Goal: Task Accomplishment & Management: Manage account settings

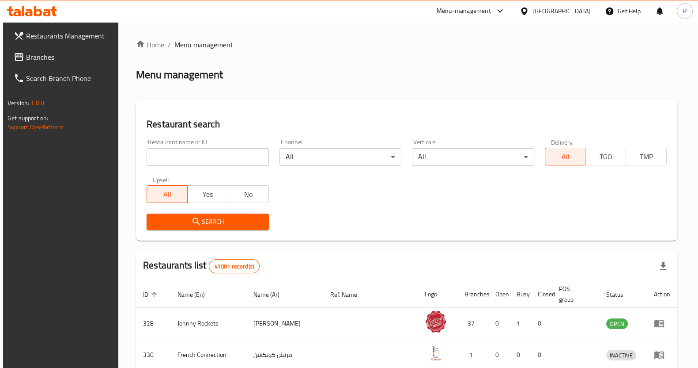
click at [187, 167] on div "Restaurant name or ID Restaurant name or ID" at bounding box center [207, 152] width 133 height 38
click at [172, 156] on input "search" at bounding box center [208, 157] width 122 height 18
type input "roti shoti"
click button "Search" at bounding box center [208, 221] width 122 height 16
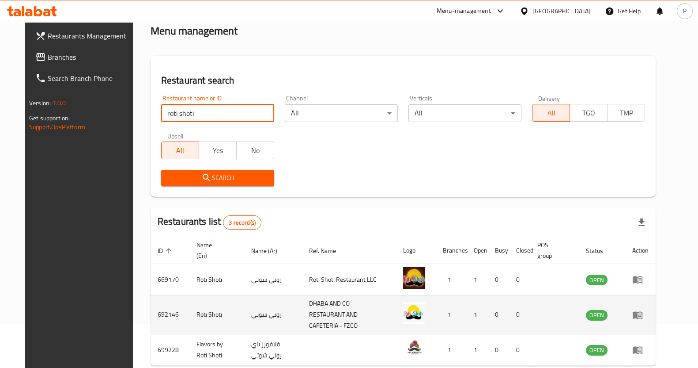
scroll to position [82, 0]
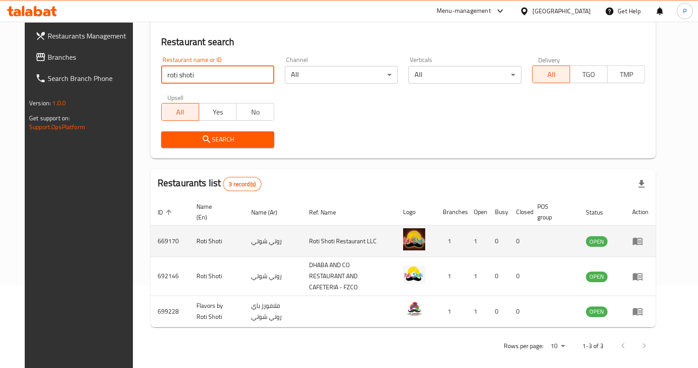
click at [656, 248] on td "enhanced table" at bounding box center [641, 240] width 30 height 31
click at [656, 247] on td "enhanced table" at bounding box center [641, 240] width 30 height 31
click at [643, 243] on icon "enhanced table" at bounding box center [638, 240] width 11 height 11
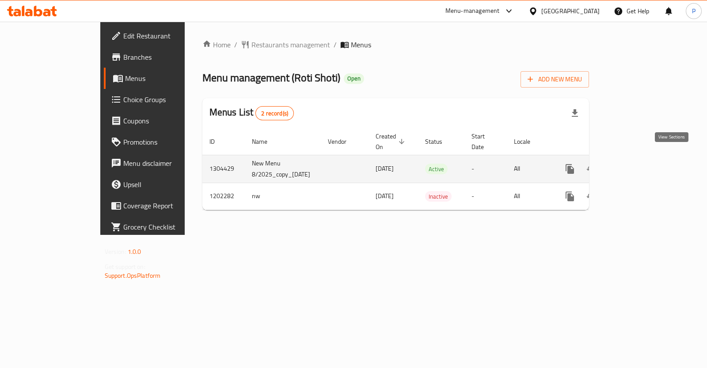
click at [639, 163] on icon "enhanced table" at bounding box center [633, 168] width 11 height 11
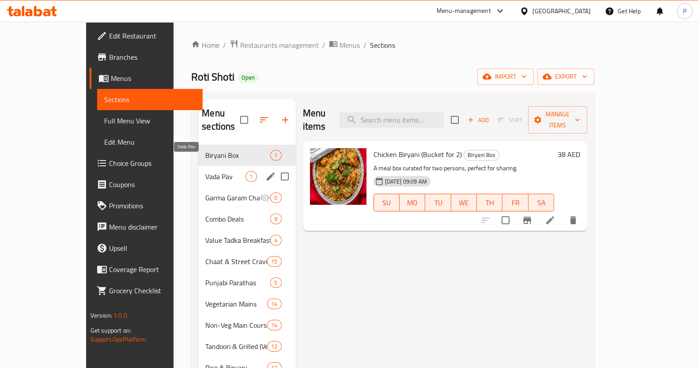
click at [205, 171] on span "Vada Pav" at bounding box center [225, 176] width 40 height 11
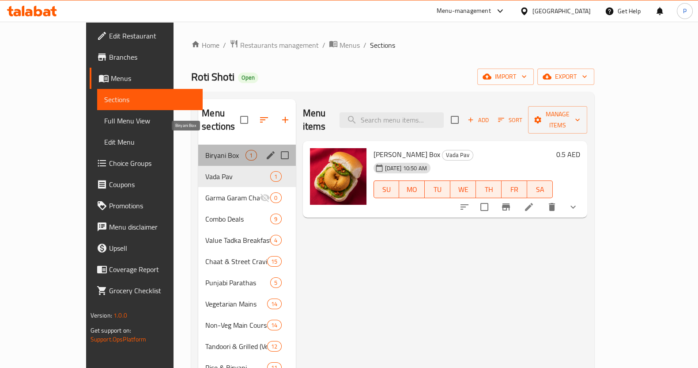
click at [205, 150] on span "Biryani Box" at bounding box center [225, 155] width 40 height 11
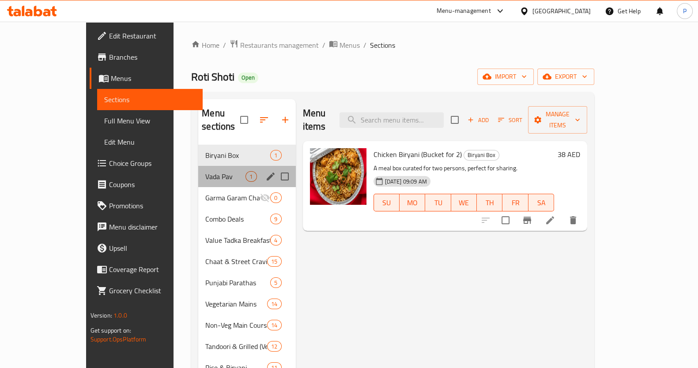
click at [198, 168] on div "Vada Pav 1" at bounding box center [246, 176] width 97 height 21
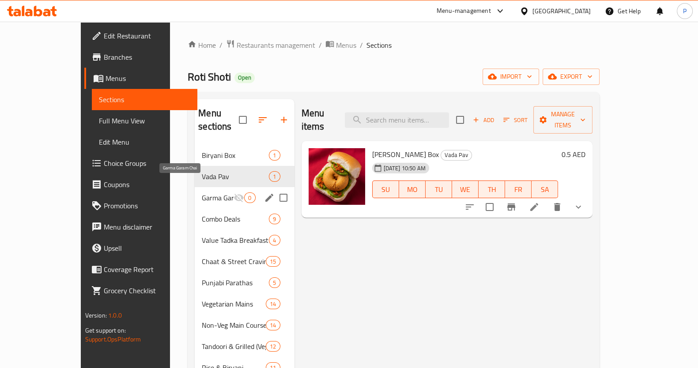
click at [202, 192] on span "Garma Garam Chai" at bounding box center [218, 197] width 32 height 11
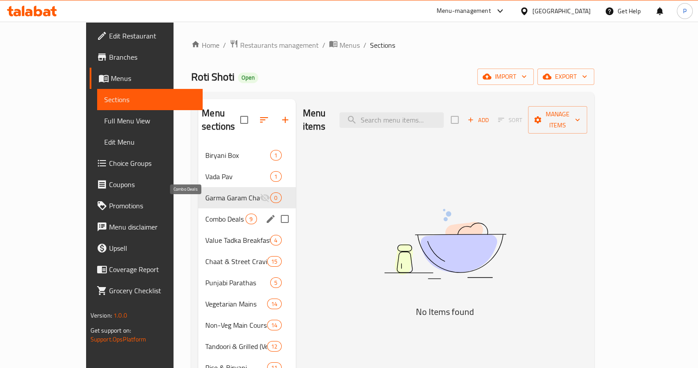
click at [205, 213] on span "Combo Deals" at bounding box center [225, 218] width 40 height 11
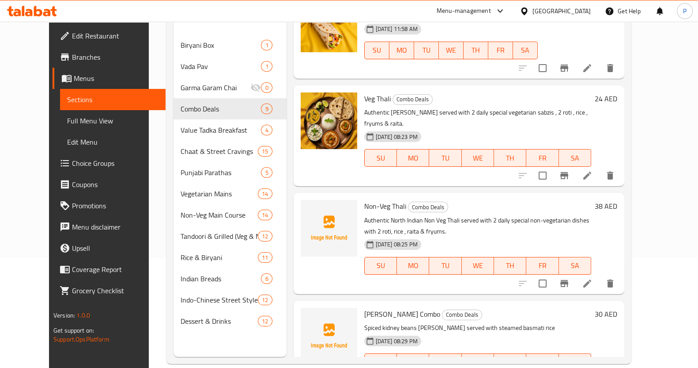
scroll to position [386, 0]
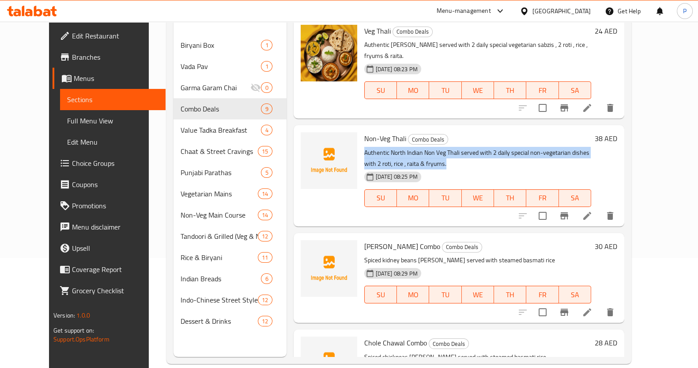
drag, startPoint x: 351, startPoint y: 137, endPoint x: 387, endPoint y: 151, distance: 38.3
click at [387, 151] on div "Non-Veg Thali Combo Deals Authentic North Indian Non Veg Thali served with 2 da…" at bounding box center [478, 176] width 234 height 94
click at [593, 210] on icon at bounding box center [587, 215] width 11 height 11
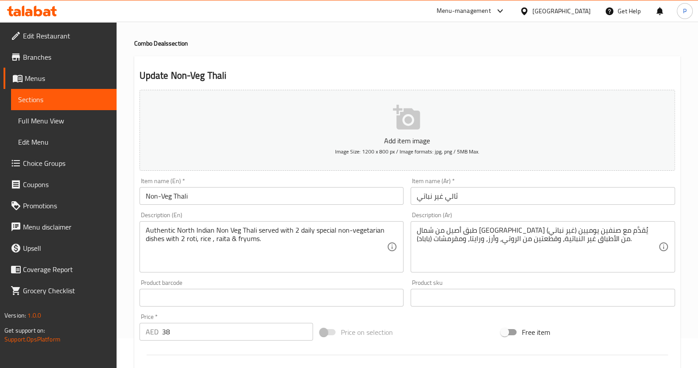
scroll to position [55, 0]
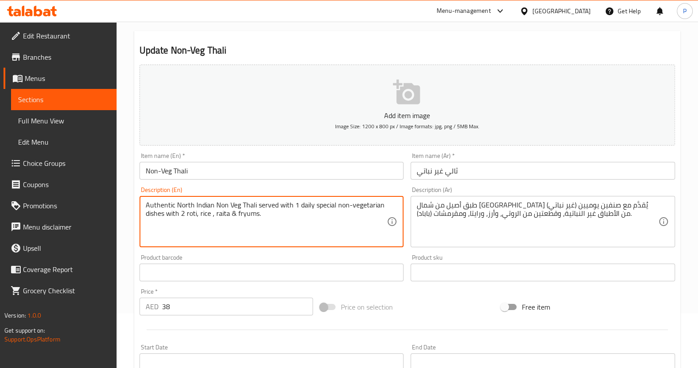
click at [164, 215] on textarea "Authentic North Indian Non Veg Thali served with 1 daily special non-vegetarian…" at bounding box center [267, 222] width 242 height 42
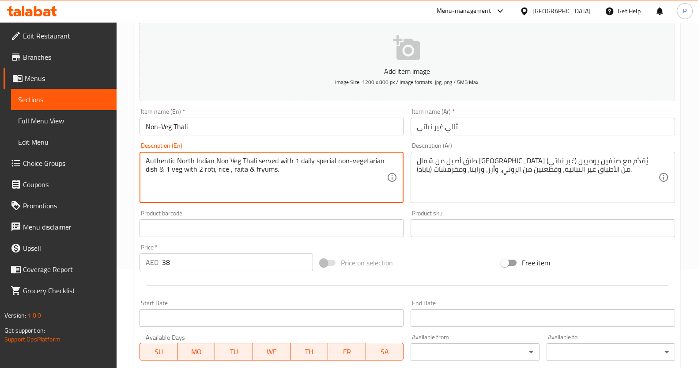
scroll to position [220, 0]
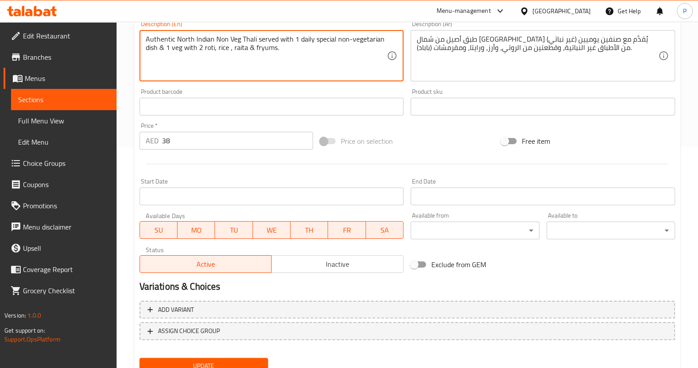
type textarea "Authentic North Indian Non Veg Thali served with 1 daily special non-vegetarian…"
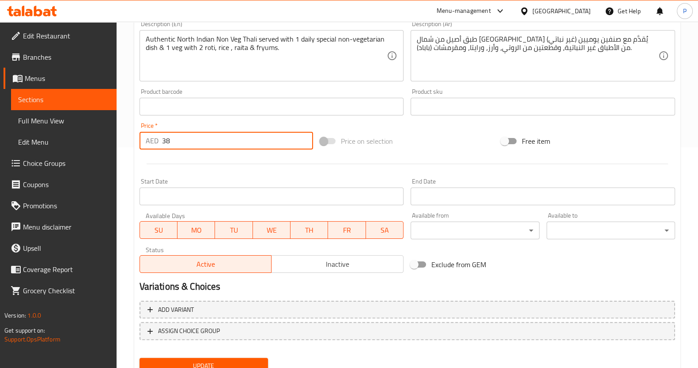
click at [212, 139] on input "38" at bounding box center [238, 141] width 152 height 18
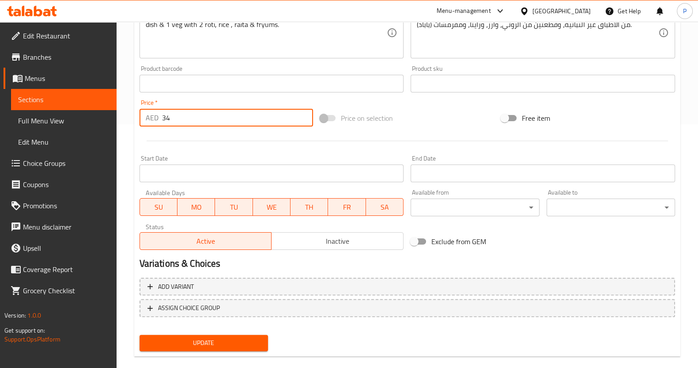
scroll to position [256, 0]
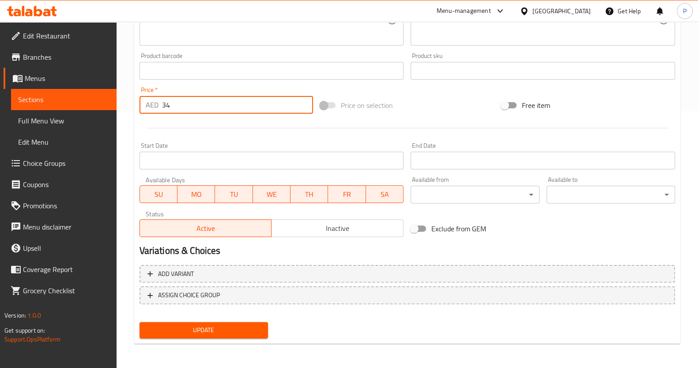
type input "34"
click at [209, 331] on span "Update" at bounding box center [204, 329] width 114 height 11
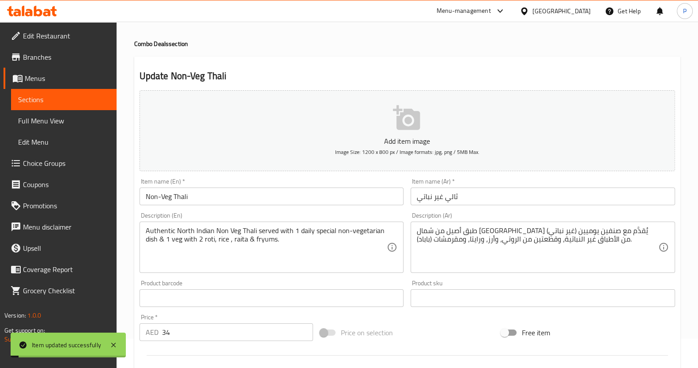
scroll to position [0, 0]
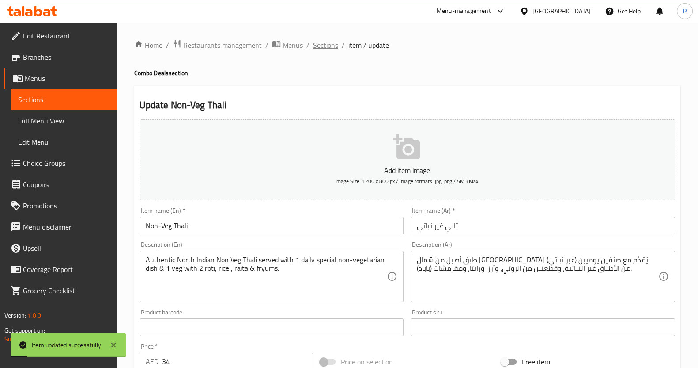
click at [334, 48] on span "Sections" at bounding box center [325, 45] width 25 height 11
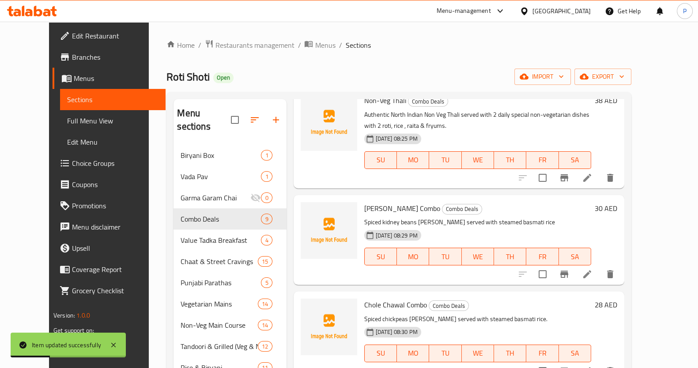
scroll to position [424, 0]
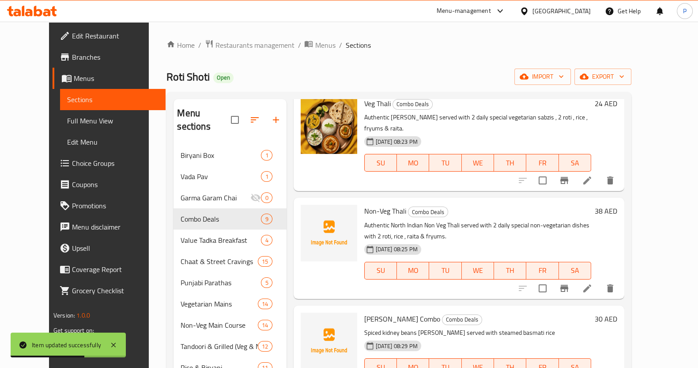
click at [593, 283] on icon at bounding box center [587, 288] width 11 height 11
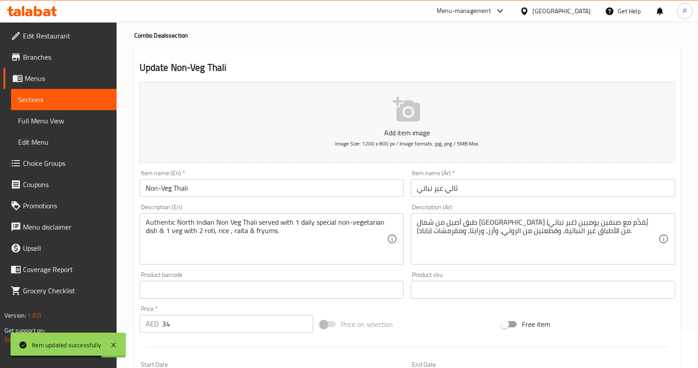
scroll to position [110, 0]
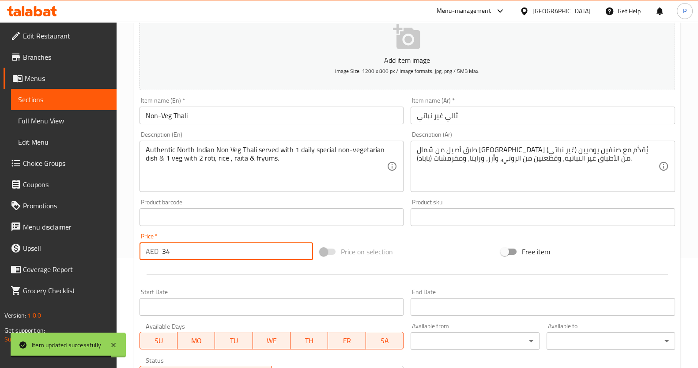
click at [183, 243] on input "34" at bounding box center [238, 251] width 152 height 18
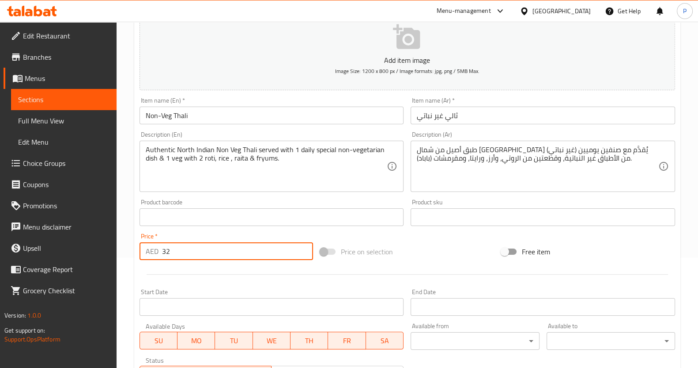
scroll to position [256, 0]
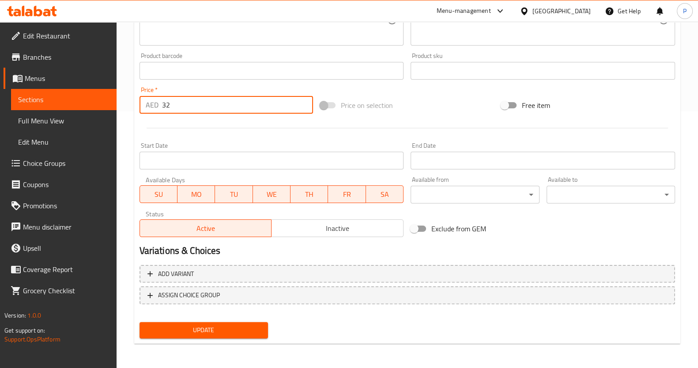
type input "32"
click at [211, 325] on span "Update" at bounding box center [204, 329] width 114 height 11
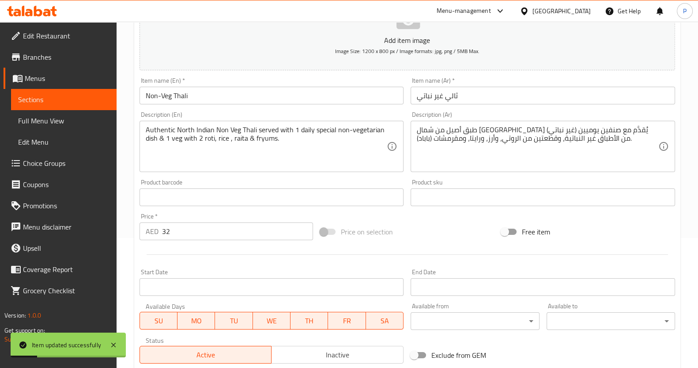
scroll to position [220, 0]
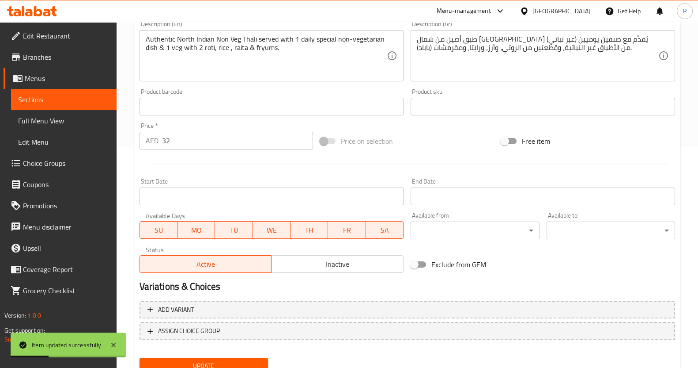
click at [185, 132] on input "32" at bounding box center [238, 141] width 152 height 18
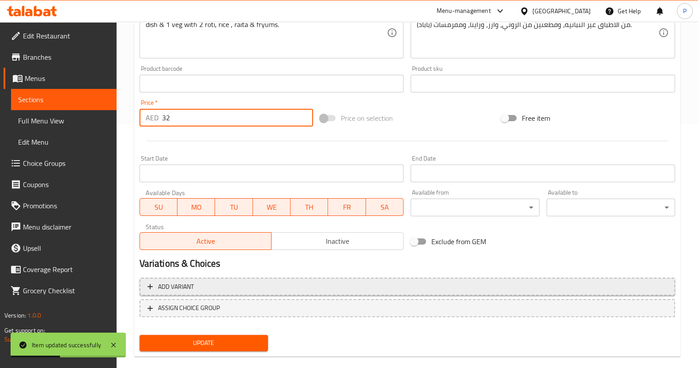
scroll to position [256, 0]
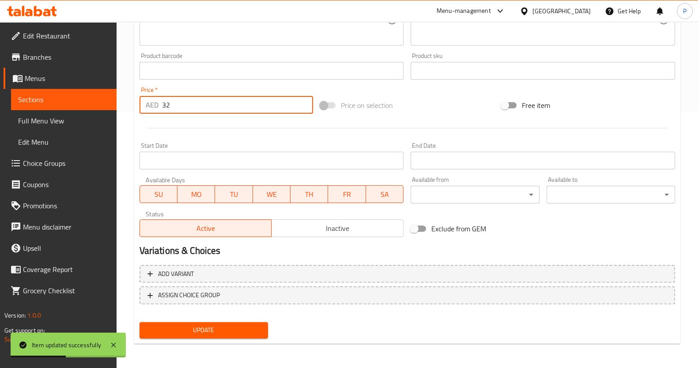
click at [190, 326] on span "Update" at bounding box center [204, 329] width 114 height 11
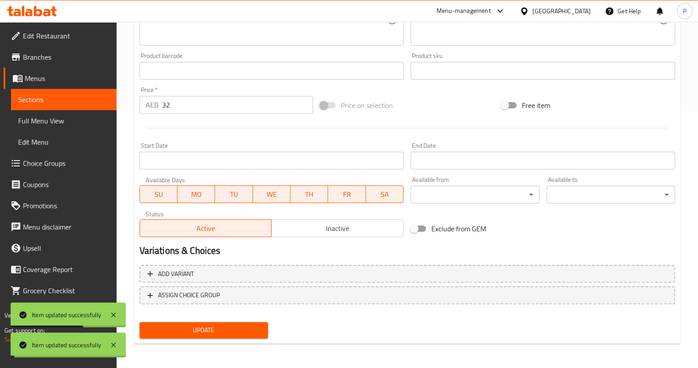
scroll to position [0, 0]
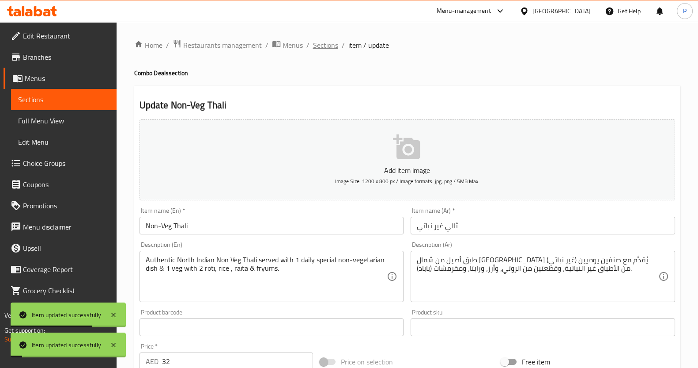
click at [326, 45] on span "Sections" at bounding box center [325, 45] width 25 height 11
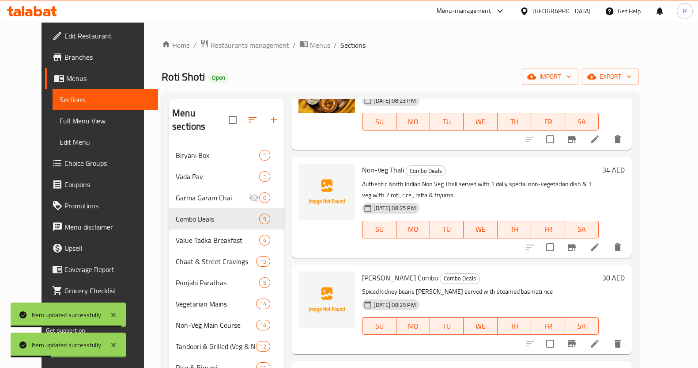
scroll to position [441, 0]
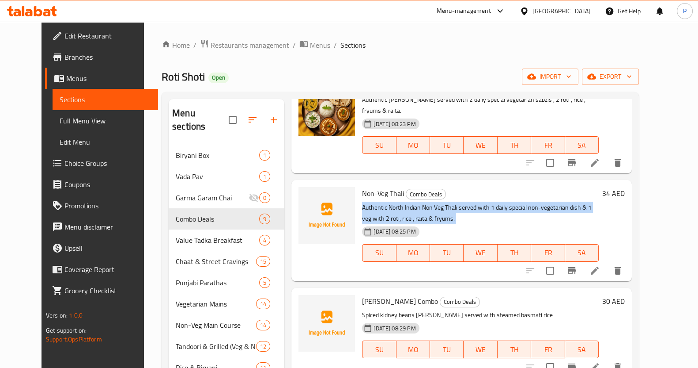
drag, startPoint x: 349, startPoint y: 194, endPoint x: 399, endPoint y: 214, distance: 54.5
click at [399, 214] on div "Non-Veg Thali Combo Deals Authentic North Indian Non Veg Thali served with 1 da…" at bounding box center [481, 230] width 244 height 94
copy div "Authentic North Indian Non Veg Thali served with 1 daily special non-vegetarian…"
click at [316, 206] on img at bounding box center [327, 215] width 57 height 57
click at [309, 201] on img at bounding box center [327, 215] width 57 height 57
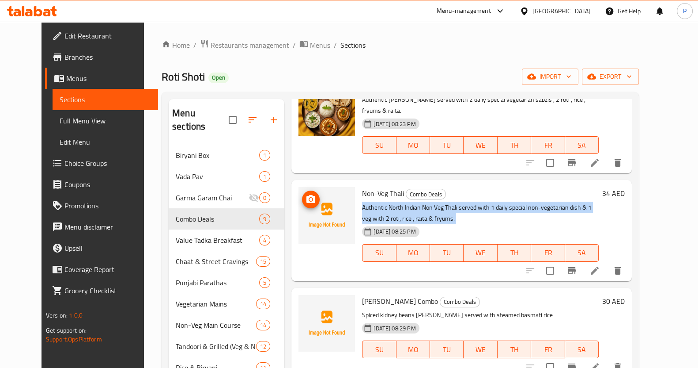
click at [306, 194] on icon "upload picture" at bounding box center [311, 199] width 11 height 11
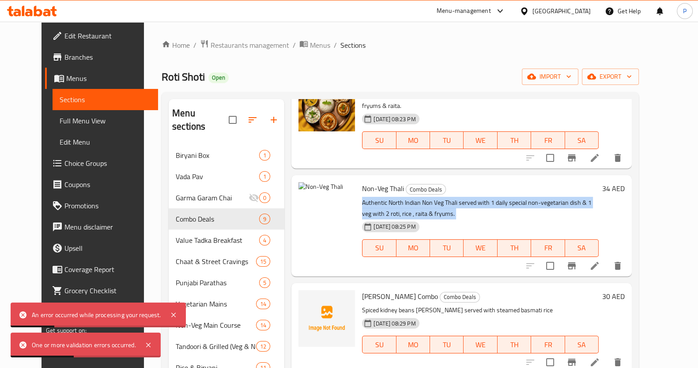
scroll to position [424, 0]
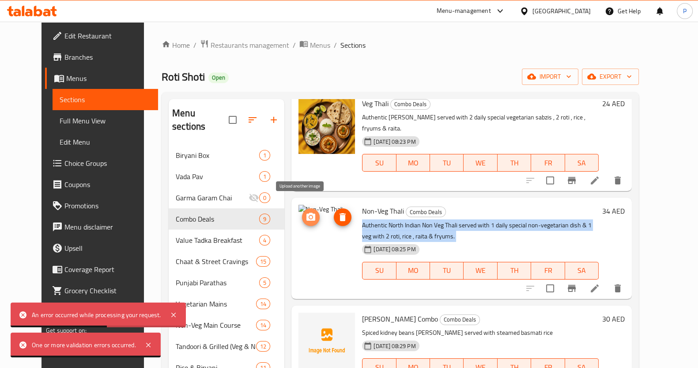
click at [307, 213] on icon "upload picture" at bounding box center [311, 217] width 9 height 8
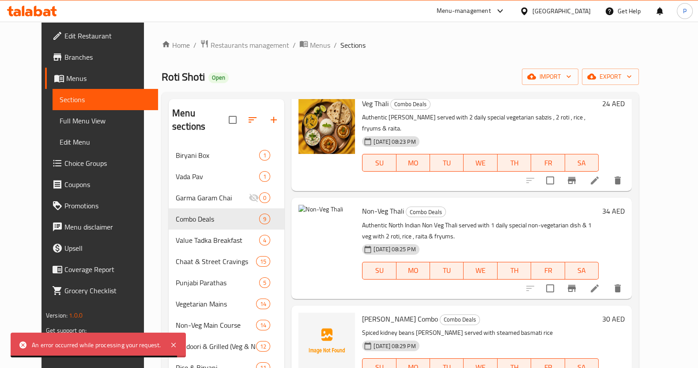
click at [629, 285] on div at bounding box center [574, 287] width 109 height 21
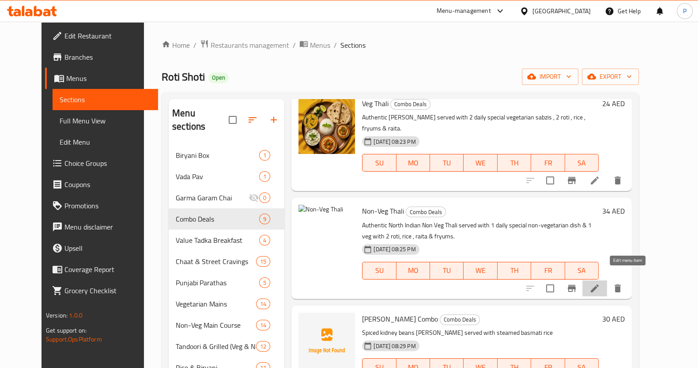
click at [600, 283] on icon at bounding box center [595, 288] width 11 height 11
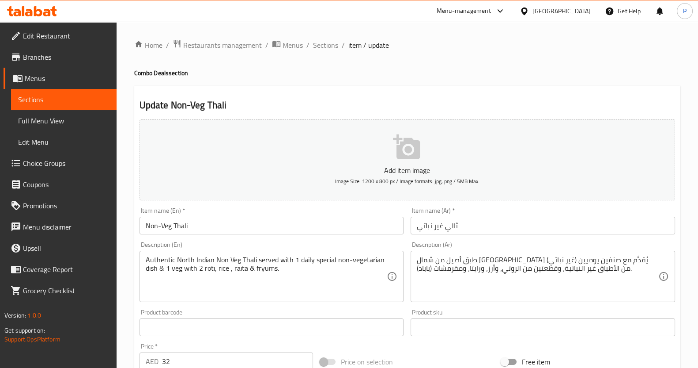
click at [358, 158] on button "Add item image Image Size: 1200 x 800 px / Image formats: jpg, png / 5MB Max." at bounding box center [408, 159] width 536 height 81
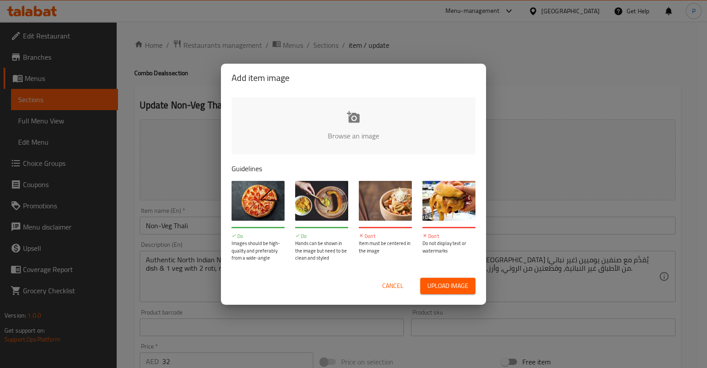
click at [446, 288] on span "Upload image" at bounding box center [447, 285] width 41 height 11
type input "C:\fakepath\Non Veg Thali.png"
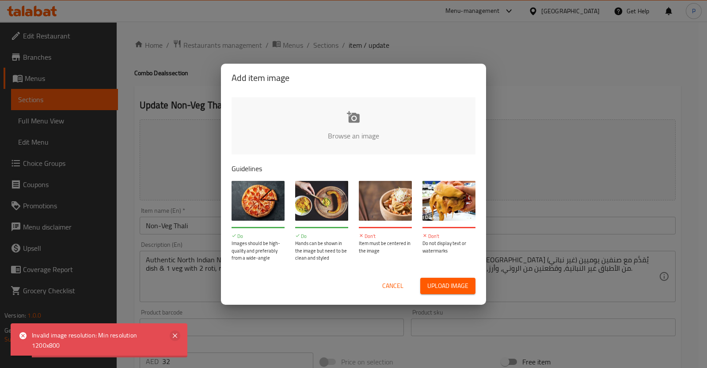
click at [179, 338] on icon at bounding box center [175, 335] width 11 height 11
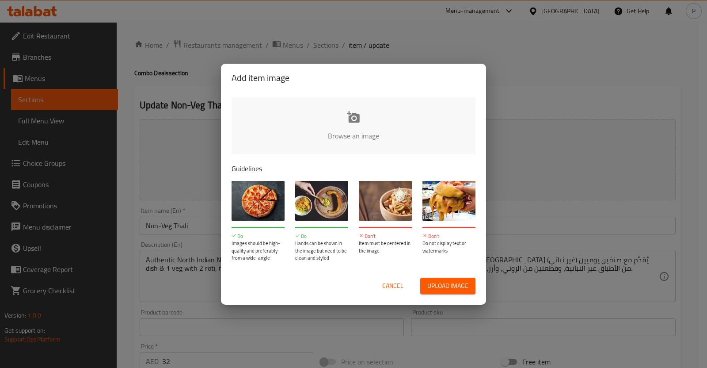
click at [397, 285] on span "Cancel" at bounding box center [392, 285] width 21 height 11
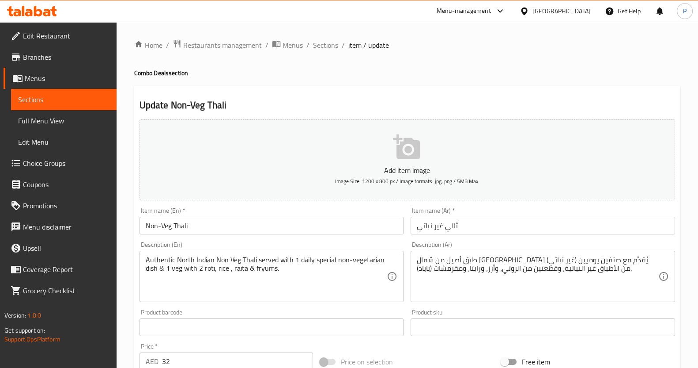
click at [364, 173] on p "Add item image" at bounding box center [407, 170] width 509 height 11
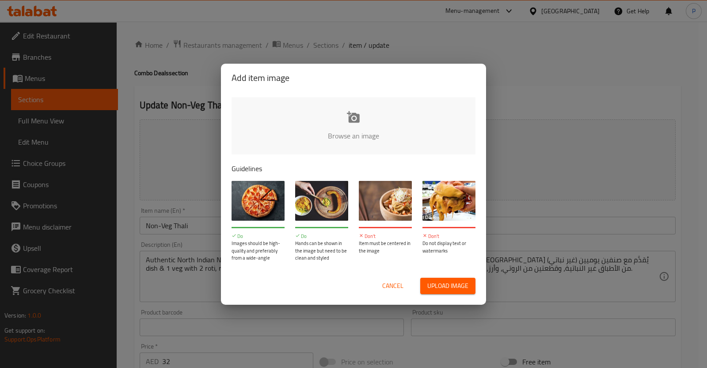
click at [428, 288] on span "Upload image" at bounding box center [447, 285] width 41 height 11
type input "C:\fakepath\Non Veg Thali.png"
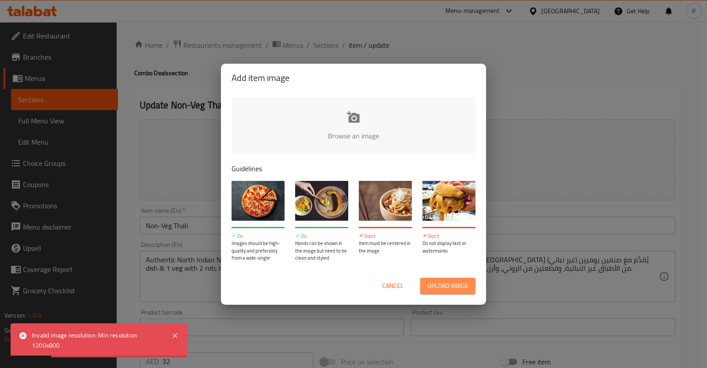
click at [422, 285] on button "Upload image" at bounding box center [447, 285] width 55 height 16
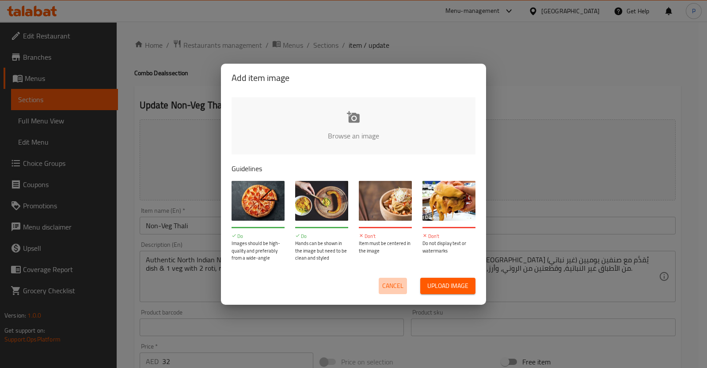
click at [380, 287] on button "Cancel" at bounding box center [393, 285] width 28 height 16
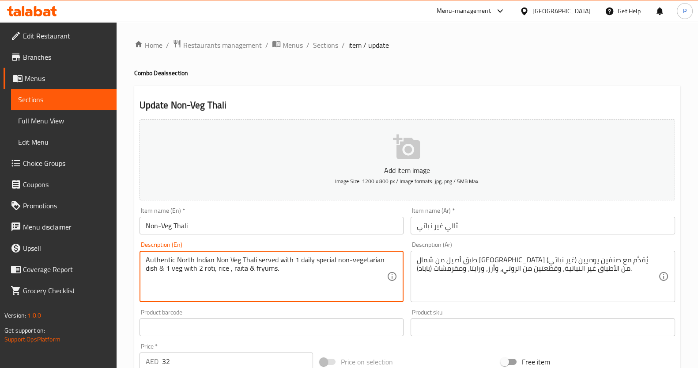
drag, startPoint x: 316, startPoint y: 280, endPoint x: 119, endPoint y: 258, distance: 197.8
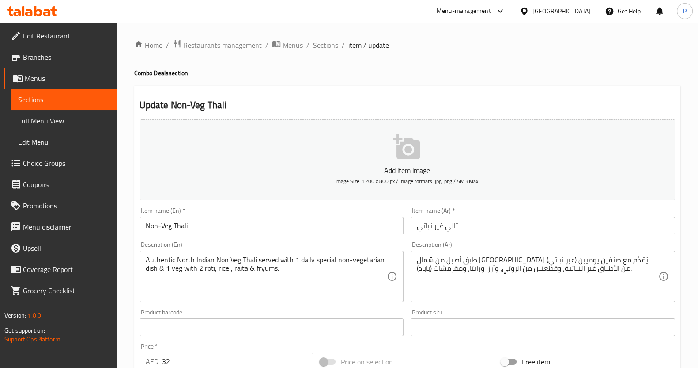
click at [378, 147] on button "Add item image Image Size: 1200 x 800 px / Image formats: jpg, png / 5MB Max." at bounding box center [408, 159] width 536 height 81
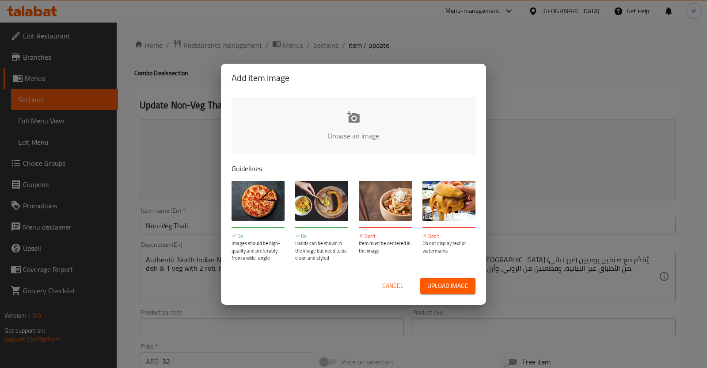
click at [440, 285] on span "Upload image" at bounding box center [447, 285] width 41 height 11
type input "C:\fakepath\Non Veg Thali.png"
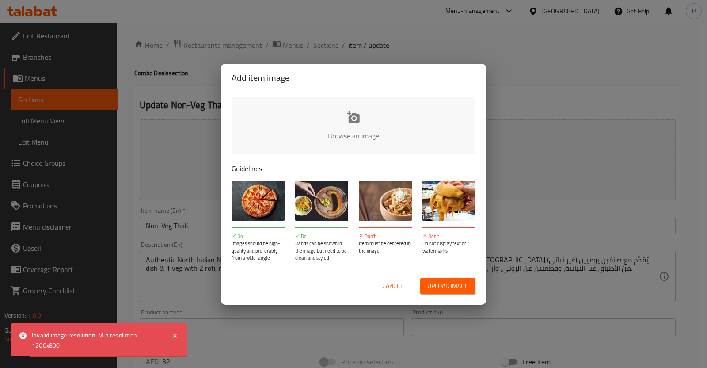
drag, startPoint x: 26, startPoint y: 341, endPoint x: 323, endPoint y: 281, distance: 302.4
click at [82, 353] on div "Invalid image resolution: Min resolution 1200x800" at bounding box center [99, 340] width 177 height 34
click at [451, 292] on button "Upload image" at bounding box center [447, 285] width 55 height 16
drag, startPoint x: 518, startPoint y: 83, endPoint x: 518, endPoint y: 70, distance: 12.8
click at [519, 83] on div "Add item image Browse an image Guidelines Do Images should be high-quality and …" at bounding box center [353, 184] width 707 height 368
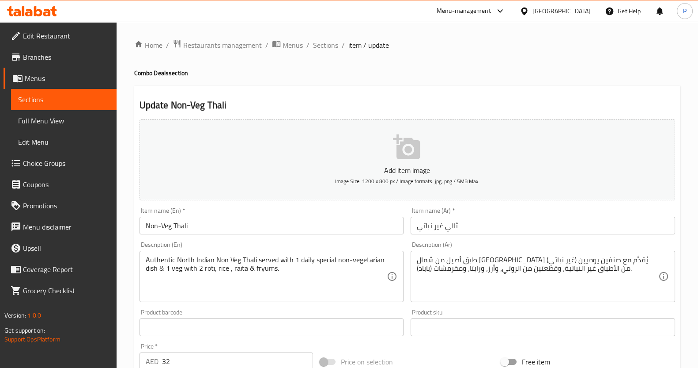
click at [368, 190] on button "Add item image Image Size: 1200 x 800 px / Image formats: jpg, png / 5MB Max." at bounding box center [408, 159] width 536 height 81
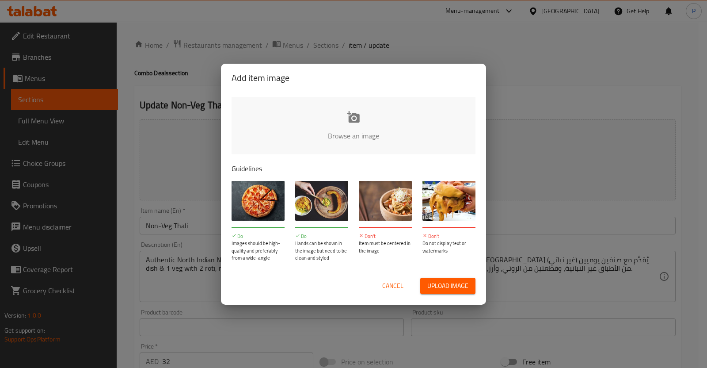
click at [426, 292] on button "Upload image" at bounding box center [447, 285] width 55 height 16
type input "C:\fakepath\Gemini_Generated_Image_q8i2jhq8i2jhq8i2.png"
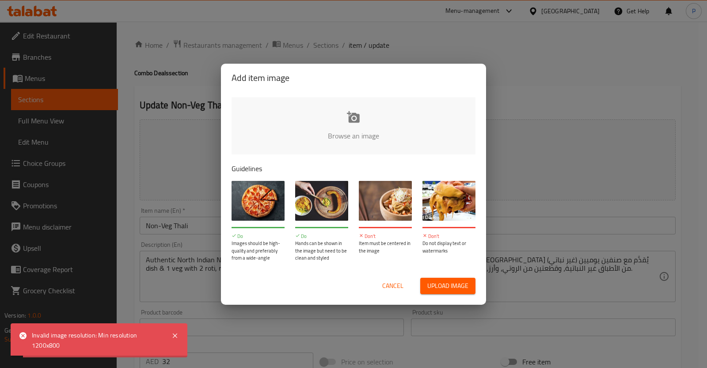
drag, startPoint x: 99, startPoint y: 336, endPoint x: 124, endPoint y: 354, distance: 30.4
click at [124, 354] on div "Invalid image resolution: Min resolution 1200x800" at bounding box center [99, 340] width 177 height 34
click at [175, 336] on icon at bounding box center [175, 335] width 4 height 4
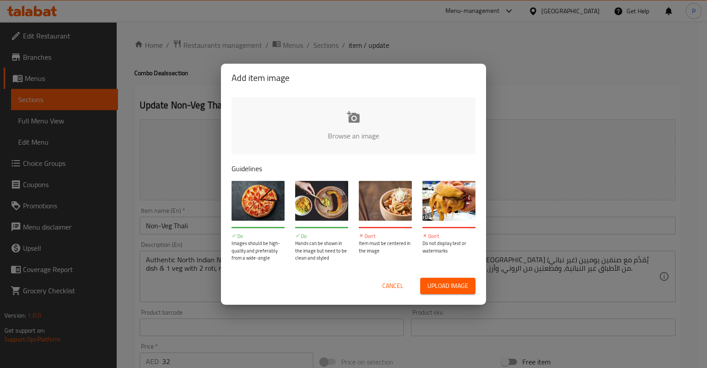
click at [252, 28] on div "Add item image Browse an image Guidelines Do Images should be high-quality and …" at bounding box center [353, 184] width 707 height 368
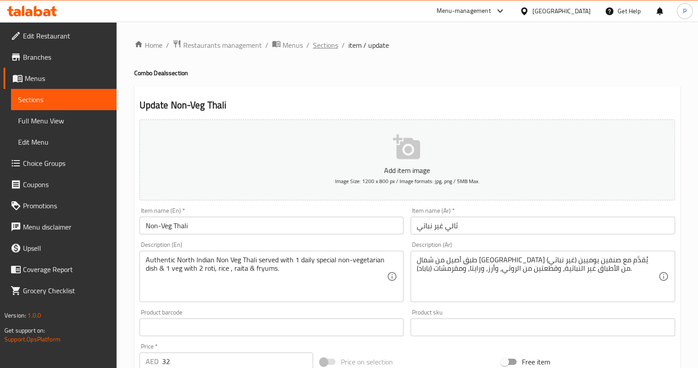
click at [327, 41] on span "Sections" at bounding box center [325, 45] width 25 height 11
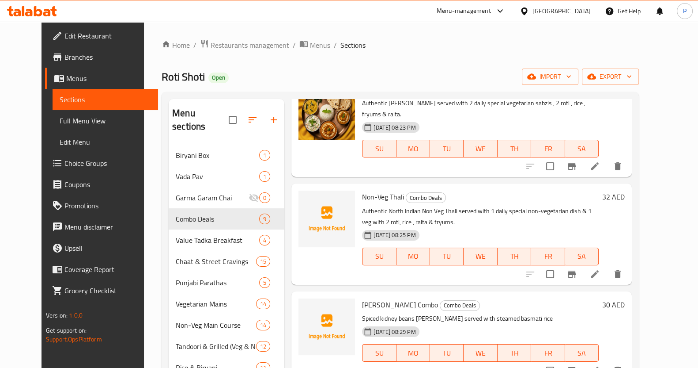
scroll to position [534, 0]
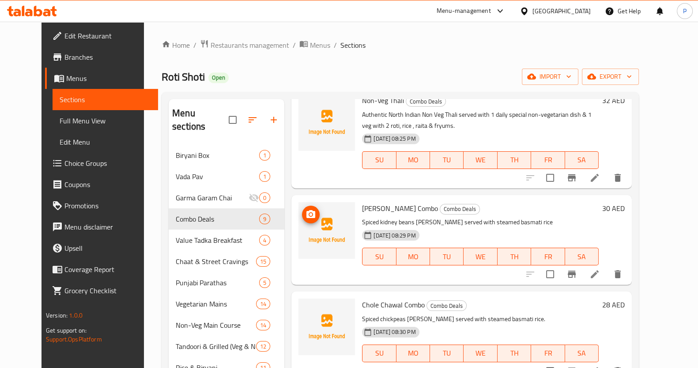
click at [314, 214] on img at bounding box center [327, 230] width 57 height 57
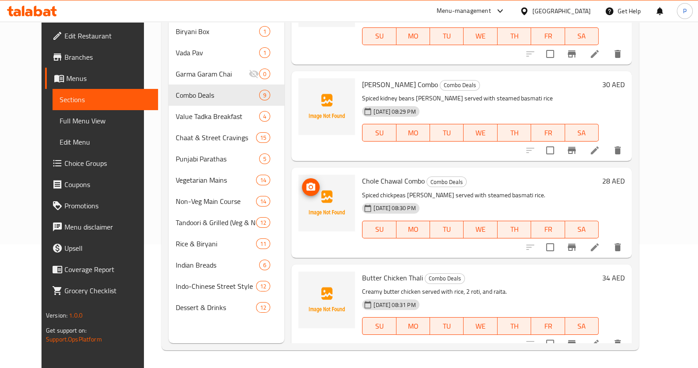
click at [307, 182] on icon "upload picture" at bounding box center [311, 186] width 9 height 8
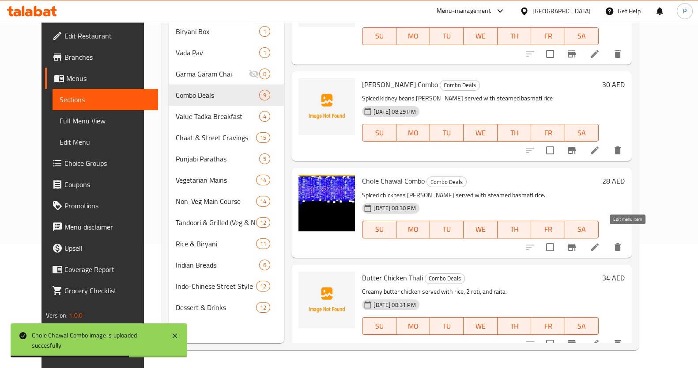
click at [600, 242] on icon at bounding box center [595, 247] width 11 height 11
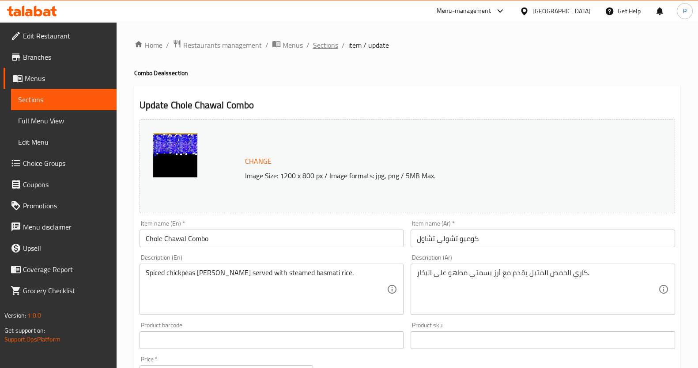
click at [323, 40] on span "Sections" at bounding box center [325, 45] width 25 height 11
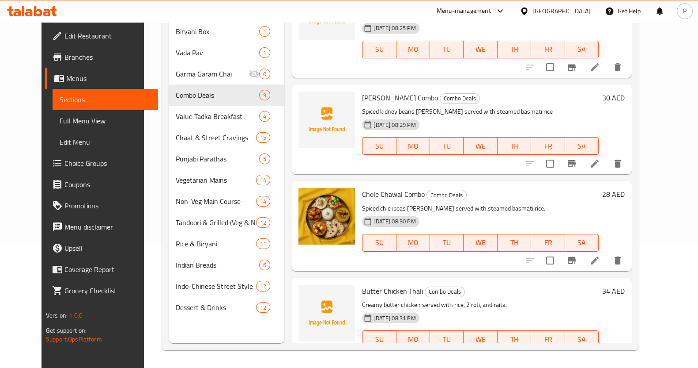
scroll to position [534, 0]
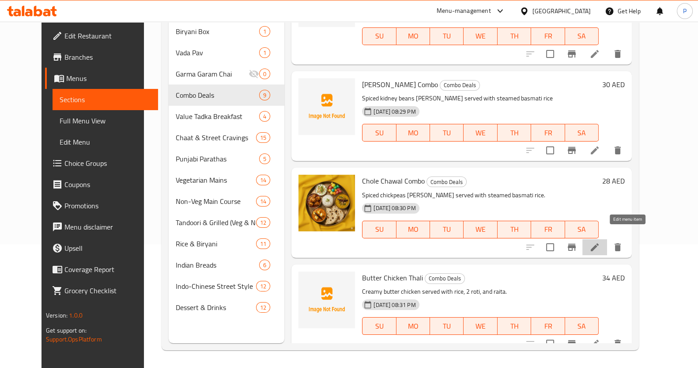
click at [600, 242] on icon at bounding box center [595, 247] width 11 height 11
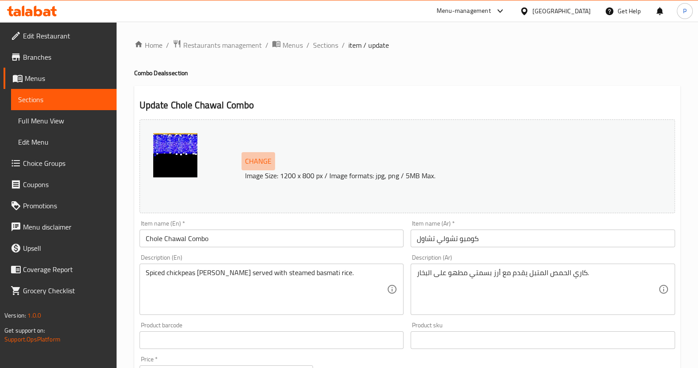
click at [266, 161] on span "Change" at bounding box center [258, 161] width 27 height 13
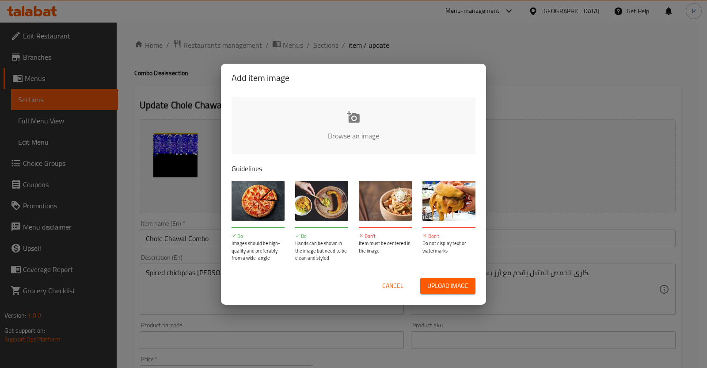
click at [393, 282] on span "Cancel" at bounding box center [392, 285] width 21 height 11
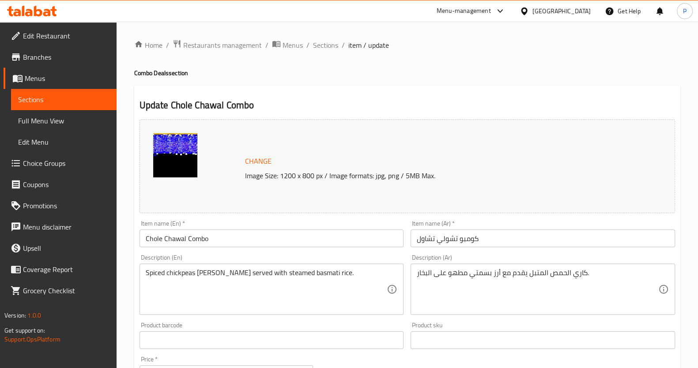
click at [257, 157] on span "Change" at bounding box center [258, 161] width 27 height 13
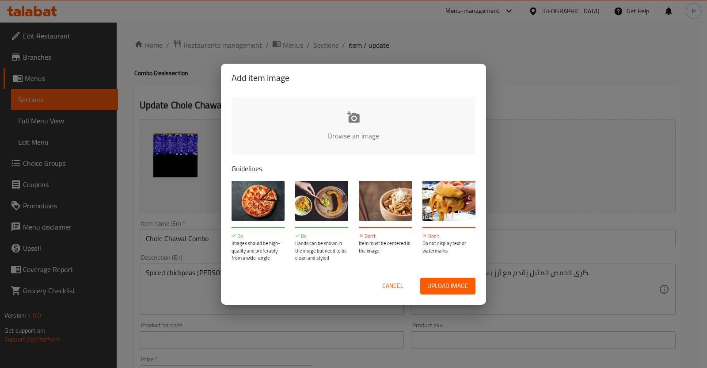
click at [437, 284] on span "Upload image" at bounding box center [447, 285] width 41 height 11
click at [438, 280] on span "Upload image" at bounding box center [447, 285] width 41 height 11
type input "C:\fakepath\Gemini_Generated_Image_ushctoushctoushc.png"
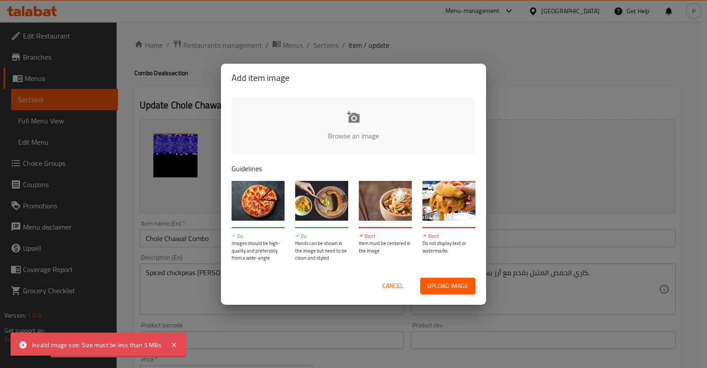
click at [373, 277] on div "Cancel Upload image" at bounding box center [353, 285] width 244 height 16
click at [388, 280] on span "Cancel" at bounding box center [392, 285] width 21 height 11
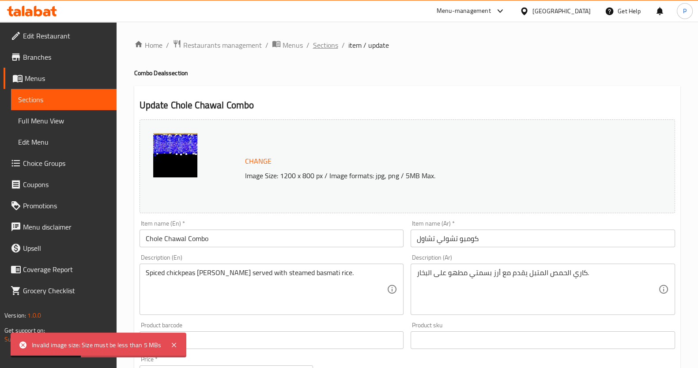
click at [316, 42] on span "Sections" at bounding box center [325, 45] width 25 height 11
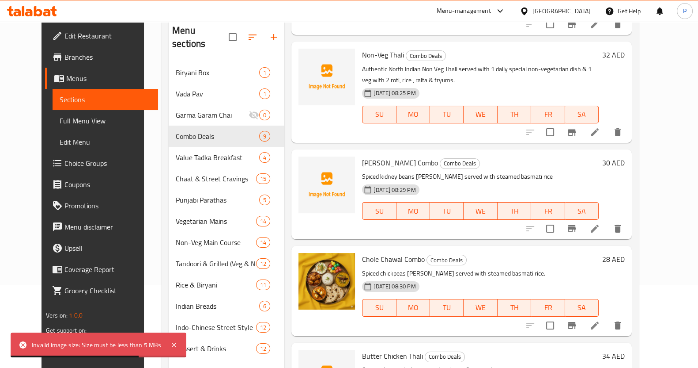
scroll to position [124, 0]
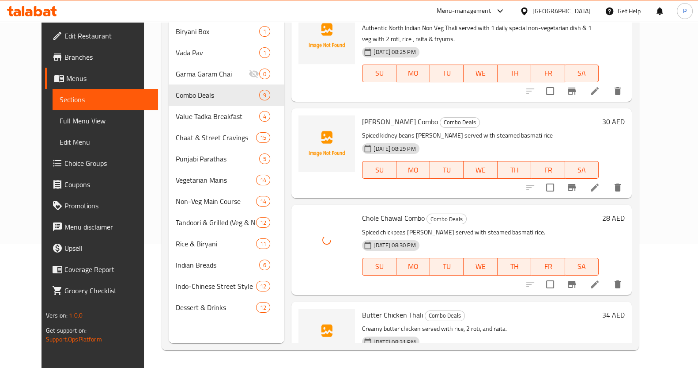
click at [285, 295] on div "Menu items Add Sort Manage items Butter Chicken + Rice Combo Combo Deals Classi…" at bounding box center [459, 159] width 348 height 368
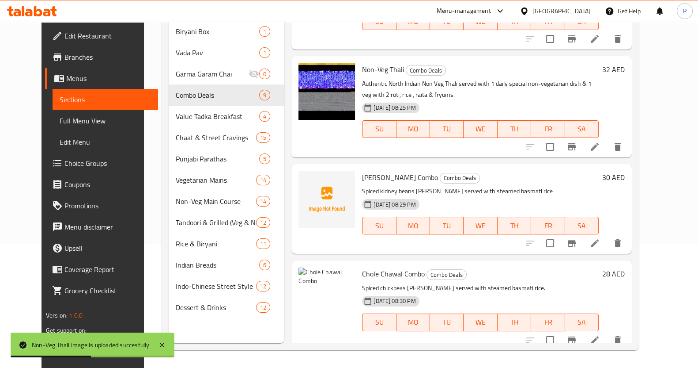
scroll to position [534, 0]
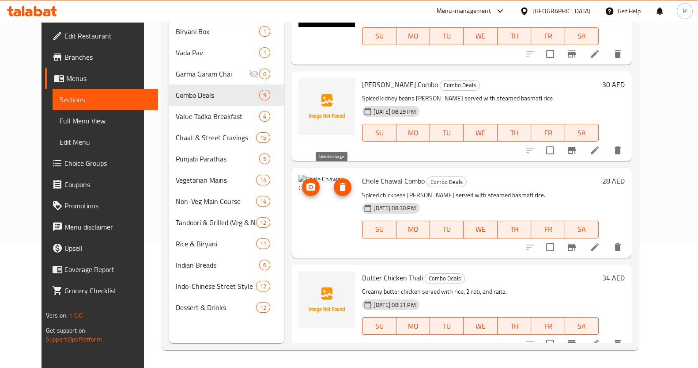
click at [338, 182] on icon "delete image" at bounding box center [343, 187] width 11 height 11
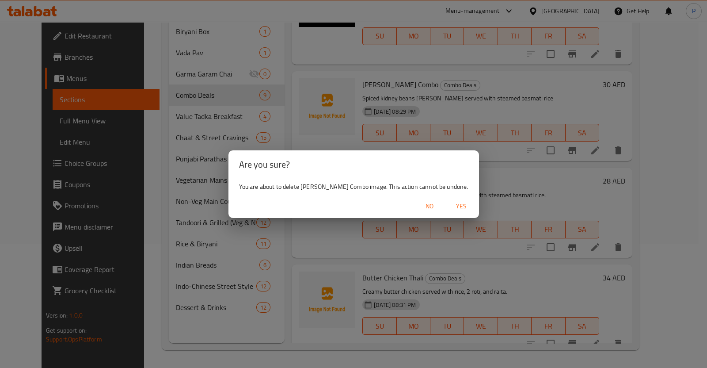
click at [429, 206] on span "No" at bounding box center [429, 206] width 21 height 11
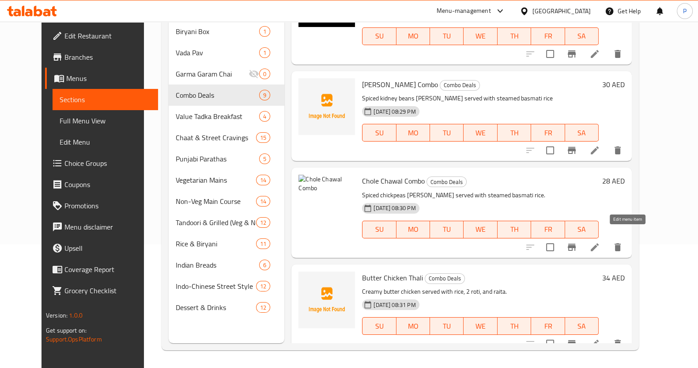
click at [600, 242] on icon at bounding box center [595, 247] width 11 height 11
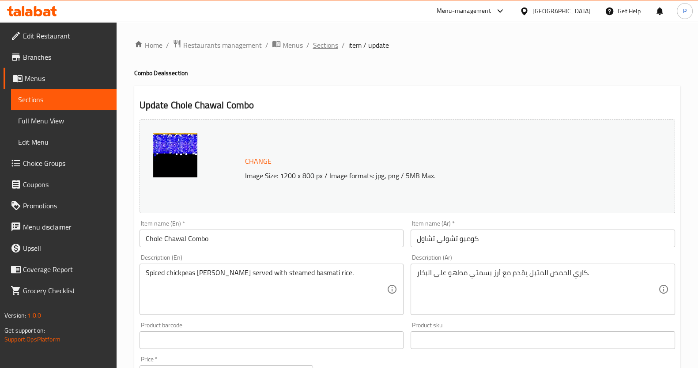
click at [326, 45] on span "Sections" at bounding box center [325, 45] width 25 height 11
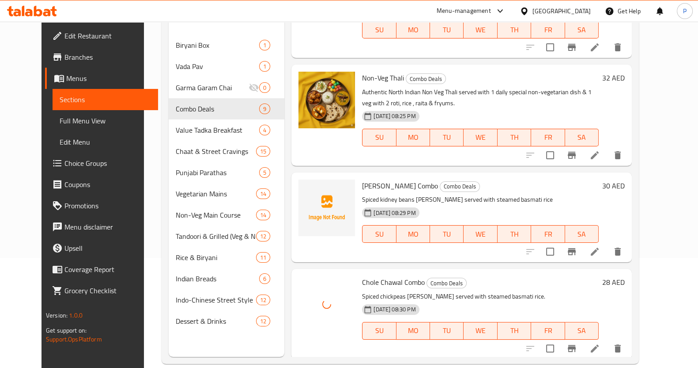
scroll to position [313, 0]
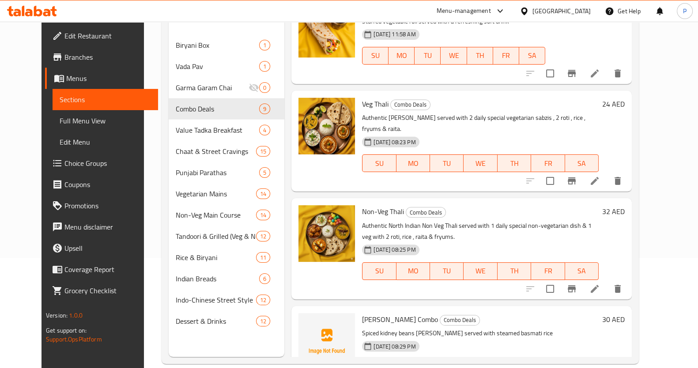
click at [285, 180] on div "Menu items Add Sort Manage items Butter Chicken + Rice Combo Combo Deals Classi…" at bounding box center [459, 173] width 348 height 368
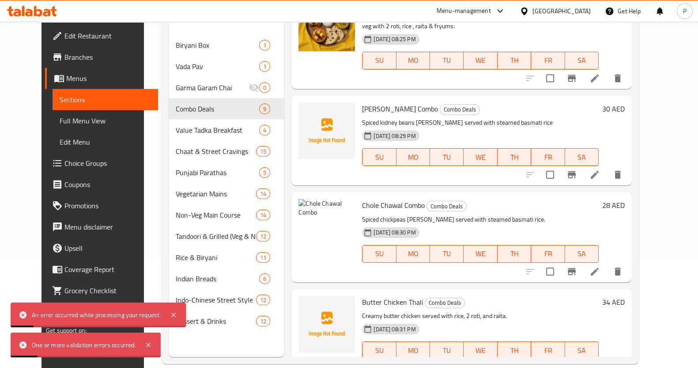
scroll to position [534, 0]
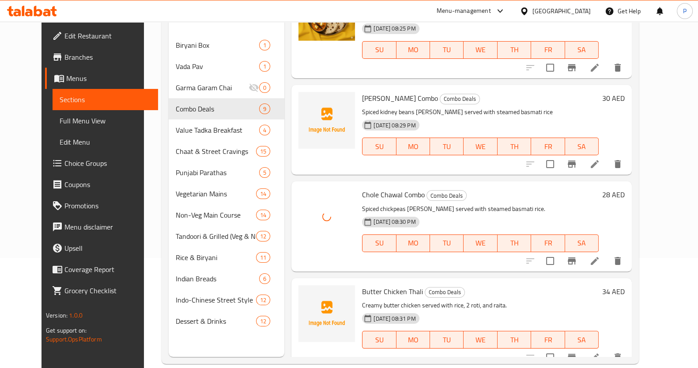
click at [285, 129] on div "Menu items Add Sort Manage items Butter Chicken + Rice Combo Combo Deals Classi…" at bounding box center [459, 173] width 348 height 368
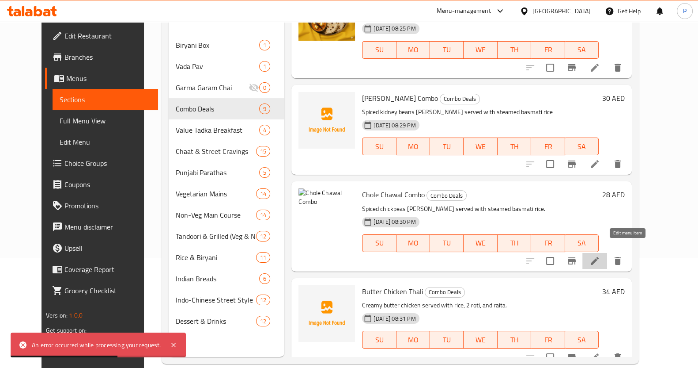
click at [600, 255] on icon at bounding box center [595, 260] width 11 height 11
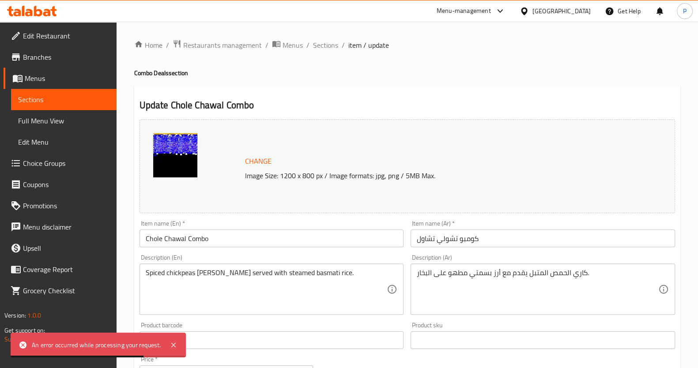
click at [250, 158] on span "Change" at bounding box center [258, 161] width 27 height 13
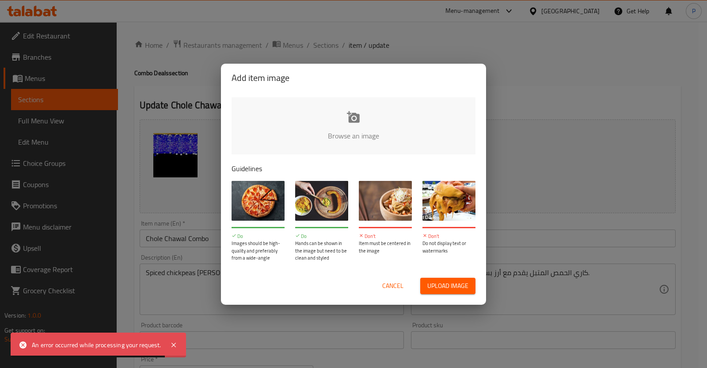
click at [430, 285] on span "Upload image" at bounding box center [447, 285] width 41 height 11
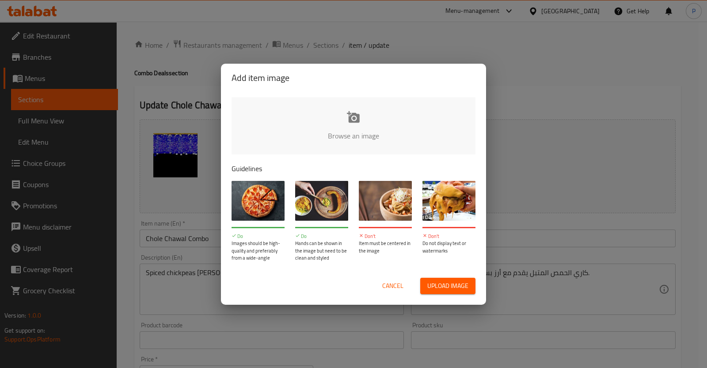
type input "C:\fakepath\Gemini_Generated_Image_ivwkmqivwkmqivwk (1).png"
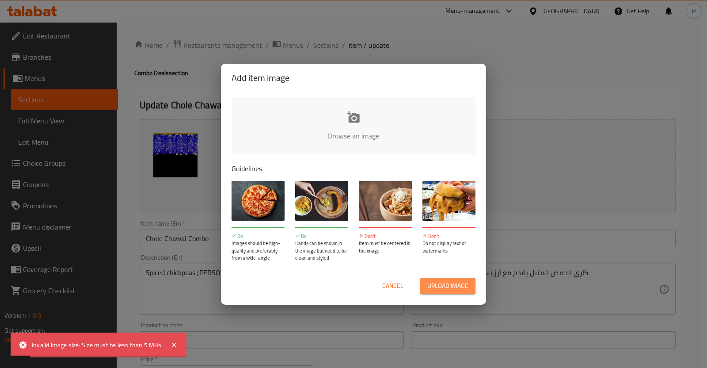
click at [434, 288] on span "Upload image" at bounding box center [447, 285] width 41 height 11
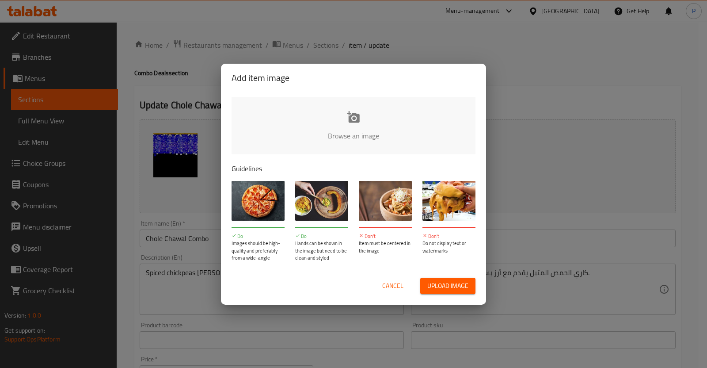
click at [446, 286] on span "Upload image" at bounding box center [447, 285] width 41 height 11
type input "C:\fakepath\Gemini_Generated_Image_xgcawwxgcawwxgca.png"
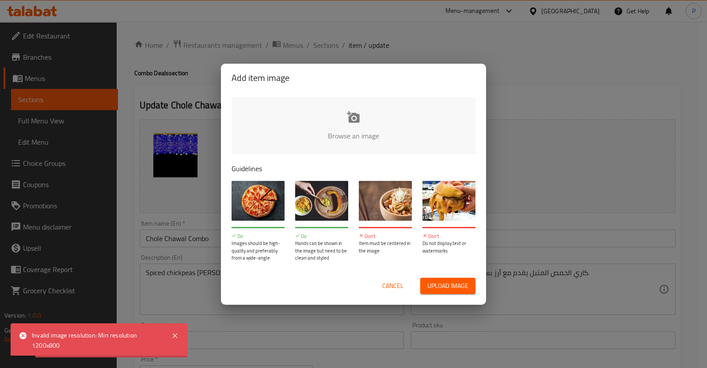
click at [389, 284] on span "Cancel" at bounding box center [392, 285] width 21 height 11
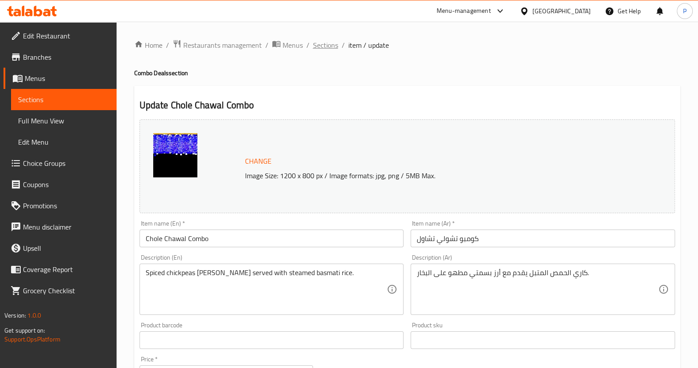
click at [316, 42] on span "Sections" at bounding box center [325, 45] width 25 height 11
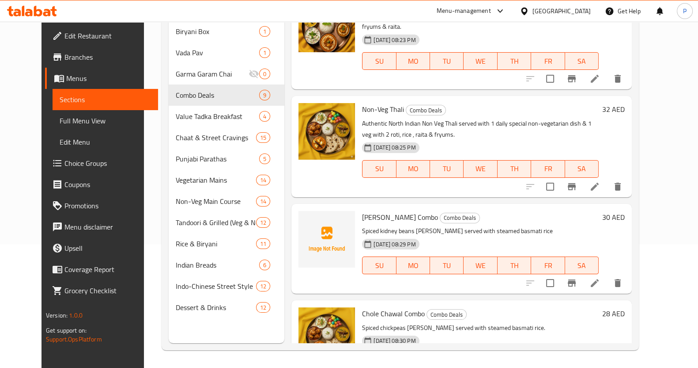
scroll to position [424, 0]
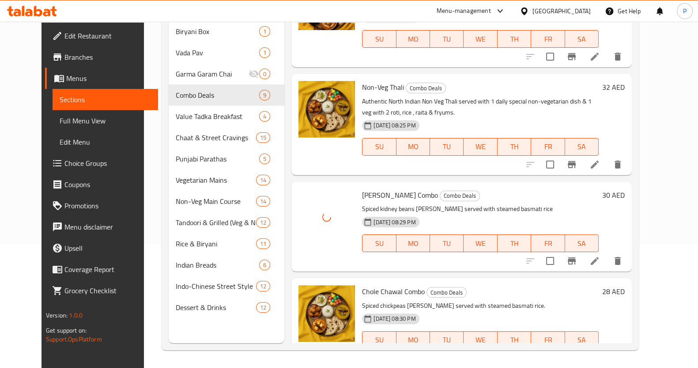
click at [506, 164] on div "Menu items Add Sort Manage items Butter Chicken + Rice Combo Combo Deals Classi…" at bounding box center [459, 159] width 348 height 368
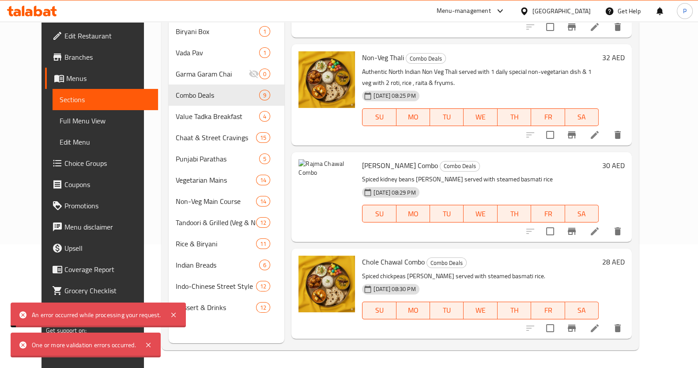
scroll to position [479, 0]
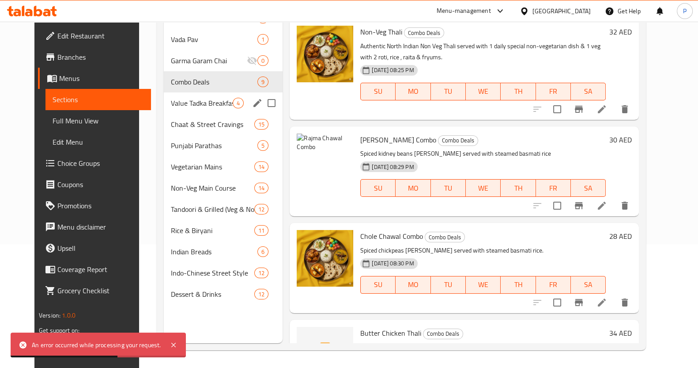
click at [172, 102] on span "Value Tadka Breakfast" at bounding box center [202, 103] width 62 height 11
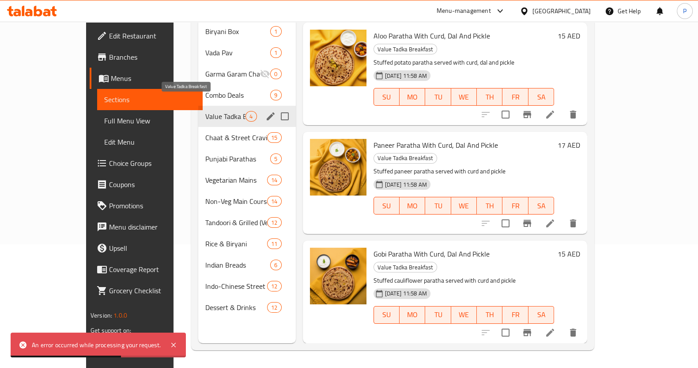
scroll to position [40, 0]
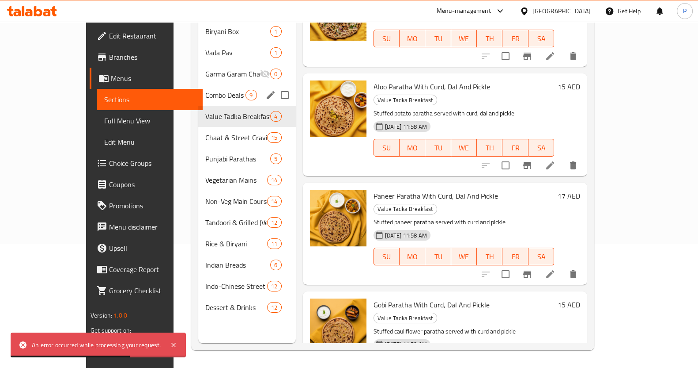
click at [198, 87] on div "Combo Deals 9" at bounding box center [246, 94] width 97 height 21
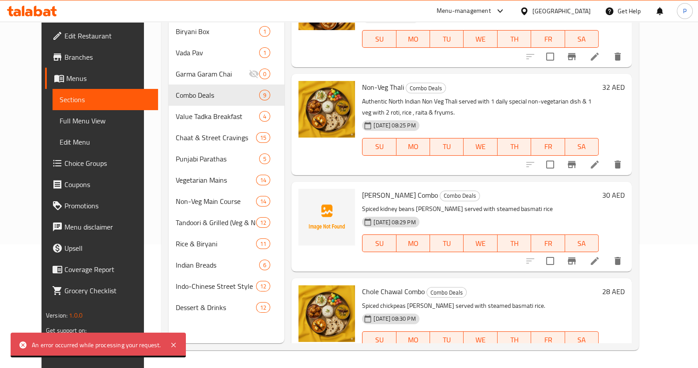
scroll to position [534, 0]
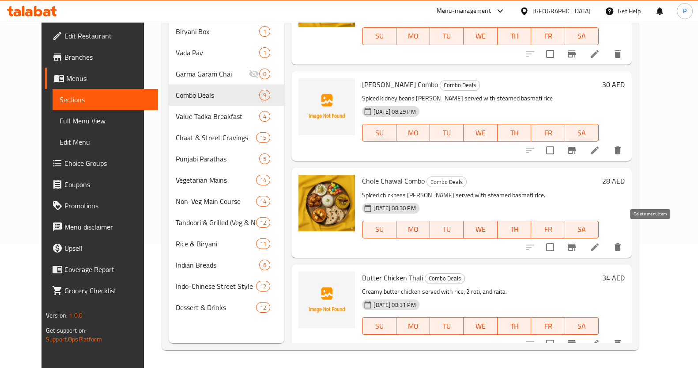
click at [607, 239] on li at bounding box center [595, 247] width 25 height 16
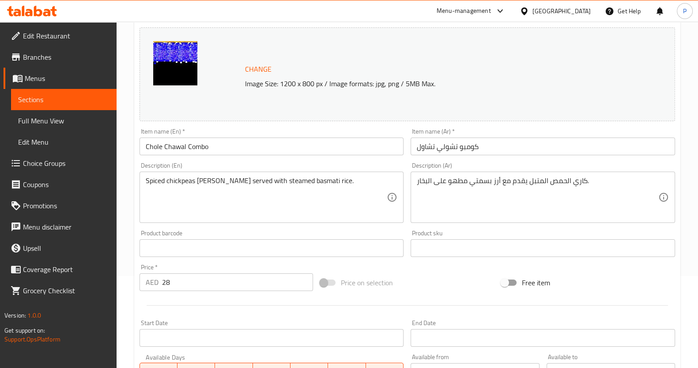
scroll to position [48, 0]
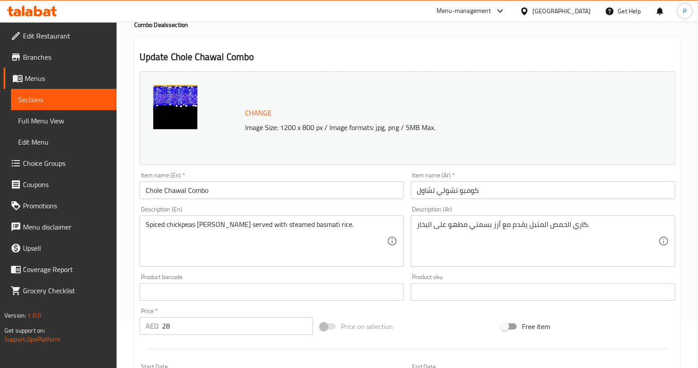
click at [252, 107] on span "Change" at bounding box center [258, 112] width 27 height 13
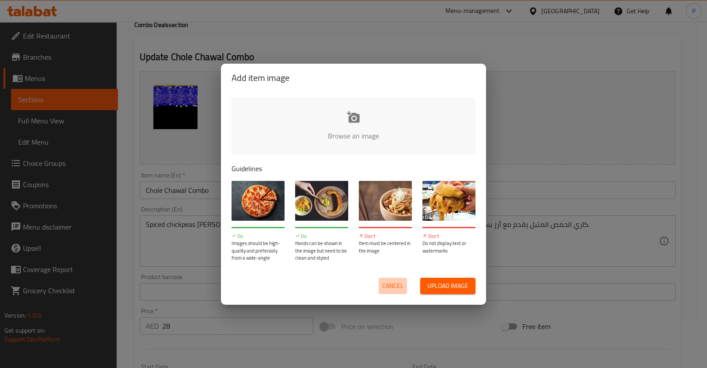
click at [394, 280] on span "Cancel" at bounding box center [392, 285] width 21 height 11
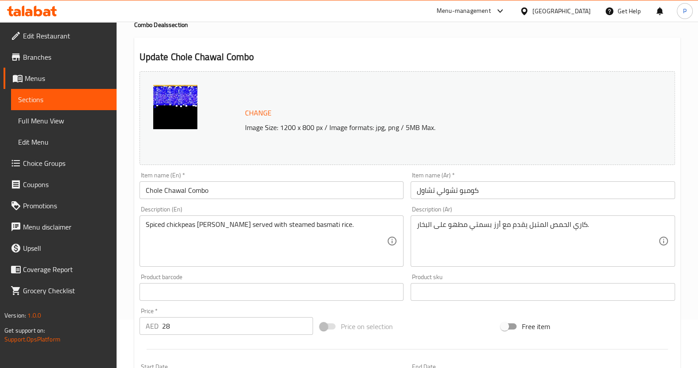
click at [254, 110] on span "Change" at bounding box center [258, 112] width 27 height 13
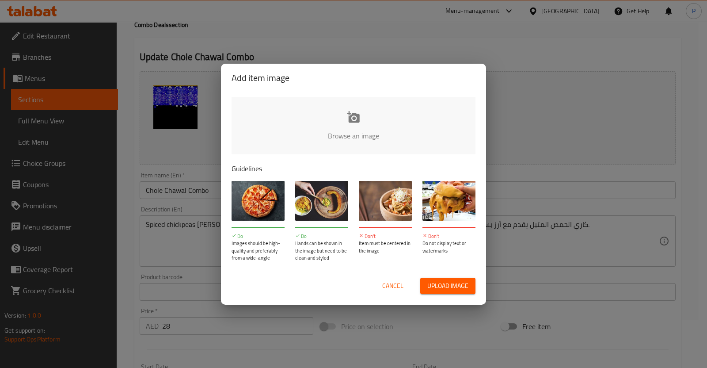
click at [367, 158] on div "Browse an image Guidelines Do Images should be high-quality and preferably from…" at bounding box center [353, 179] width 265 height 175
click at [356, 125] on input "file" at bounding box center [651, 138] width 841 height 83
click at [405, 285] on button "Cancel" at bounding box center [393, 285] width 28 height 16
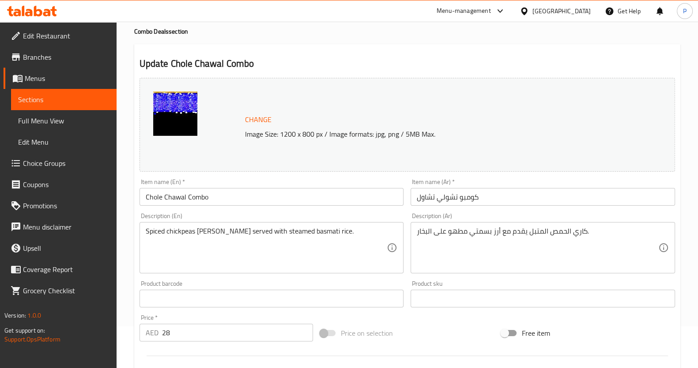
scroll to position [0, 0]
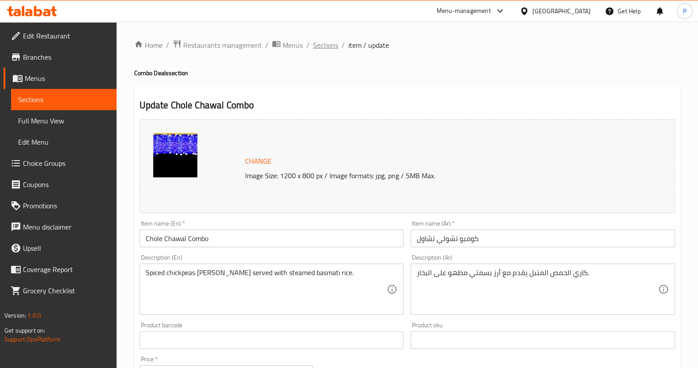
click at [320, 40] on span "Sections" at bounding box center [325, 45] width 25 height 11
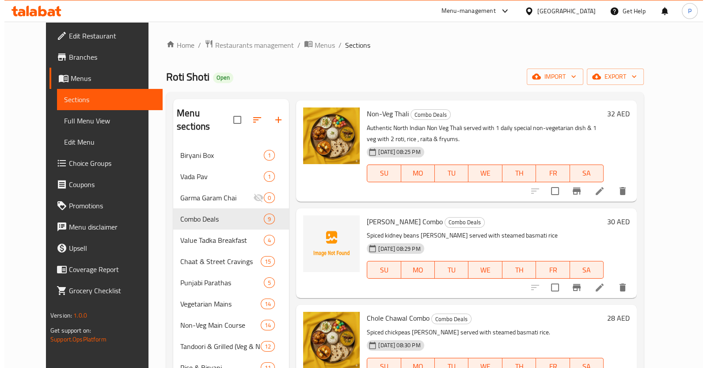
scroll to position [534, 0]
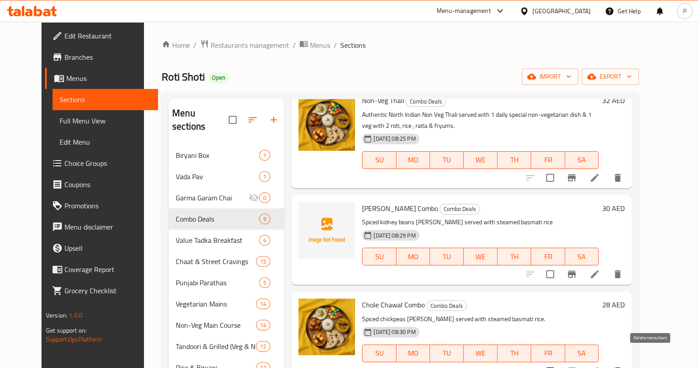
click at [623, 365] on icon "delete" at bounding box center [618, 370] width 11 height 11
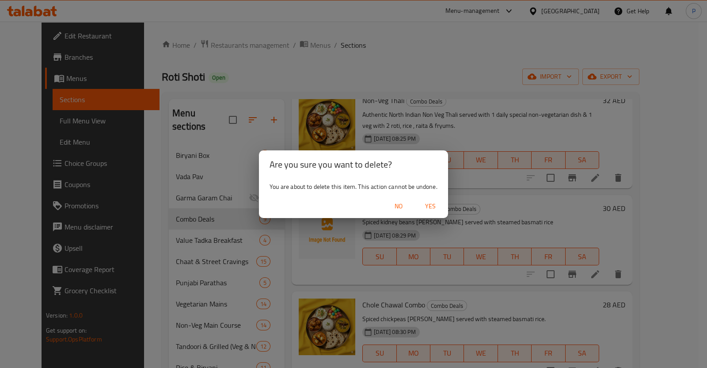
click at [423, 204] on span "Yes" at bounding box center [430, 206] width 21 height 11
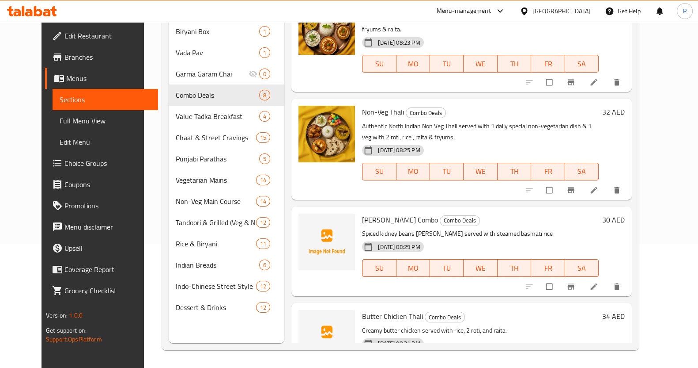
scroll to position [437, 0]
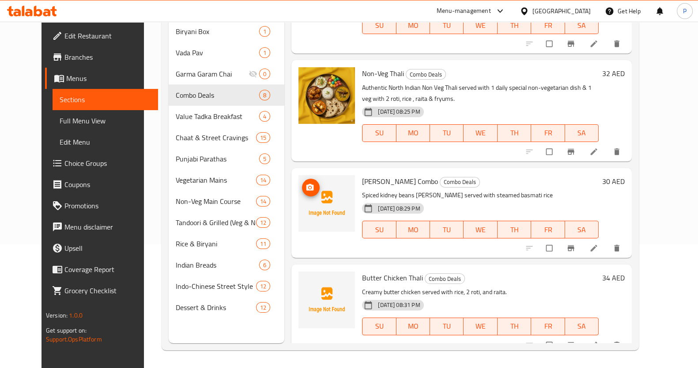
click at [310, 193] on img at bounding box center [327, 203] width 57 height 57
click at [307, 183] on icon "upload picture" at bounding box center [311, 186] width 8 height 7
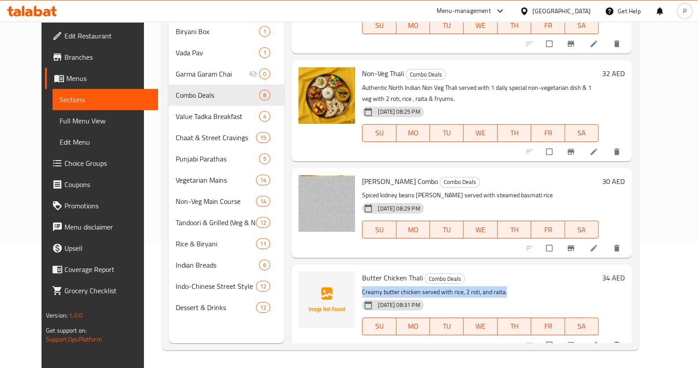
drag, startPoint x: 351, startPoint y: 281, endPoint x: 504, endPoint y: 279, distance: 152.4
click at [504, 279] on div "Butter Chicken Thali Combo Deals Creamy butter chicken served with rice, 2 roti…" at bounding box center [481, 309] width 244 height 83
copy p "Creamy butter chicken served with rice, 2 roti, and raita."
click at [299, 271] on img at bounding box center [327, 299] width 57 height 57
click at [302, 279] on span "upload picture" at bounding box center [311, 283] width 18 height 9
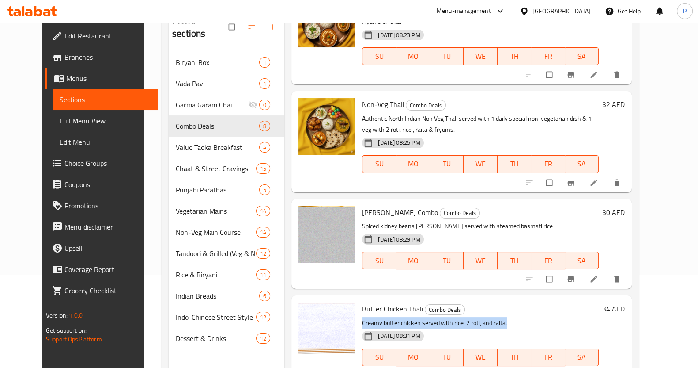
scroll to position [124, 0]
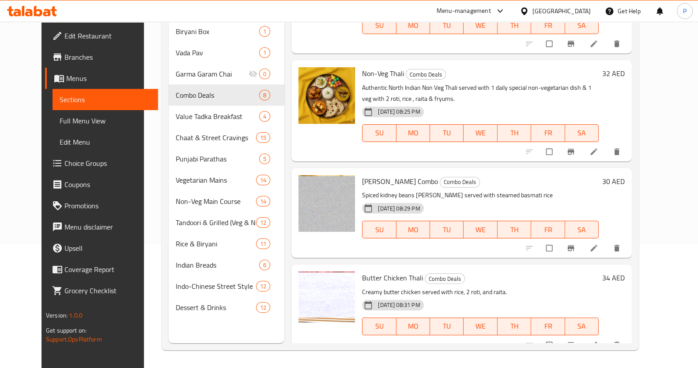
click at [285, 218] on div "Menu items Add Sort Manage items Butter Chicken + Rice Combo Combo Deals Classi…" at bounding box center [459, 159] width 348 height 368
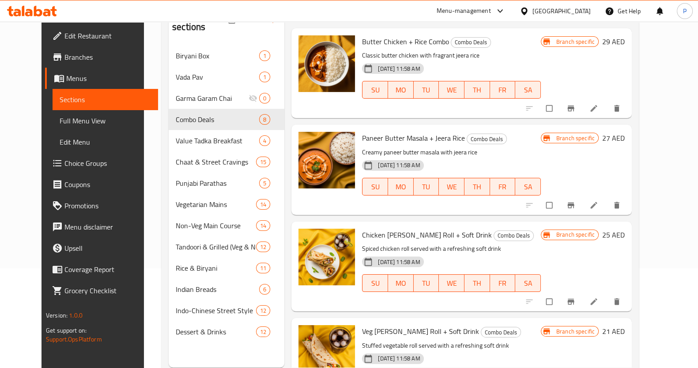
scroll to position [0, 0]
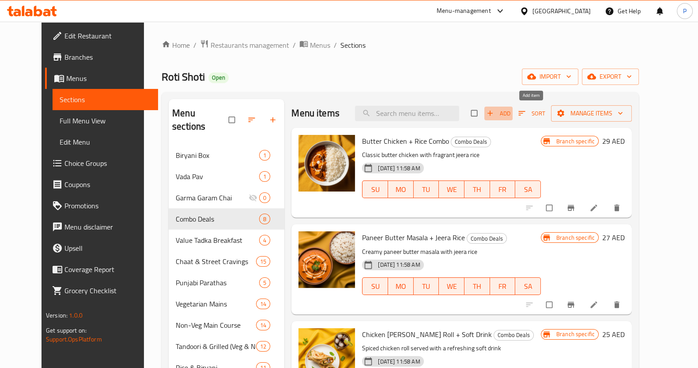
click at [495, 113] on icon "button" at bounding box center [490, 113] width 9 height 9
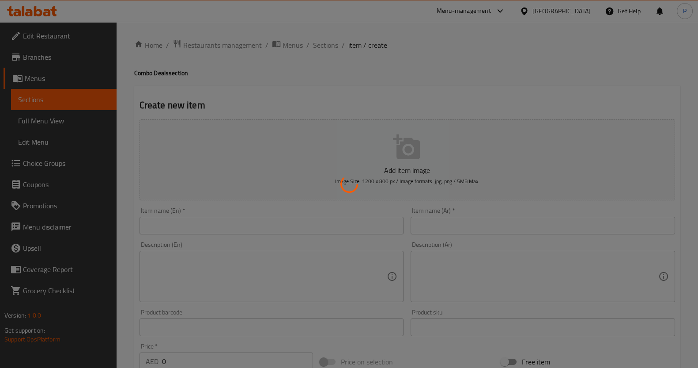
click at [214, 222] on div at bounding box center [349, 184] width 698 height 368
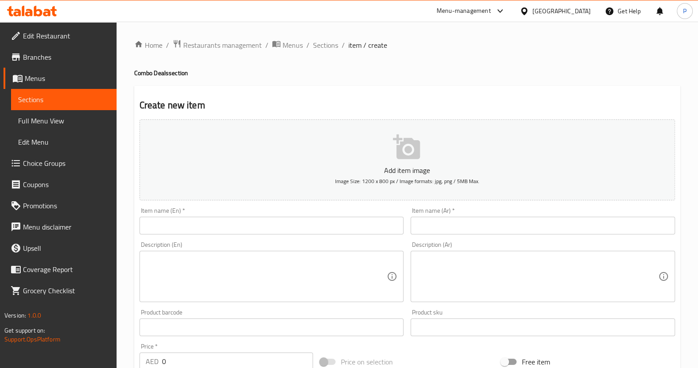
click at [209, 224] on input "text" at bounding box center [272, 225] width 265 height 18
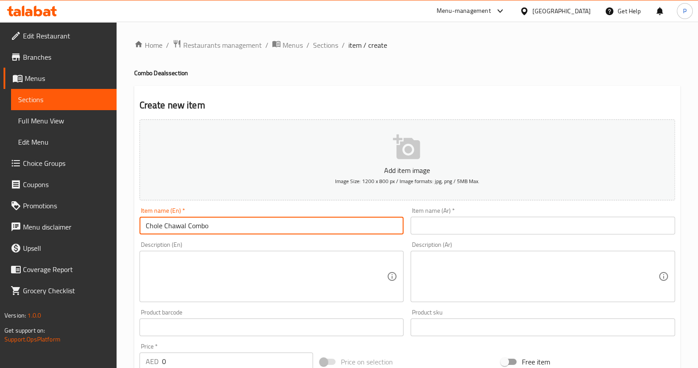
drag, startPoint x: 215, startPoint y: 225, endPoint x: 112, endPoint y: 221, distance: 103.5
click at [112, 221] on div "Edit Restaurant Branches Menus Sections Full Menu View Edit Menu Choice Groups …" at bounding box center [349, 323] width 698 height 603
type input "Chole Chawal Combo"
click at [473, 233] on input "text" at bounding box center [543, 225] width 265 height 18
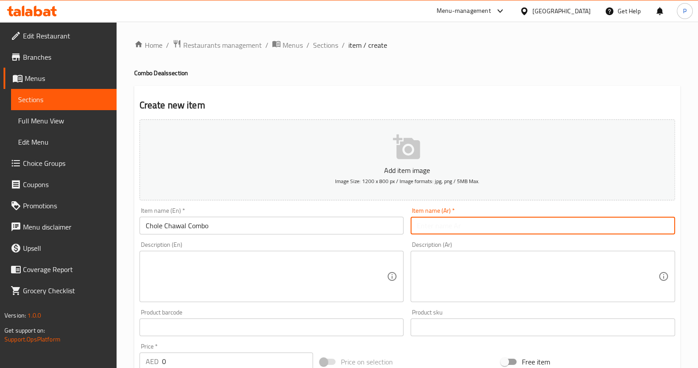
paste input "كومبو الحمص بالأرز"
type input "كومبو الحمص بالأرز"
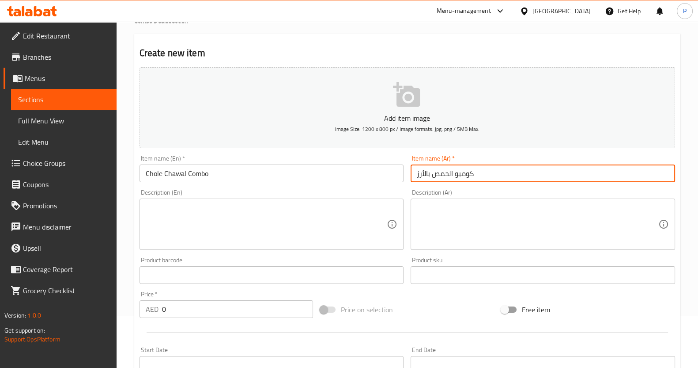
scroll to position [110, 0]
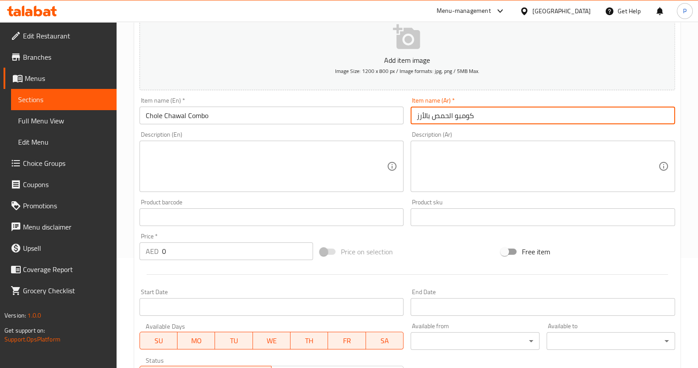
click at [127, 136] on div "Home / Restaurants management / Menus / Sections / item / create Combo Deals se…" at bounding box center [408, 213] width 582 height 603
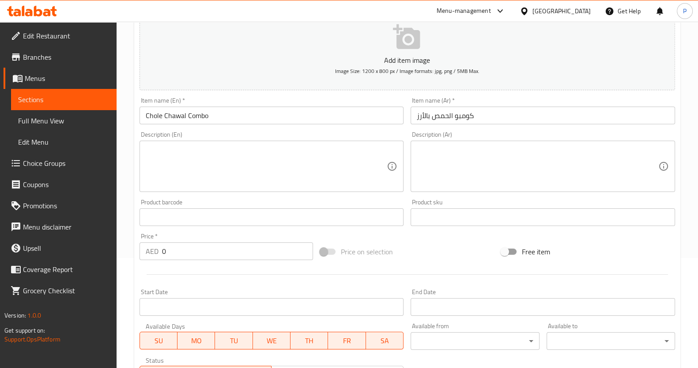
click at [180, 149] on textarea at bounding box center [267, 166] width 242 height 42
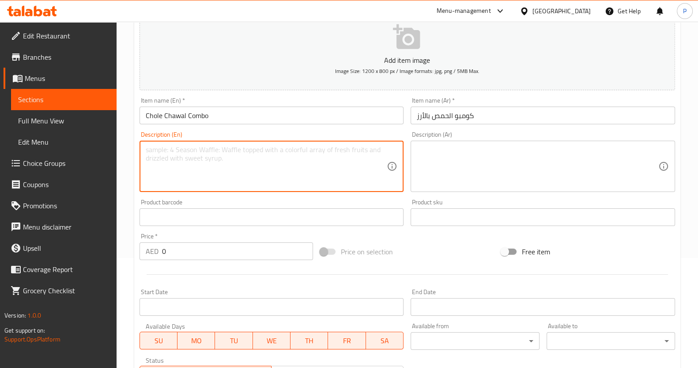
paste textarea "Spiced chickpeas served with steamed rice. A tasty and filling vegetarian meal."
type textarea "Spiced chickpeas served with steamed rice. A tasty and filling vegetarian meal."
click at [477, 151] on textarea at bounding box center [538, 166] width 242 height 42
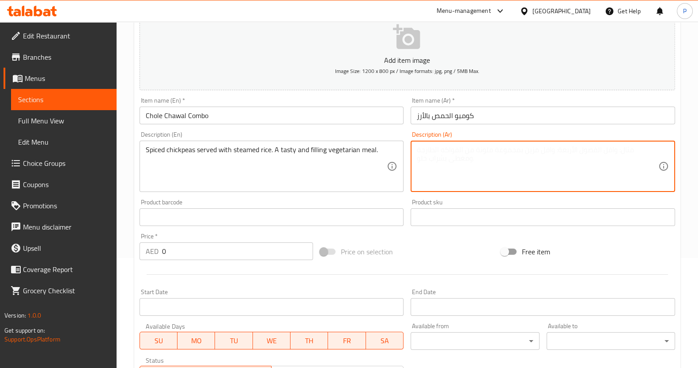
paste textarea "حمص متبل مع أرز مطهو على البخار. وجبة نباتية لذيذة ومشبعة."
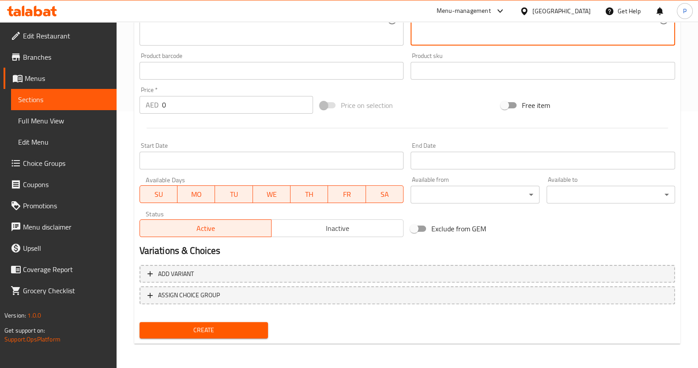
type textarea "حمص متبل مع أرز مطهو على البخار. وجبة نباتية لذيذة ومشبعة."
click at [208, 101] on input "0" at bounding box center [238, 105] width 152 height 18
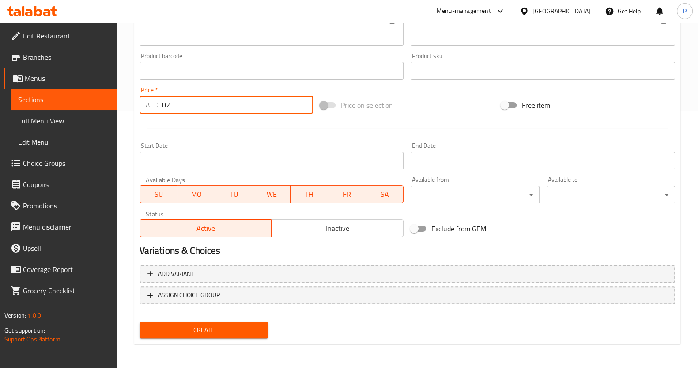
type input "0"
type input "24"
click at [309, 152] on input "Start Date" at bounding box center [272, 161] width 265 height 18
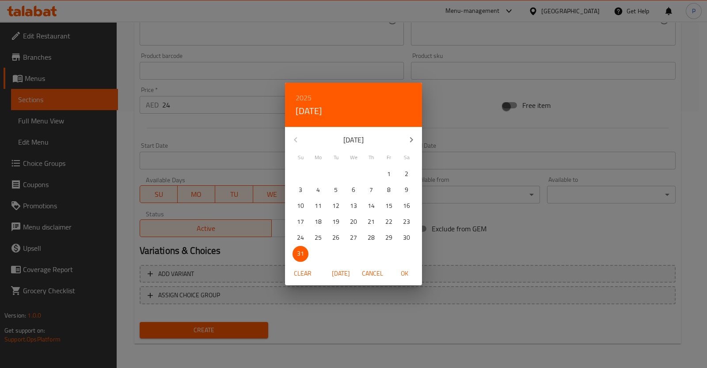
click at [236, 130] on div "2025 Sun, Aug 31 August 2025 Su Mo Tu We Th Fr Sa 27 28 29 30 31 1 2 3 4 5 6 7 …" at bounding box center [353, 184] width 707 height 368
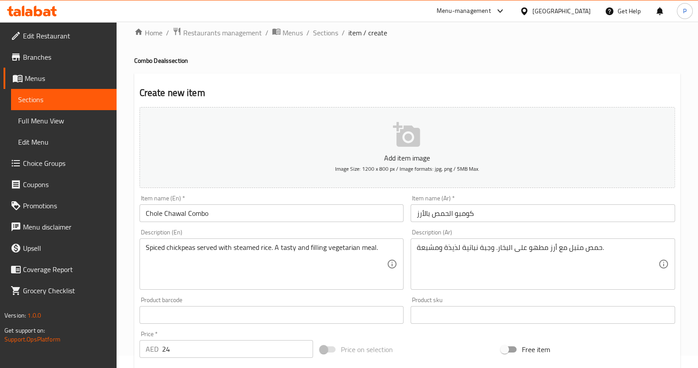
scroll to position [0, 0]
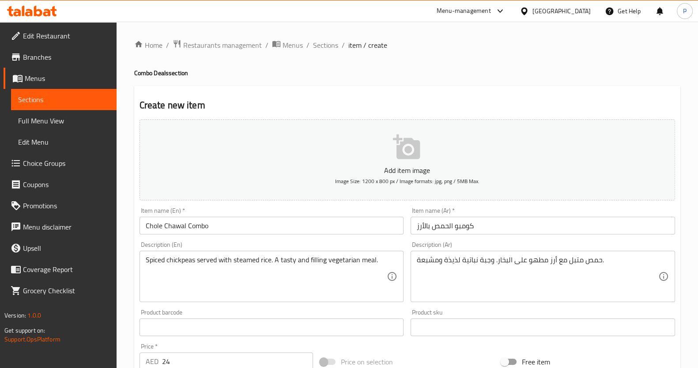
click at [437, 148] on button "Add item image Image Size: 1200 x 800 px / Image formats: jpg, png / 5MB Max." at bounding box center [408, 159] width 536 height 81
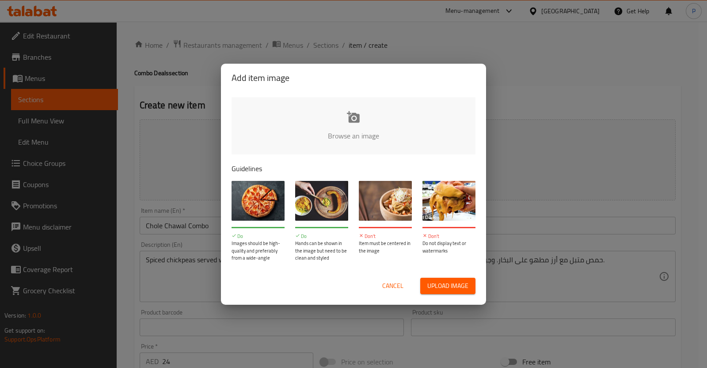
drag, startPoint x: 387, startPoint y: 282, endPoint x: 398, endPoint y: 186, distance: 96.1
click at [387, 281] on span "Cancel" at bounding box center [392, 285] width 21 height 11
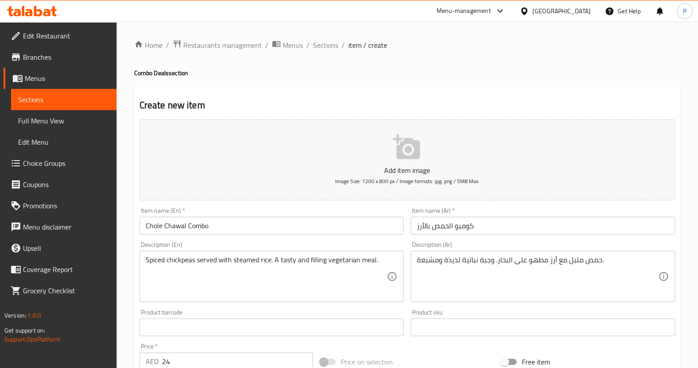
click at [422, 175] on button "Add item image Image Size: 1200 x 800 px / Image formats: jpg, png / 5MB Max." at bounding box center [408, 159] width 536 height 81
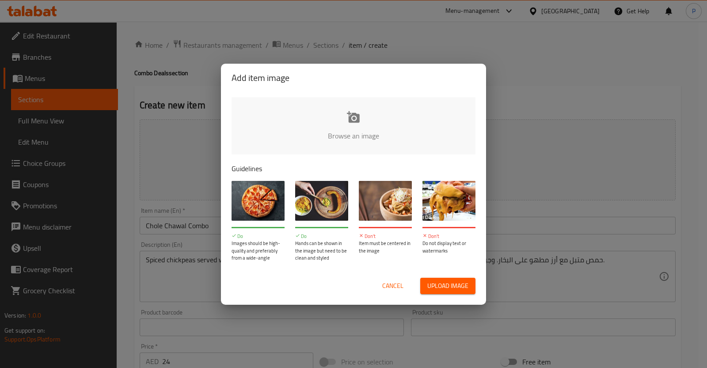
click at [422, 278] on button "Upload image" at bounding box center [447, 285] width 55 height 16
type input "C:\fakepath\Chole Chawal Combo.png"
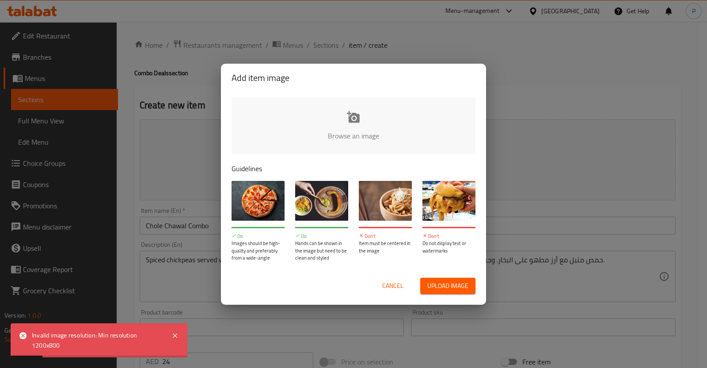
drag, startPoint x: 385, startPoint y: 290, endPoint x: 384, endPoint y: 280, distance: 10.6
click at [386, 290] on span "Cancel" at bounding box center [392, 285] width 21 height 11
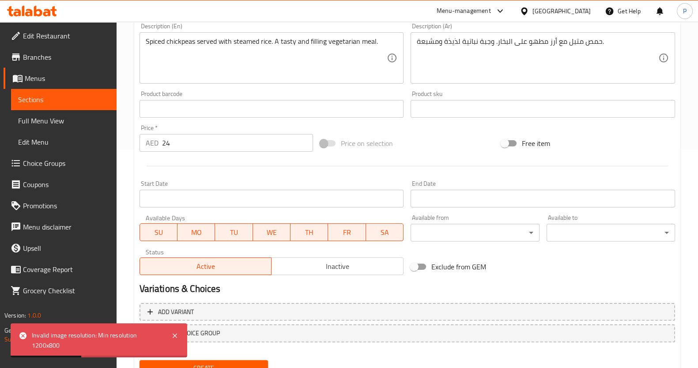
scroll to position [256, 0]
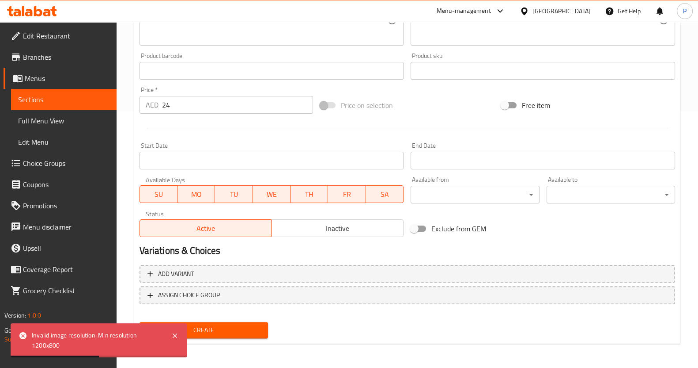
click at [213, 330] on span "Create" at bounding box center [204, 329] width 114 height 11
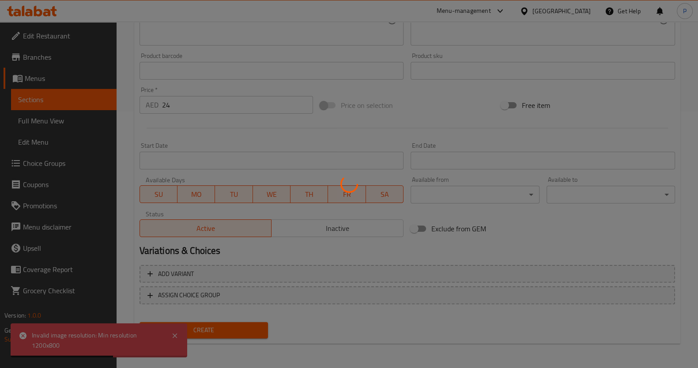
type input "0"
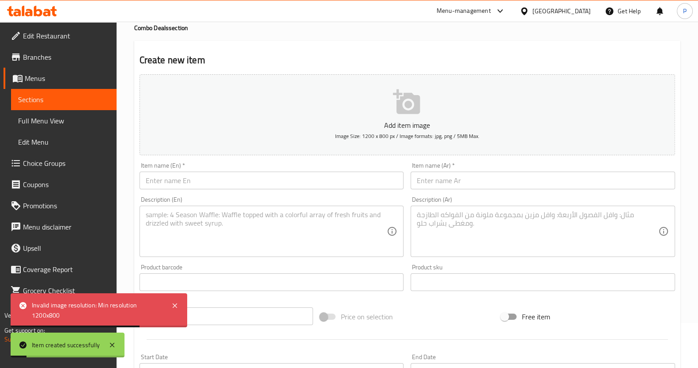
scroll to position [0, 0]
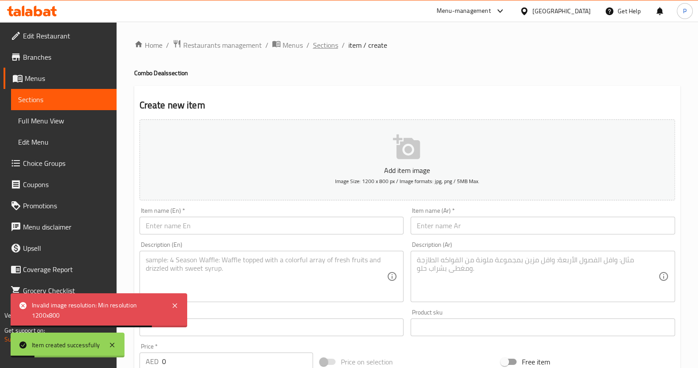
click at [327, 43] on span "Sections" at bounding box center [325, 45] width 25 height 11
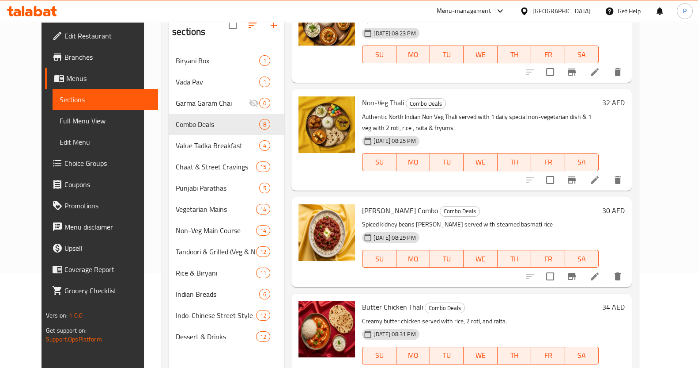
scroll to position [124, 0]
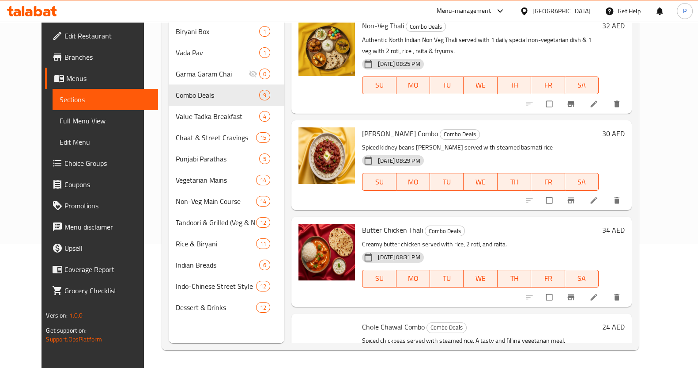
scroll to position [534, 0]
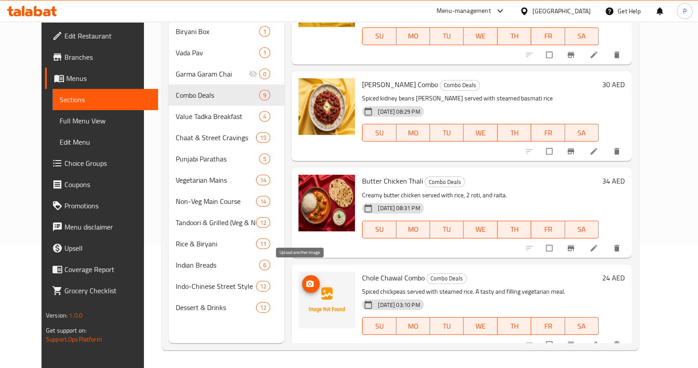
click at [305, 279] on span "upload picture" at bounding box center [311, 283] width 18 height 9
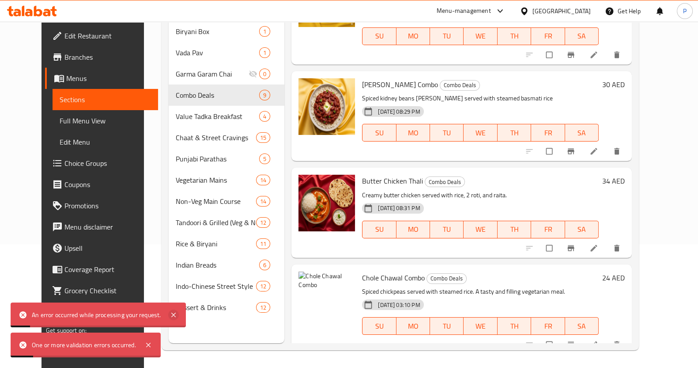
click at [176, 317] on icon at bounding box center [173, 314] width 11 height 11
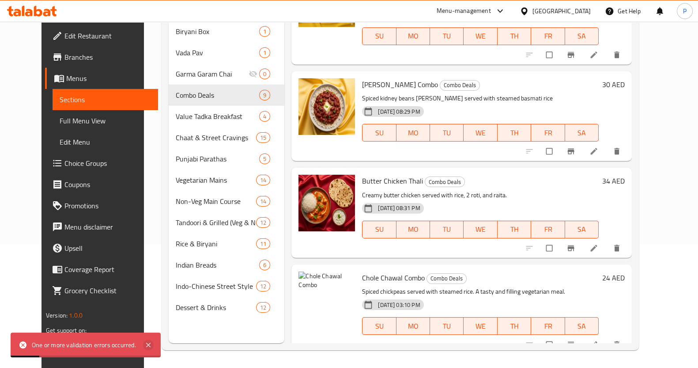
click at [151, 342] on icon at bounding box center [148, 344] width 11 height 11
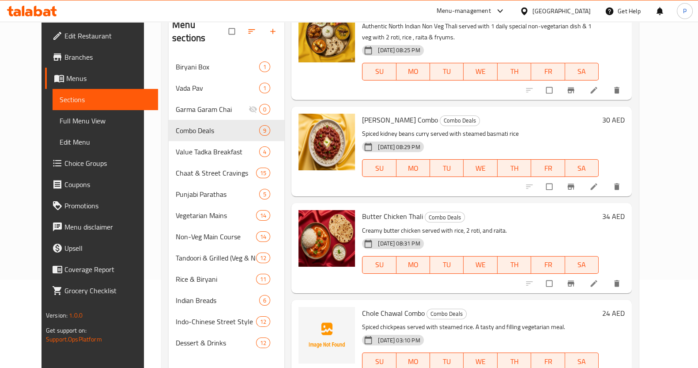
scroll to position [124, 0]
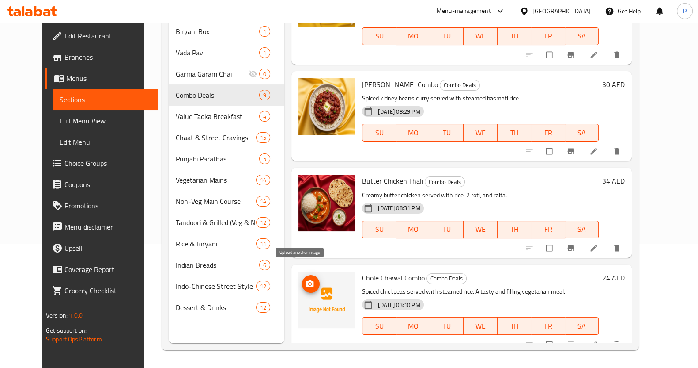
click at [307, 280] on icon "upload picture" at bounding box center [311, 283] width 8 height 7
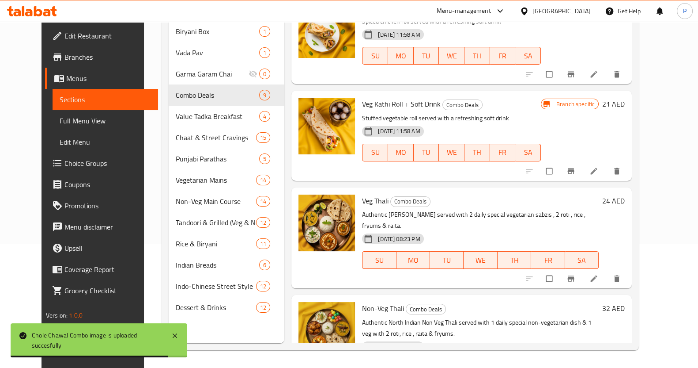
scroll to position [0, 0]
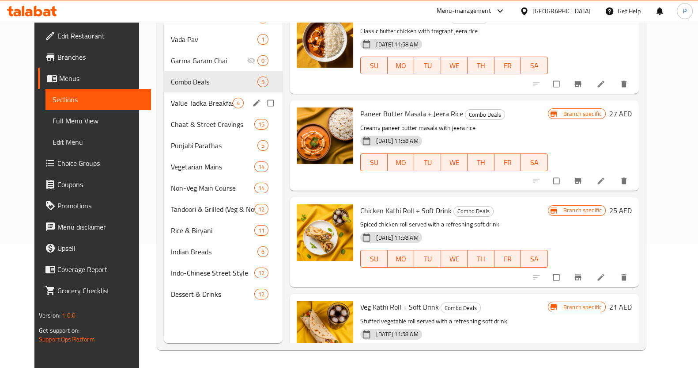
click at [209, 112] on div "Value Tadka Breakfast 4" at bounding box center [223, 102] width 119 height 21
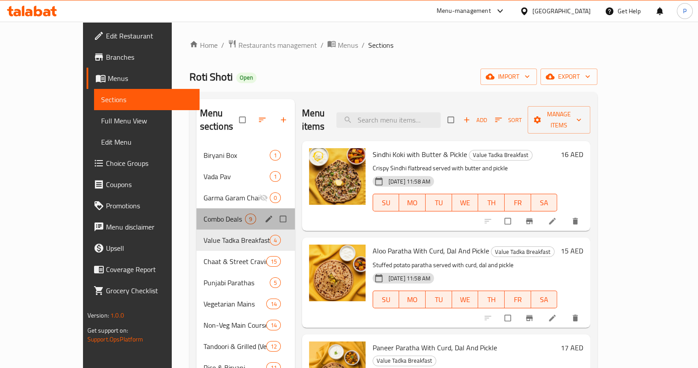
click at [197, 212] on div "Combo Deals 9" at bounding box center [246, 218] width 99 height 21
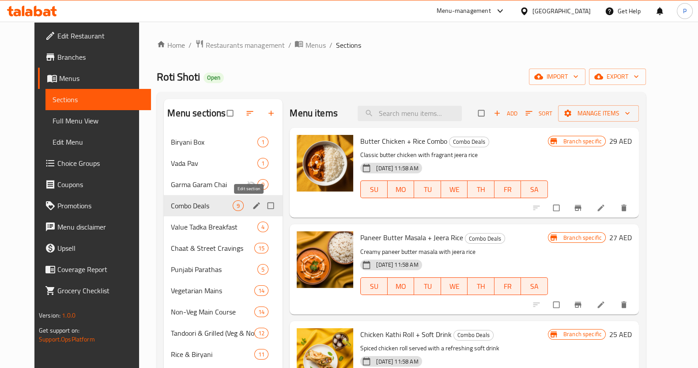
click at [254, 206] on icon "edit" at bounding box center [257, 205] width 7 height 7
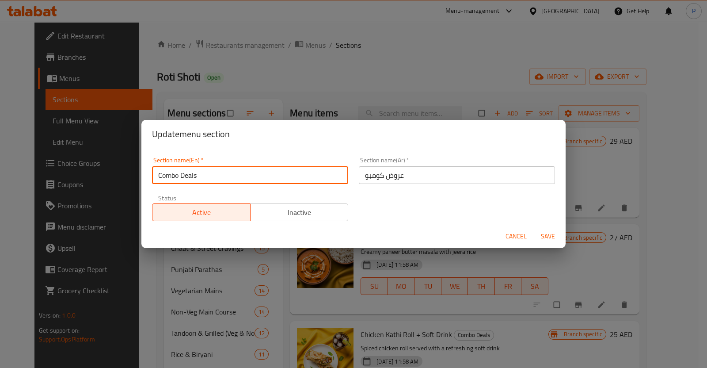
drag, startPoint x: 235, startPoint y: 182, endPoint x: 124, endPoint y: 186, distance: 111.0
click at [124, 186] on div "Update menu section Section name(En)   * Combo Deals Section name(En) * Section…" at bounding box center [353, 184] width 707 height 368
type input "Back To School Deals"
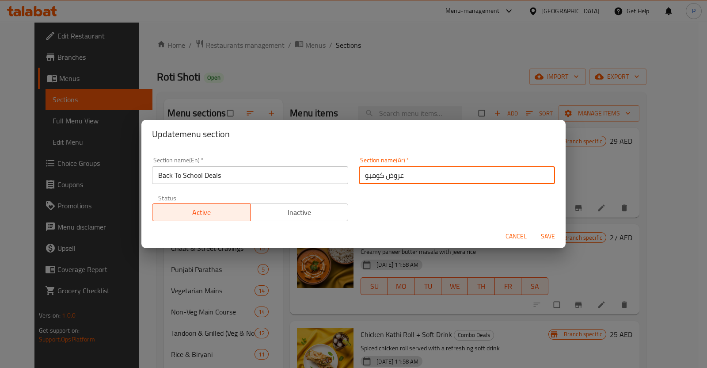
drag, startPoint x: 409, startPoint y: 173, endPoint x: 341, endPoint y: 174, distance: 68.5
click at [341, 174] on div "Section name(En)   * Back To School Deals Section name(En) * Section name(Ar)  …" at bounding box center [354, 189] width 414 height 75
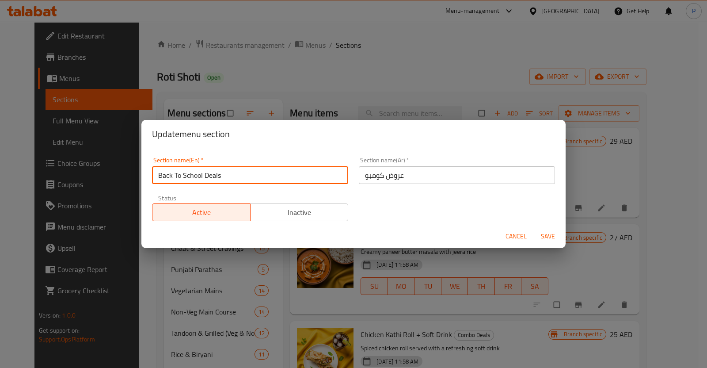
drag, startPoint x: 209, startPoint y: 176, endPoint x: 124, endPoint y: 175, distance: 84.8
click at [124, 176] on div "Update menu section Section name(En)   * Back To School Deals Section name(En) …" at bounding box center [353, 184] width 707 height 368
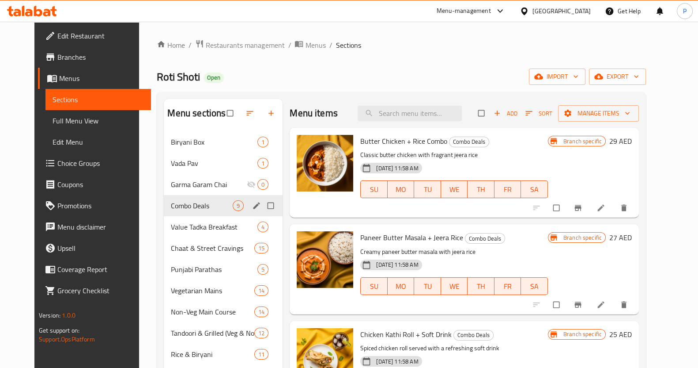
click at [252, 203] on icon "edit" at bounding box center [256, 205] width 9 height 9
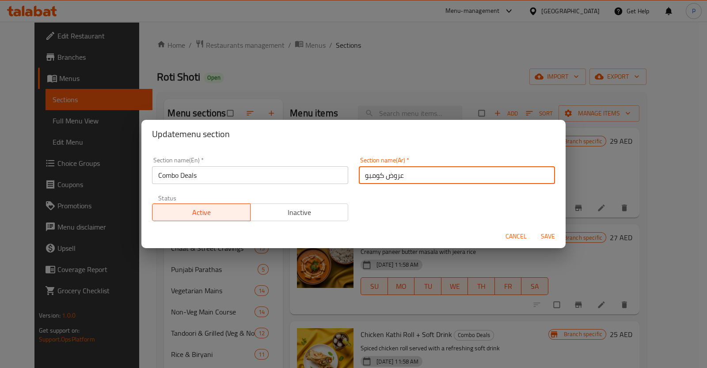
drag, startPoint x: 410, startPoint y: 181, endPoint x: 324, endPoint y: 177, distance: 86.2
click at [324, 177] on div "Section name(En)   * Combo Deals Section name(En) * Section name(Ar)   * عروض ك…" at bounding box center [354, 189] width 414 height 75
paste input "العودة إلى المدرسة"
type input "عروض العودة إلى المدرسة"
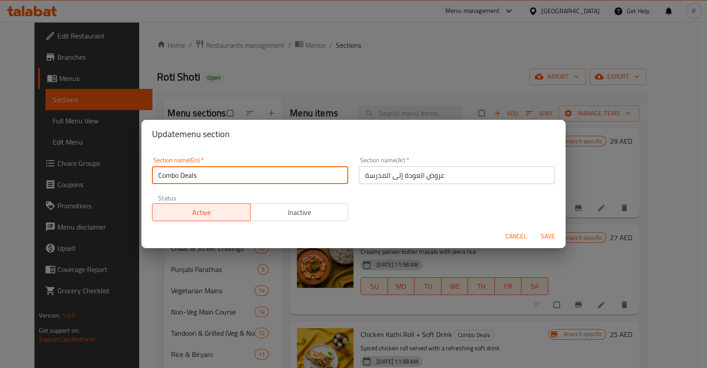
drag, startPoint x: 253, startPoint y: 176, endPoint x: 111, endPoint y: 168, distance: 142.1
click at [111, 168] on div "Update menu section Section name(En)   * Combo Deals Section name(En) * Section…" at bounding box center [353, 184] width 707 height 368
type input "Back"
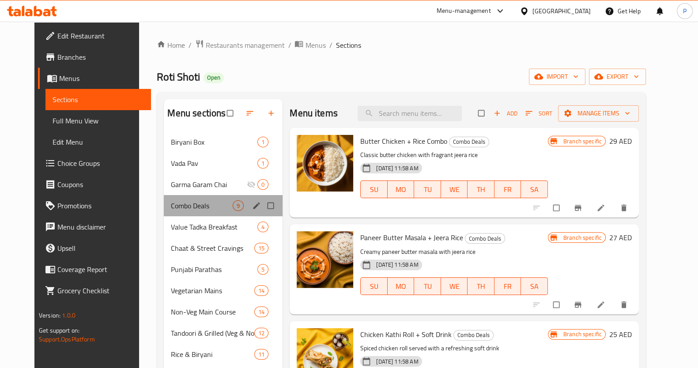
drag, startPoint x: 202, startPoint y: 191, endPoint x: 229, endPoint y: 203, distance: 29.5
click at [229, 203] on div "Combo Deals 9" at bounding box center [223, 205] width 119 height 21
click at [252, 205] on icon "edit" at bounding box center [256, 205] width 9 height 9
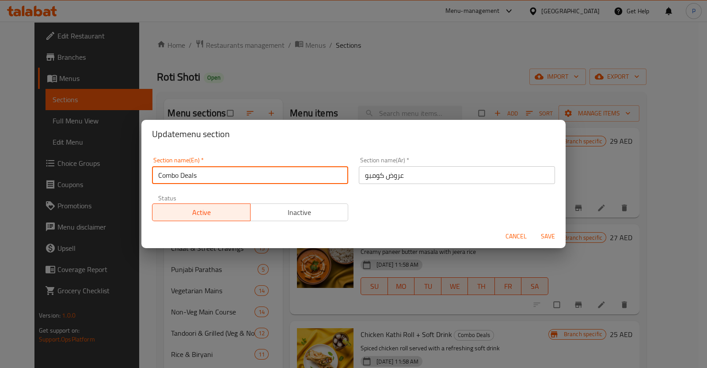
drag, startPoint x: 263, startPoint y: 167, endPoint x: 134, endPoint y: 174, distance: 129.2
click at [134, 174] on div "Update menu section Section name(En)   * Combo Deals Section name(En) * Section…" at bounding box center [353, 184] width 707 height 368
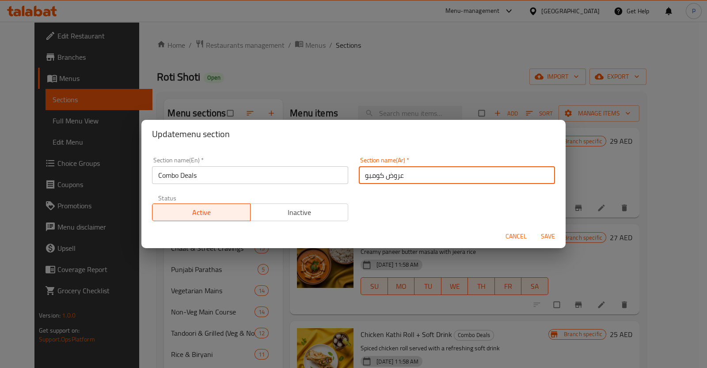
drag, startPoint x: 384, startPoint y: 188, endPoint x: 334, endPoint y: 188, distance: 50.8
click at [334, 188] on div "Section name(En)   * Combo Deals Section name(En) * Section name(Ar)   * عروض ك…" at bounding box center [354, 189] width 414 height 75
paste input "العودة إلى المدرسة"
type input "عروض العودة إلى المدرسة"
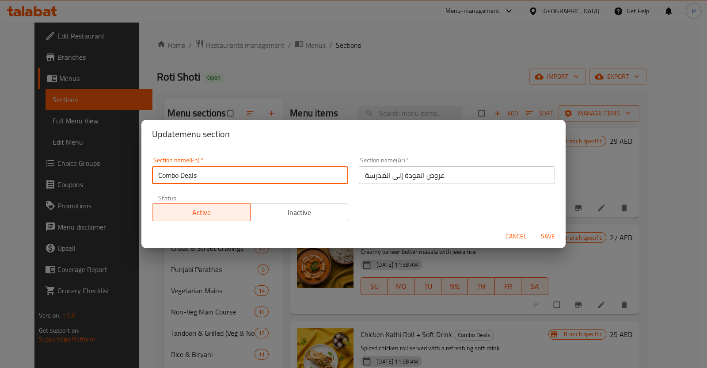
drag, startPoint x: 242, startPoint y: 179, endPoint x: 118, endPoint y: 171, distance: 123.9
click at [118, 171] on div "Update menu section Section name(En)   * Combo Deals Section name(En) * Section…" at bounding box center [353, 184] width 707 height 368
type input "Back To School Deals"
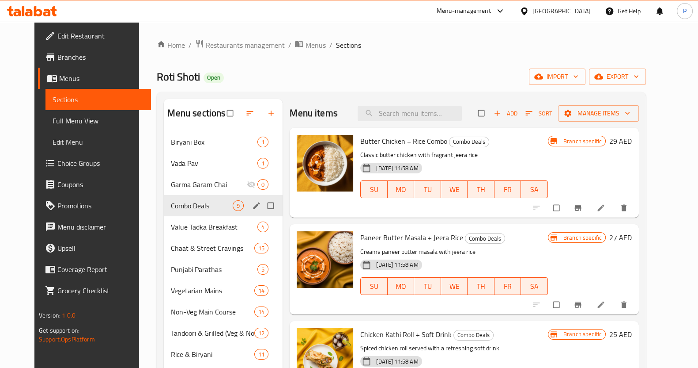
click at [252, 205] on icon "edit" at bounding box center [256, 205] width 9 height 9
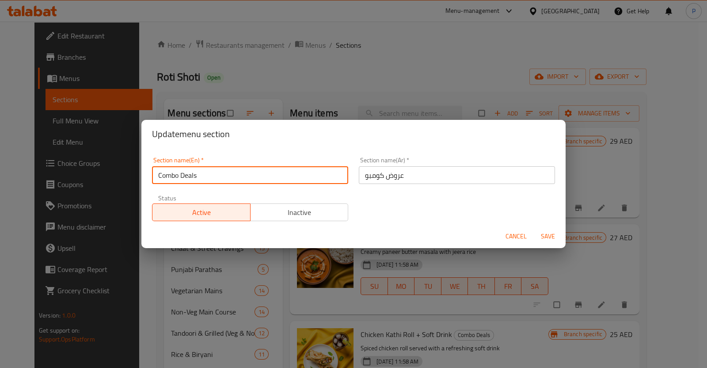
drag, startPoint x: 232, startPoint y: 180, endPoint x: 135, endPoint y: 167, distance: 98.1
click at [126, 175] on div "Update menu section Section name(En)   * Combo Deals Section name(En) * Section…" at bounding box center [353, 184] width 707 height 368
type input "Back To School Deals"
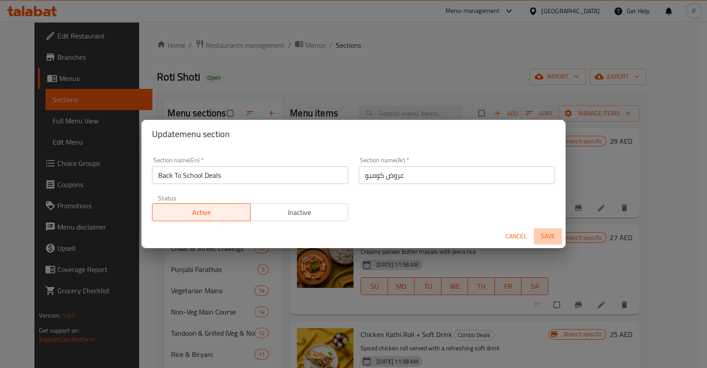
click at [554, 240] on span "Save" at bounding box center [547, 236] width 21 height 11
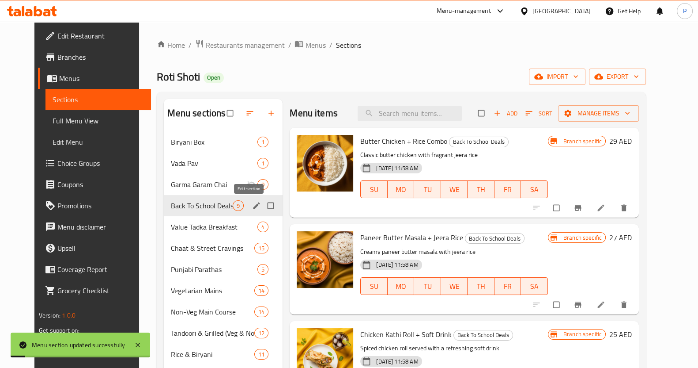
click at [252, 209] on icon "edit" at bounding box center [256, 205] width 9 height 9
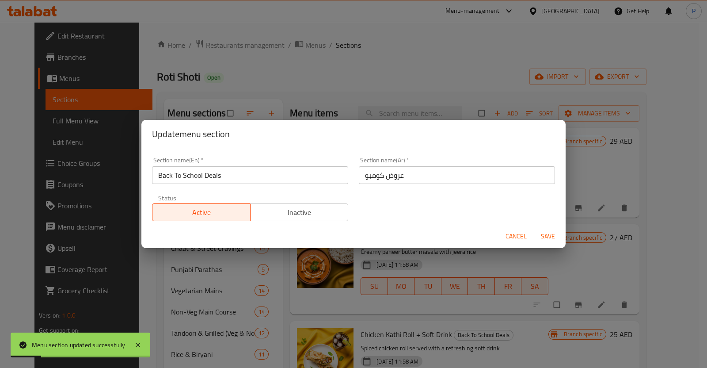
drag, startPoint x: 409, startPoint y: 185, endPoint x: 361, endPoint y: 174, distance: 49.3
click at [361, 174] on div "Section name(Ar)   * عروض كومبو Section name(Ar) *" at bounding box center [456, 171] width 207 height 38
click at [420, 174] on input "عروض كومبو" at bounding box center [457, 175] width 196 height 18
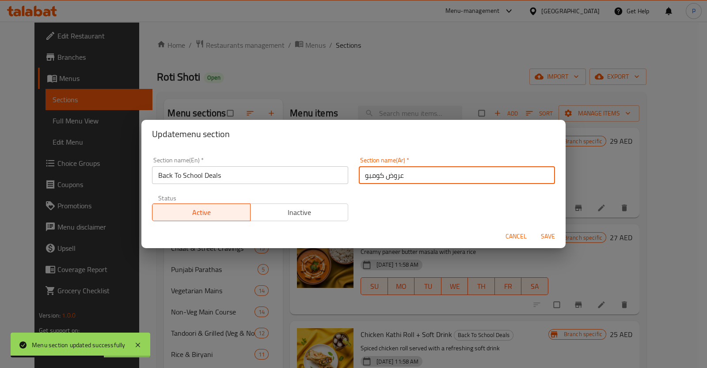
drag, startPoint x: 420, startPoint y: 174, endPoint x: 323, endPoint y: 170, distance: 97.3
click at [323, 170] on div "Section name(En)   * Back To School Deals Section name(En) * Section name(Ar)  …" at bounding box center [354, 189] width 414 height 75
drag, startPoint x: 426, startPoint y: 178, endPoint x: 311, endPoint y: 168, distance: 114.8
click at [311, 168] on div "Section name(En)   * Back To School Deals Section name(En) * Section name(Ar)  …" at bounding box center [354, 189] width 414 height 75
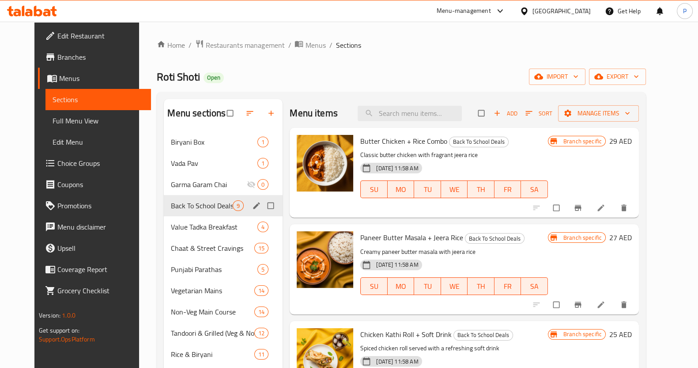
click at [240, 205] on div "Back To School Deals 9" at bounding box center [223, 205] width 119 height 21
click at [252, 205] on icon "edit" at bounding box center [256, 205] width 9 height 9
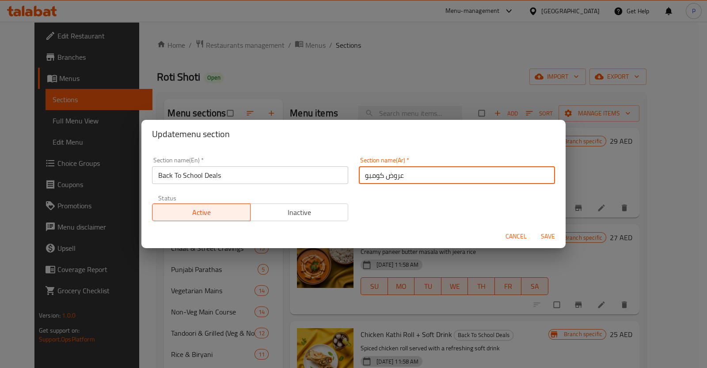
drag, startPoint x: 418, startPoint y: 176, endPoint x: 334, endPoint y: 182, distance: 84.1
click at [334, 182] on div "Section name(En)   * Back To School Deals Section name(En) * Section name(Ar)  …" at bounding box center [354, 189] width 414 height 75
paste input "العودة إلى المدرسة"
type input "عروض العودة إلى المدرسة"
click at [539, 231] on span "Save" at bounding box center [547, 236] width 21 height 11
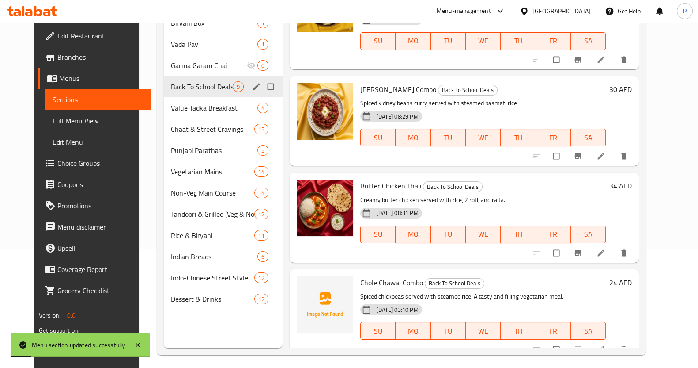
scroll to position [124, 0]
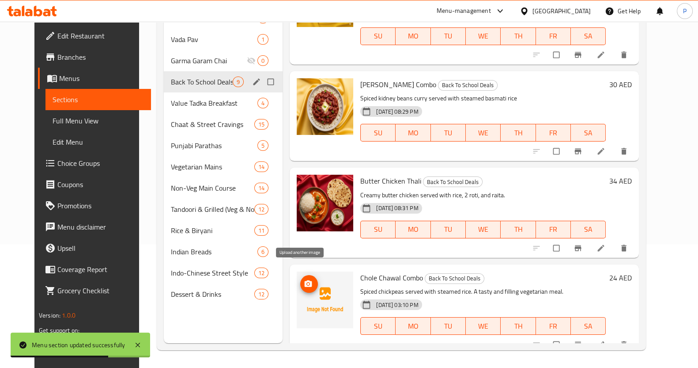
click at [305, 279] on span "upload picture" at bounding box center [309, 283] width 18 height 9
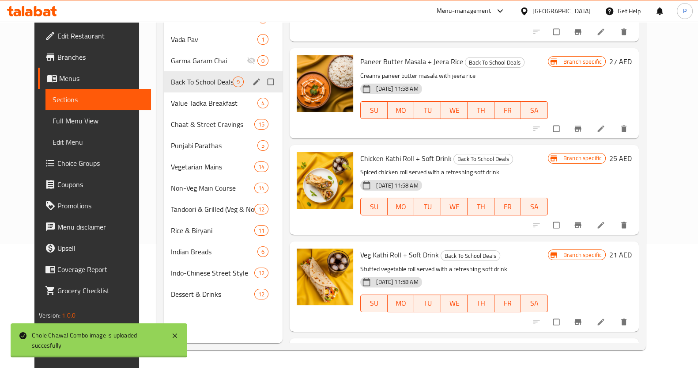
scroll to position [0, 0]
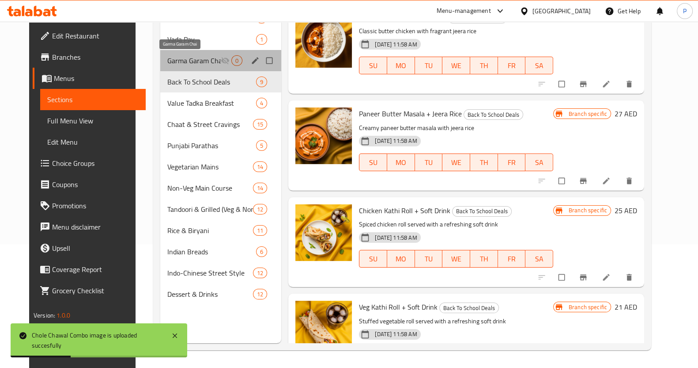
click at [182, 63] on span "Garma Garam Chai" at bounding box center [193, 60] width 53 height 11
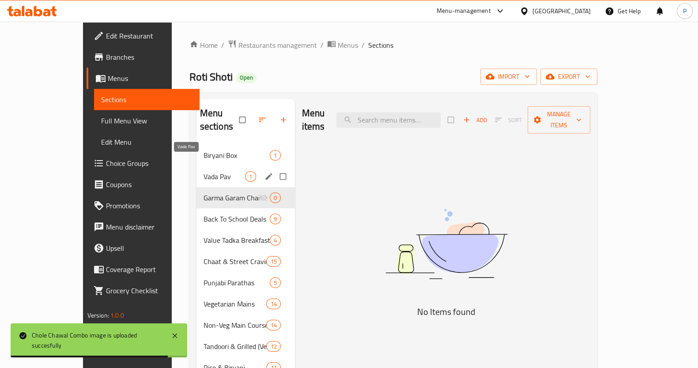
click at [204, 171] on span "Vada Pav" at bounding box center [225, 176] width 42 height 11
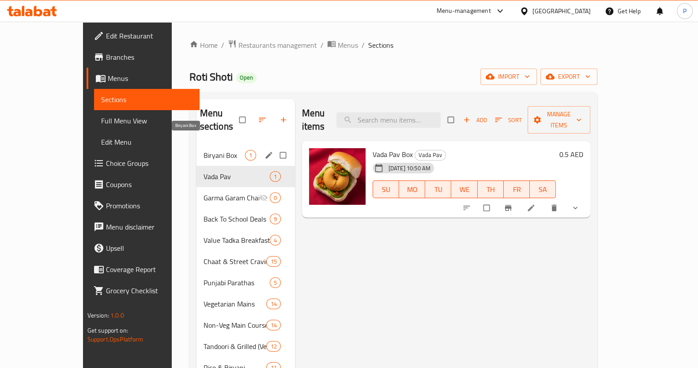
click at [204, 150] on span "Biryani Box" at bounding box center [225, 155] width 42 height 11
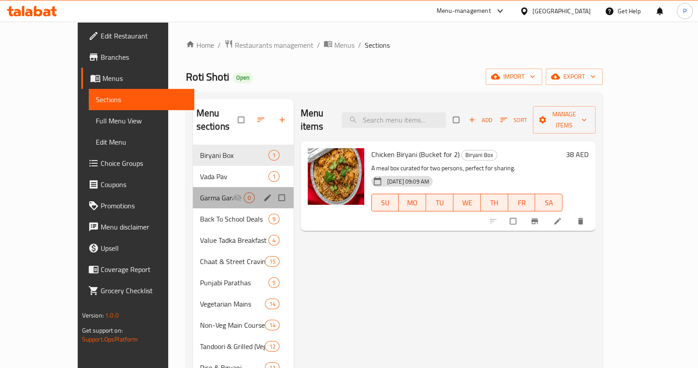
click at [193, 194] on div "Garma Garam Chai 0" at bounding box center [243, 197] width 101 height 21
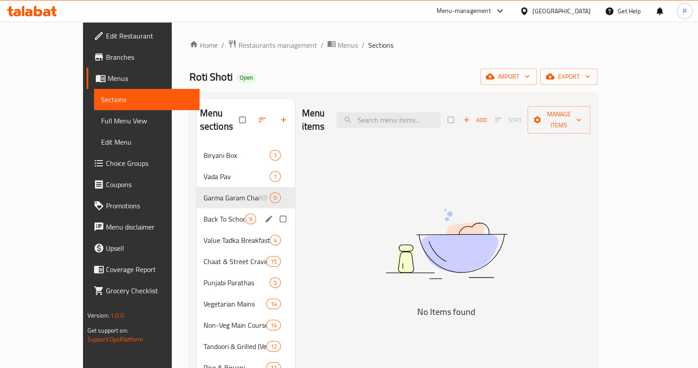
click at [204, 213] on span "Back To School Deals" at bounding box center [225, 218] width 42 height 11
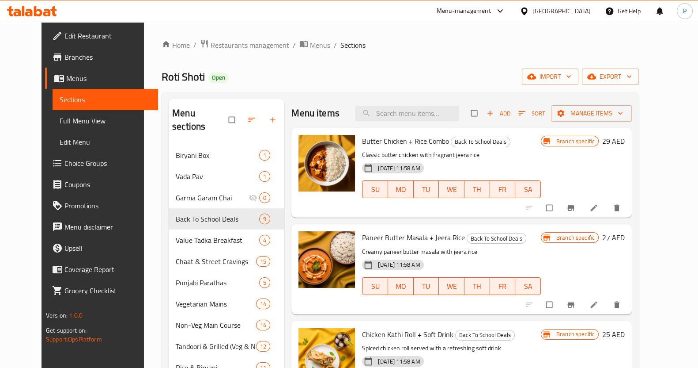
click at [65, 162] on span "Choice Groups" at bounding box center [108, 163] width 87 height 11
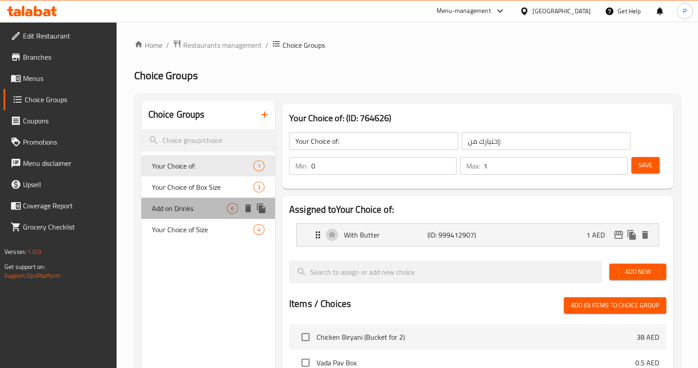
click at [169, 206] on span "Add on Drinks" at bounding box center [189, 208] width 75 height 11
type input "Add on Drinks"
type input "مشروبات إضافية"
type input "5"
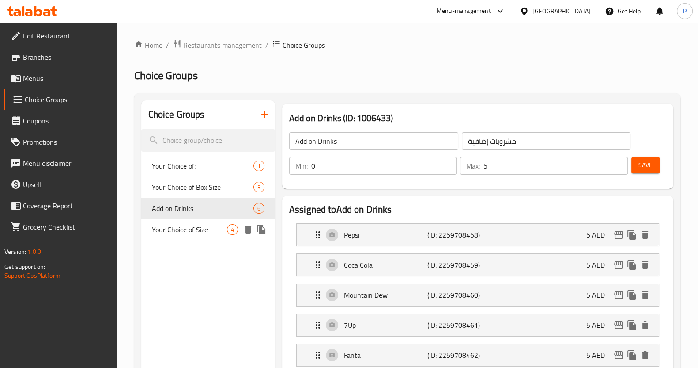
click at [198, 239] on div "Your Choice of Size 4" at bounding box center [208, 229] width 134 height 21
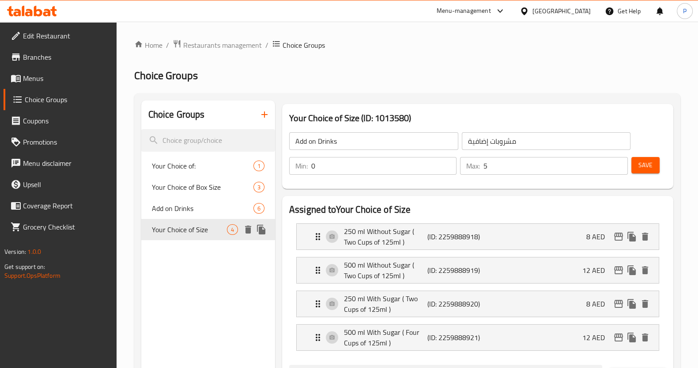
type input "Your Choice of Size"
type input "اختيارك للحجم"
type input "1"
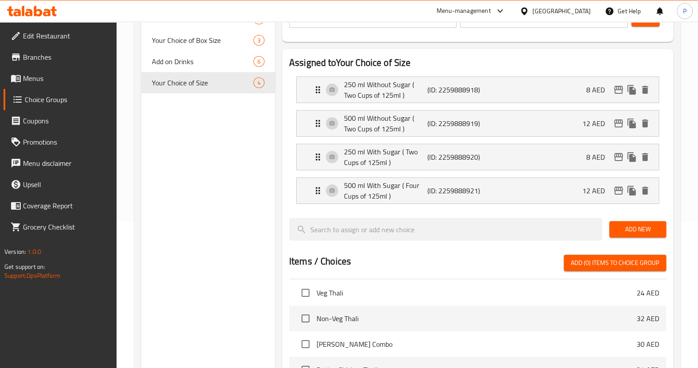
scroll to position [55, 0]
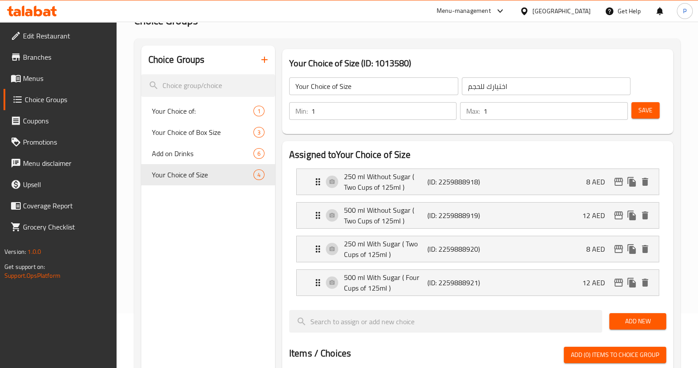
click at [46, 105] on span "Choice Groups" at bounding box center [67, 99] width 85 height 11
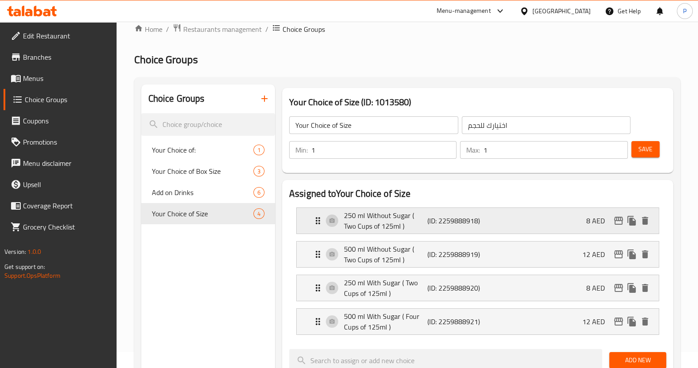
scroll to position [0, 0]
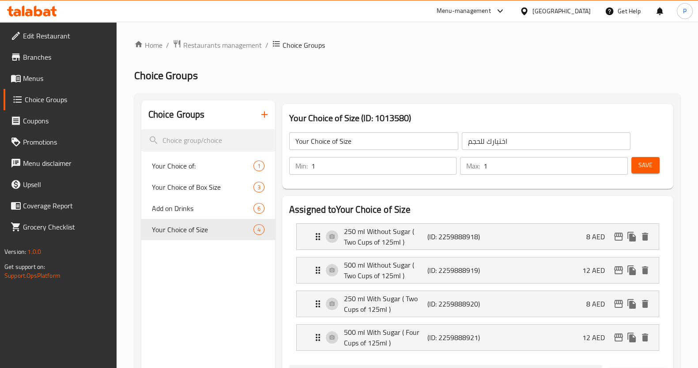
click at [46, 82] on span "Menus" at bounding box center [66, 78] width 87 height 11
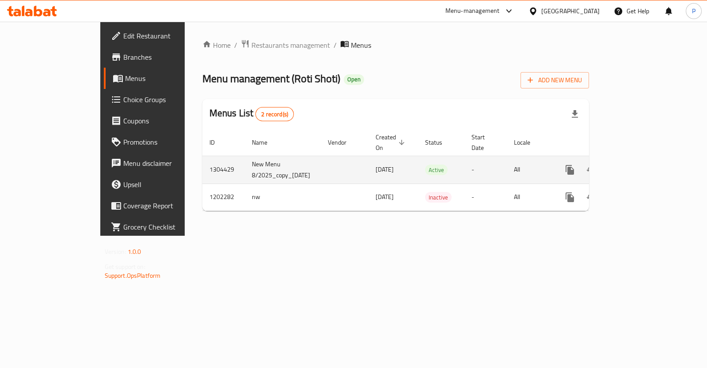
click at [639, 164] on icon "enhanced table" at bounding box center [633, 169] width 11 height 11
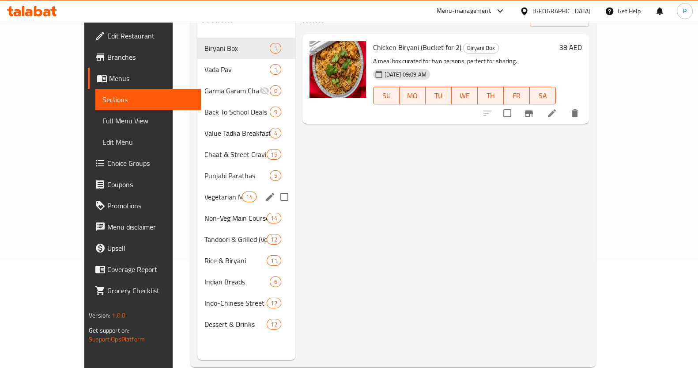
scroll to position [110, 0]
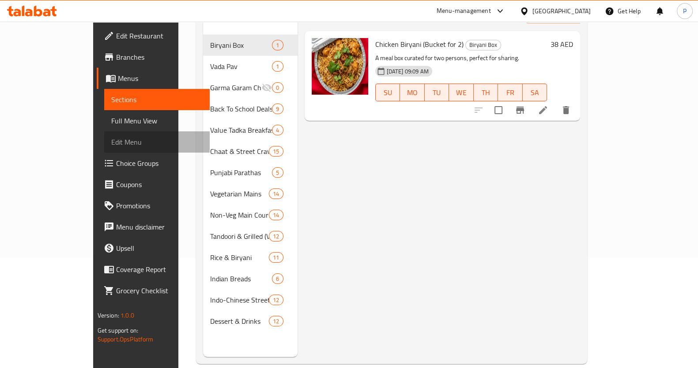
click at [104, 133] on link "Edit Menu" at bounding box center [157, 141] width 106 height 21
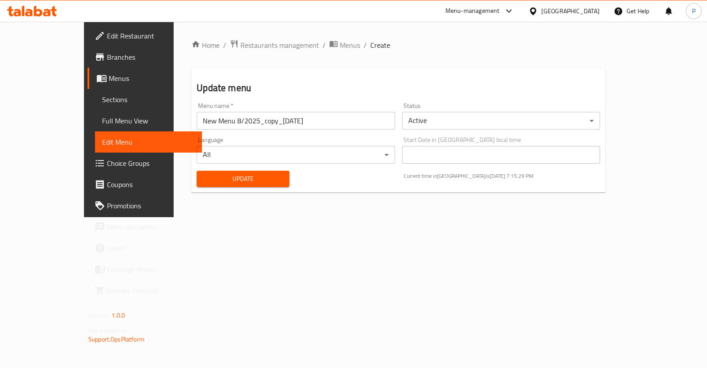
click at [102, 115] on span "Full Menu View" at bounding box center [148, 120] width 93 height 11
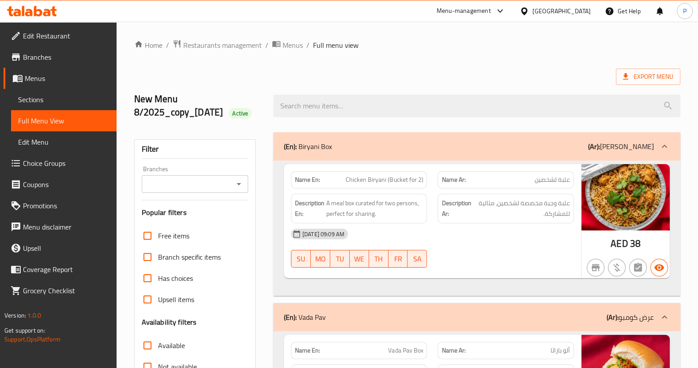
click at [65, 102] on span "Sections" at bounding box center [63, 99] width 91 height 11
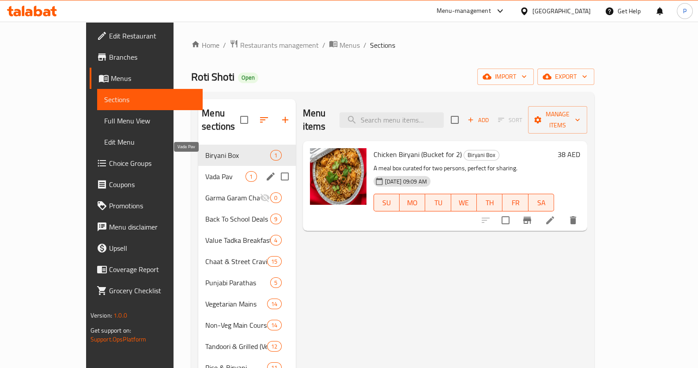
click at [205, 171] on span "Vada Pav" at bounding box center [225, 176] width 40 height 11
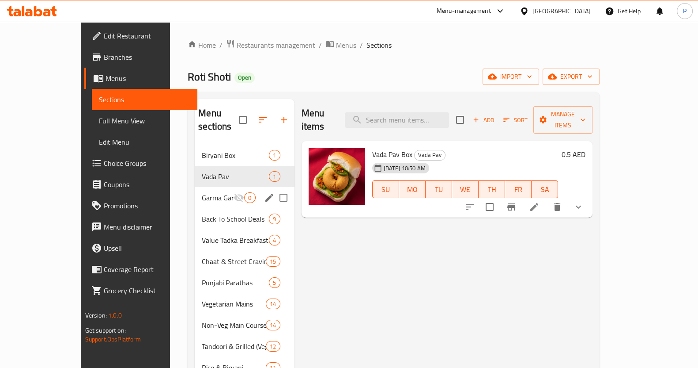
click at [195, 191] on div "Garma Garam Chai 0" at bounding box center [244, 197] width 99 height 21
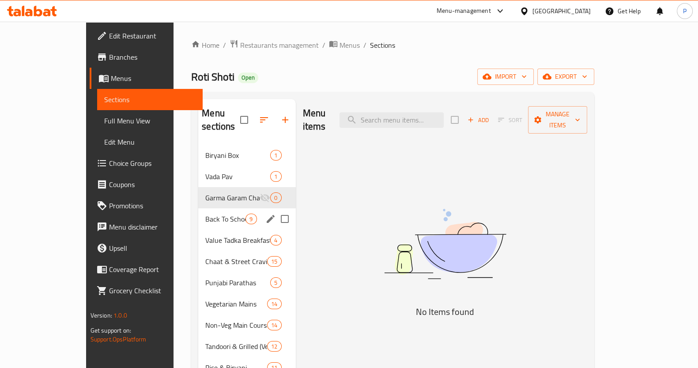
click at [205, 213] on span "Back To School Deals" at bounding box center [225, 218] width 40 height 11
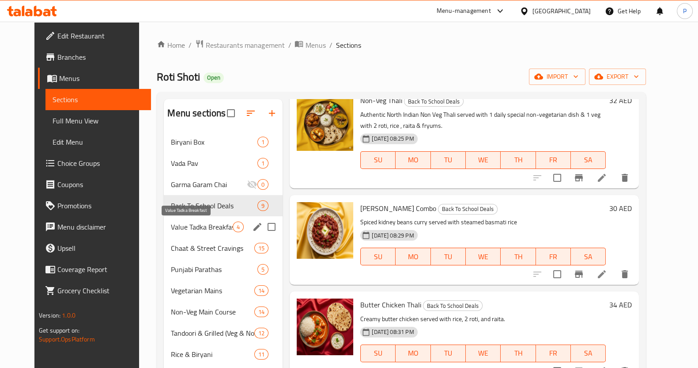
click at [171, 225] on span "Value Tadka Breakfast" at bounding box center [202, 226] width 62 height 11
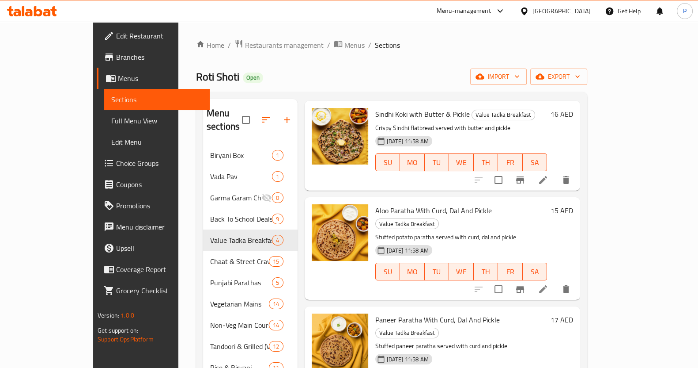
scroll to position [124, 0]
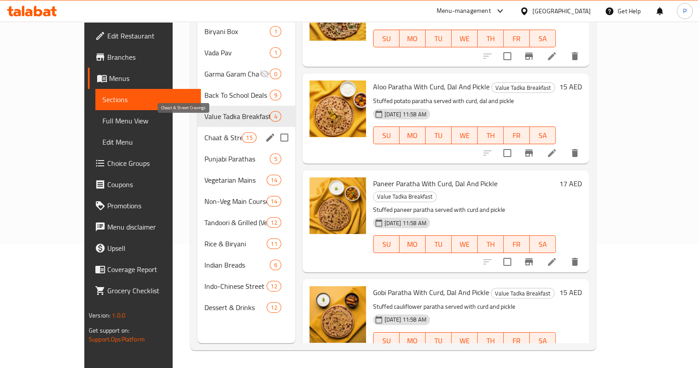
click at [205, 132] on span "Chaat & Street Cravings" at bounding box center [224, 137] width 38 height 11
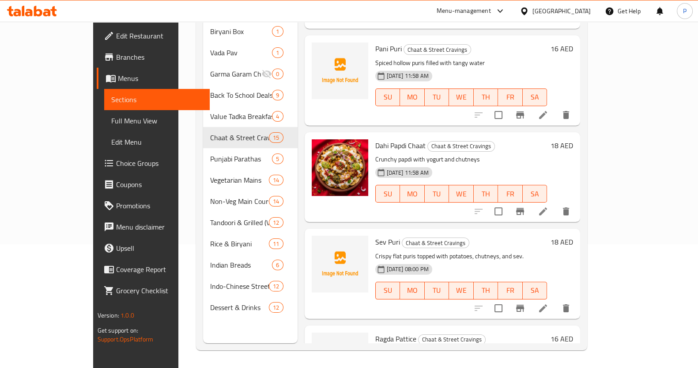
scroll to position [663, 0]
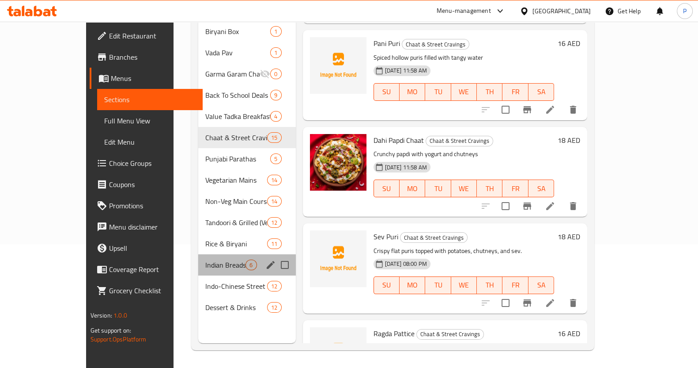
click at [198, 257] on div "Indian Breads 6" at bounding box center [246, 264] width 97 height 21
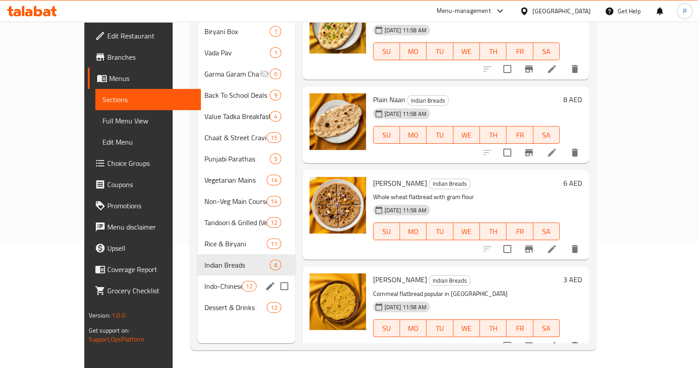
click at [205, 281] on span "Indo-Chinese Street Style" at bounding box center [224, 286] width 38 height 11
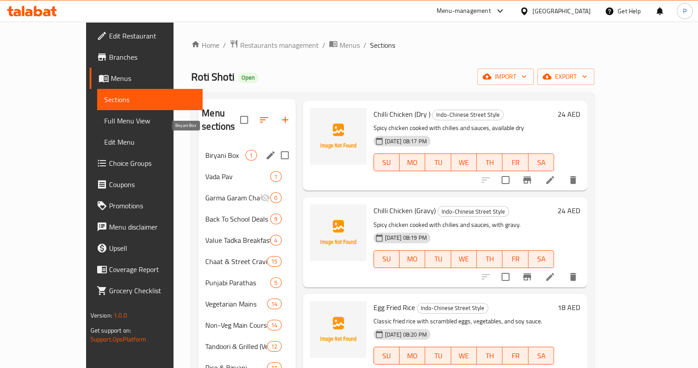
click at [205, 150] on span "Biryani Box" at bounding box center [225, 155] width 40 height 11
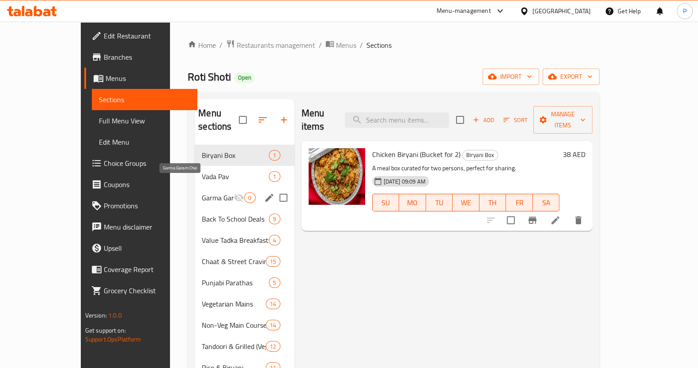
click at [205, 192] on span "Garma Garam Chai" at bounding box center [218, 197] width 32 height 11
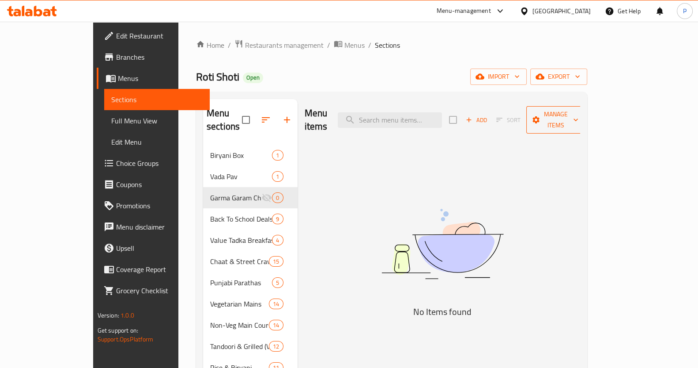
click at [541, 115] on icon "button" at bounding box center [536, 119] width 9 height 9
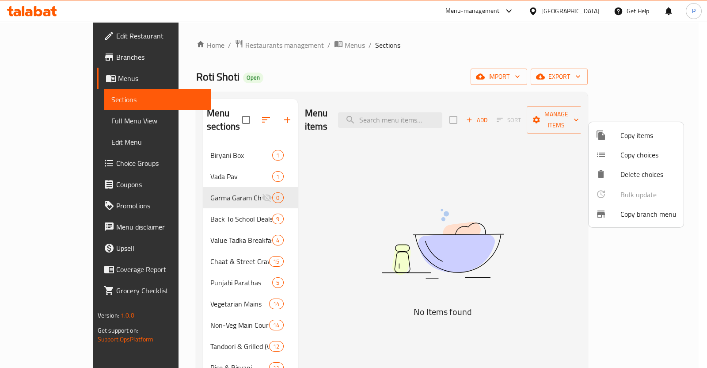
click at [625, 149] on span "Copy choices" at bounding box center [648, 154] width 56 height 11
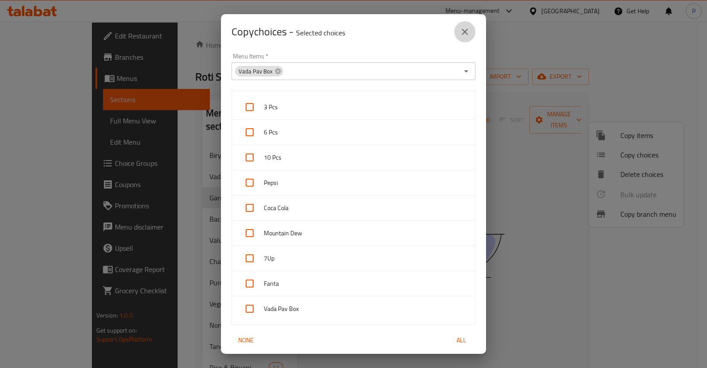
click at [459, 38] on button "close" at bounding box center [464, 31] width 21 height 21
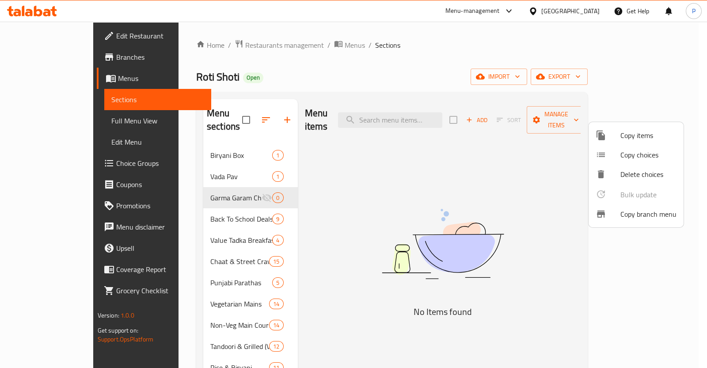
click at [547, 138] on div at bounding box center [353, 184] width 707 height 368
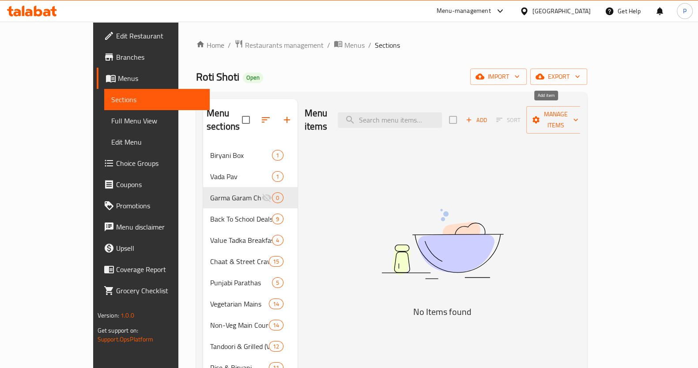
click at [489, 115] on span "Add" at bounding box center [477, 120] width 24 height 10
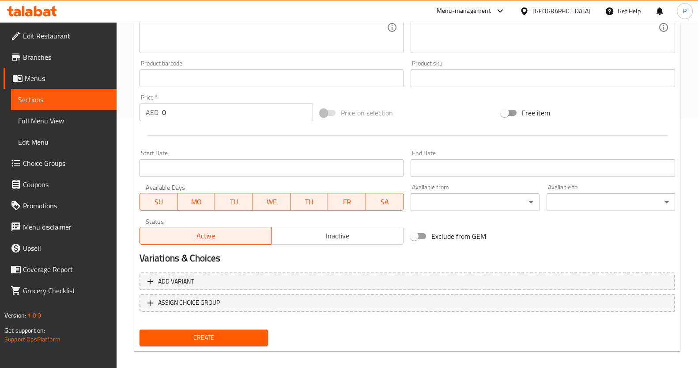
scroll to position [201, 0]
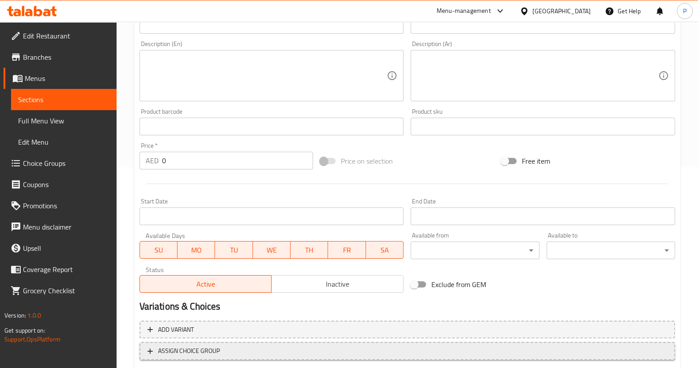
click at [209, 347] on span "ASSIGN CHOICE GROUP" at bounding box center [189, 350] width 62 height 11
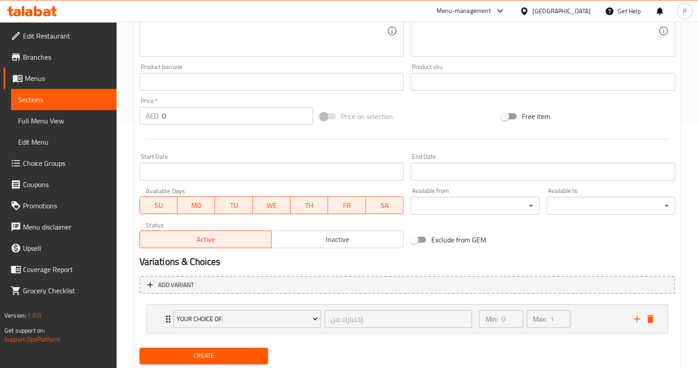
scroll to position [271, 0]
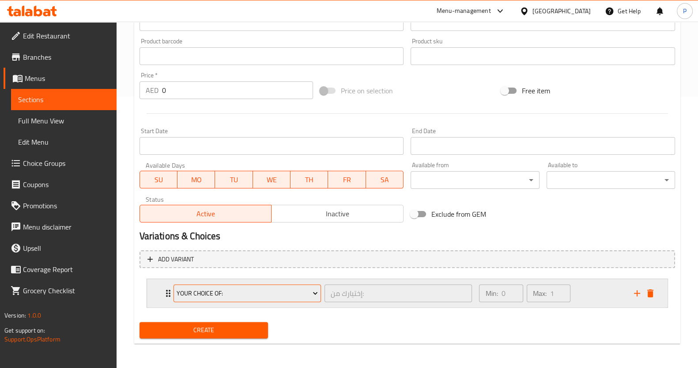
click at [276, 286] on button "Your Choice of:" at bounding box center [248, 293] width 148 height 18
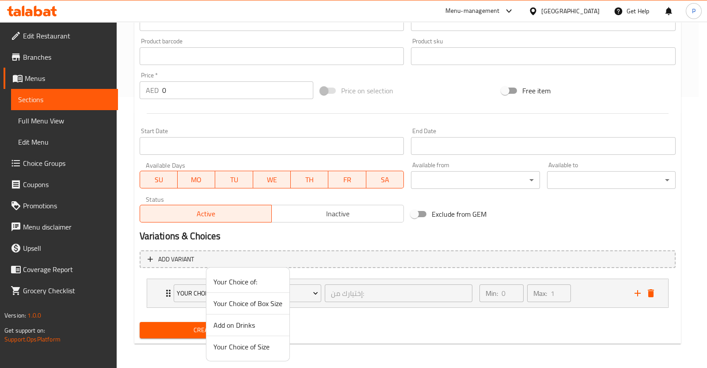
click at [246, 345] on span "Your Choice of Size" at bounding box center [247, 346] width 69 height 11
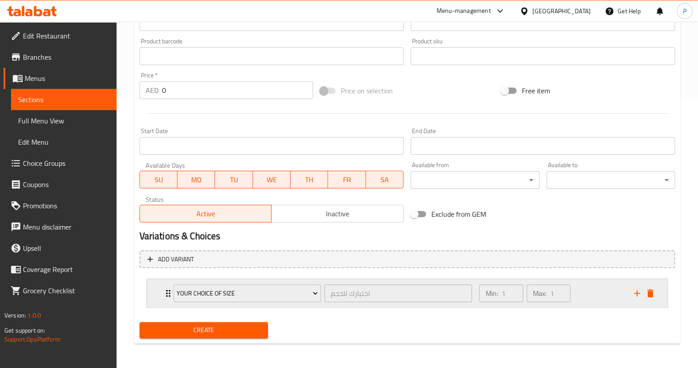
click at [632, 291] on icon "add" at bounding box center [637, 293] width 11 height 11
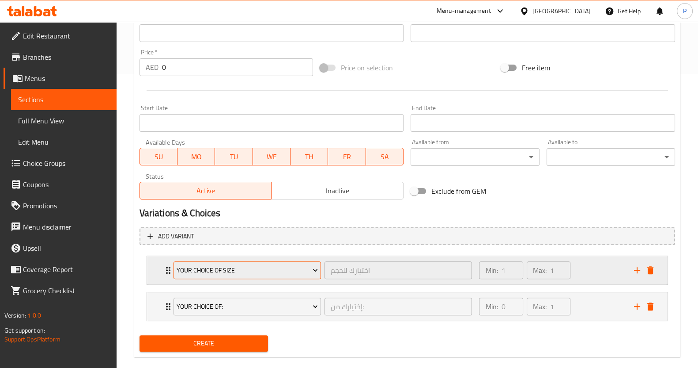
scroll to position [307, 0]
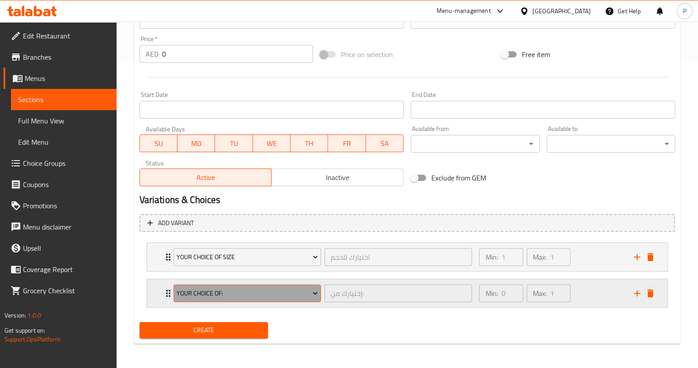
click at [269, 292] on span "Your Choice of:" at bounding box center [247, 293] width 141 height 11
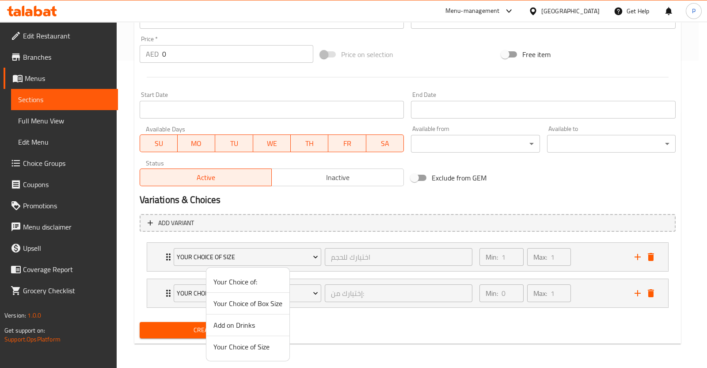
click at [262, 346] on span "Your Choice of Size" at bounding box center [247, 346] width 69 height 11
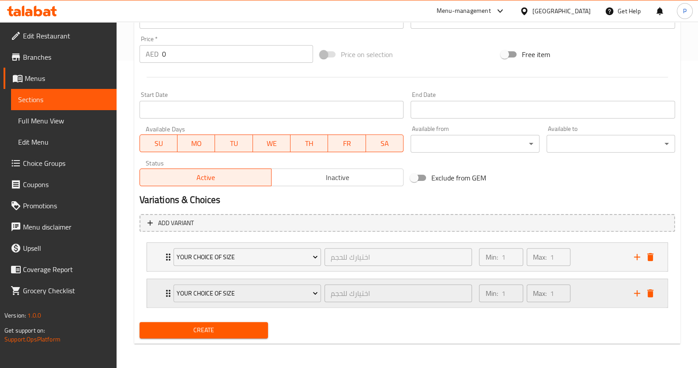
click at [647, 290] on icon "delete" at bounding box center [650, 293] width 11 height 11
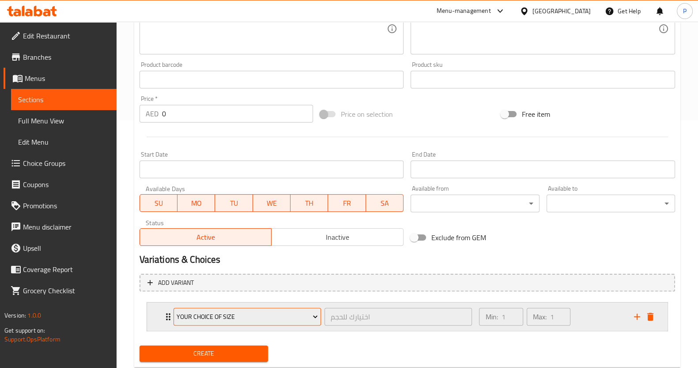
scroll to position [271, 0]
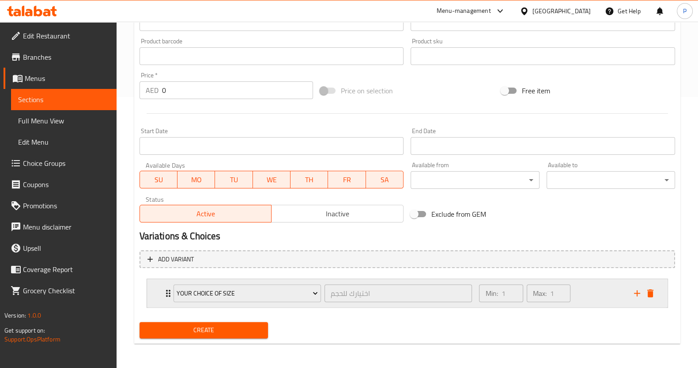
click at [498, 296] on p "Min:" at bounding box center [492, 293] width 12 height 11
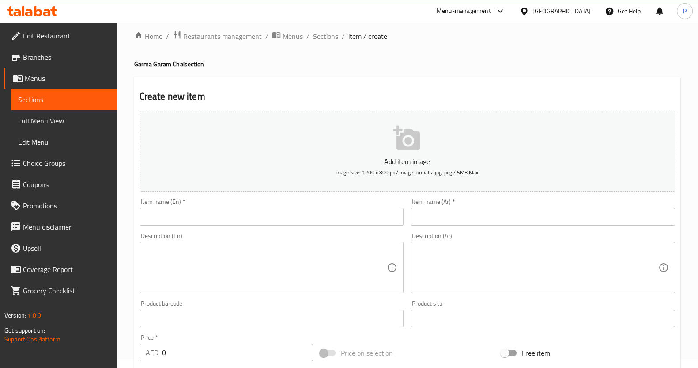
scroll to position [0, 0]
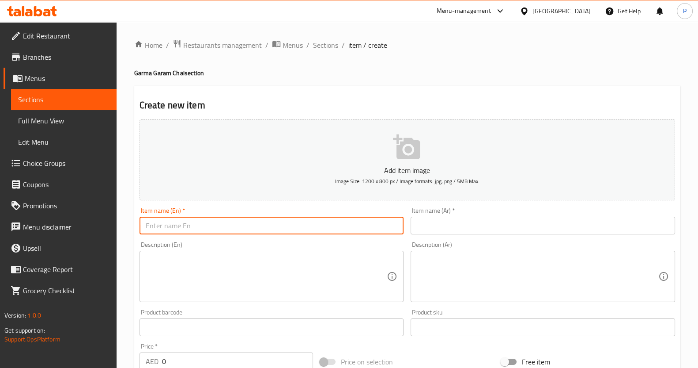
click at [192, 225] on input "text" at bounding box center [272, 225] width 265 height 18
type input "g"
type input "G"
type input "C"
type input "G"
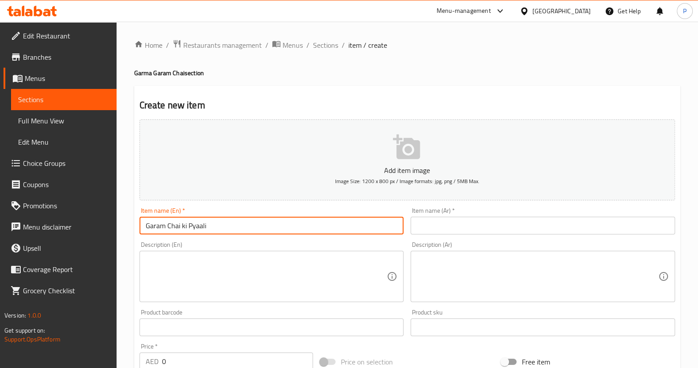
drag, startPoint x: 219, startPoint y: 221, endPoint x: 135, endPoint y: 219, distance: 84.0
type input "Garam Chai ki Pyaali"
click at [414, 227] on input "text" at bounding box center [543, 225] width 265 height 18
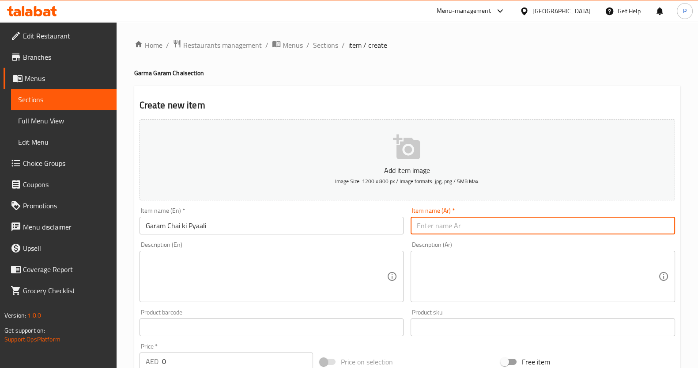
paste input "كوب شاي هندي ساخن مع التوابل، يدفئ القلب مع كل رشفة."
type input "كوب شاي هندي ساخن مع التوابل، يدفئ القلب مع كل رشفة."
click at [212, 257] on textarea at bounding box center [267, 276] width 242 height 42
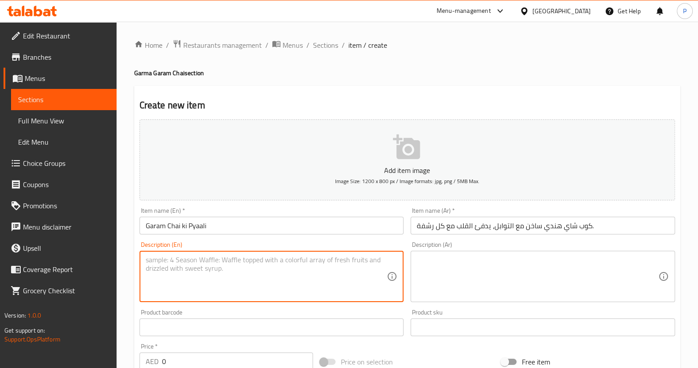
paste textarea "A hot cup of spiced Indian tea that warms your soul with every sip."
type textarea "A hot cup of spiced Indian tea that warms your soul with every sip."
click at [429, 279] on textarea at bounding box center [538, 276] width 242 height 42
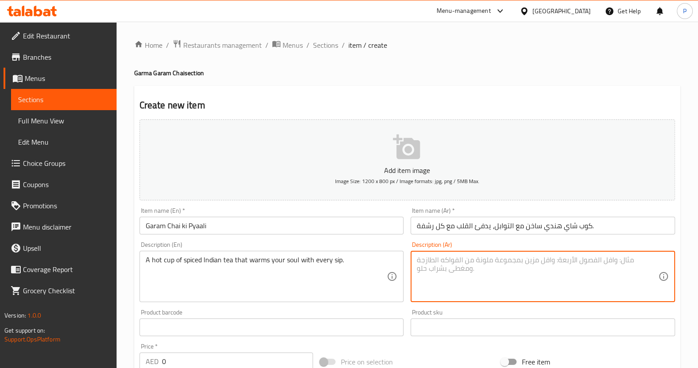
paste textarea "كوب شاي هندي ساخن مع التوابل، يدفئ القلب مع كل رشفة."
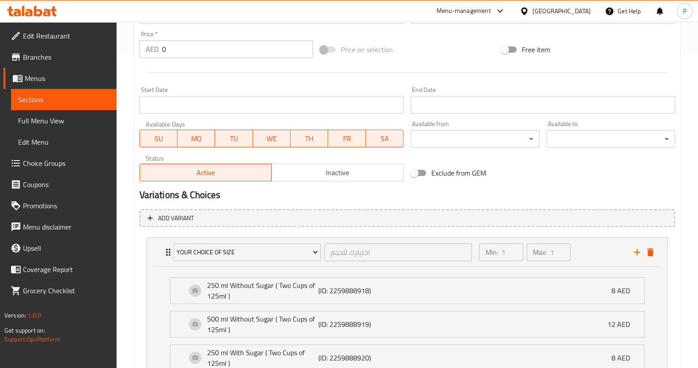
scroll to position [91, 0]
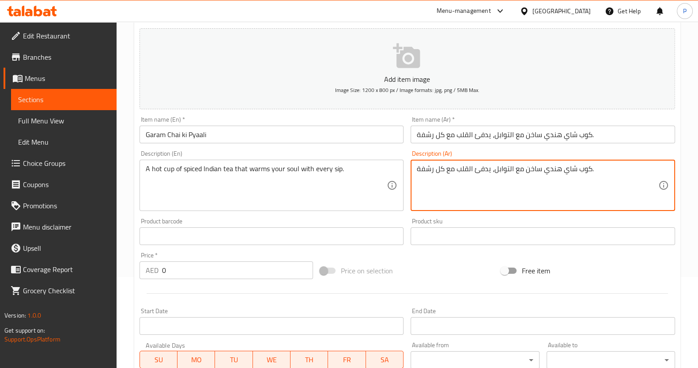
type textarea "كوب شاي هندي ساخن مع التوابل، يدفئ القلب مع كل رشفة."
click at [182, 274] on input "0" at bounding box center [238, 270] width 152 height 18
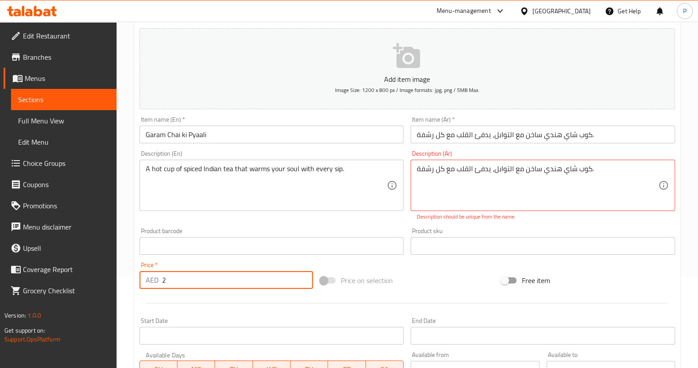
type input "2"
click at [339, 279] on span at bounding box center [328, 280] width 26 height 17
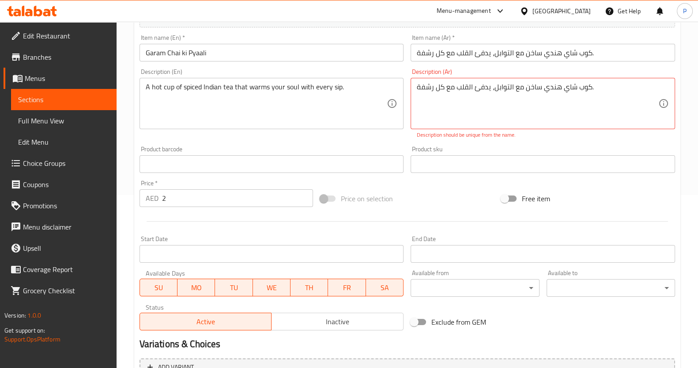
scroll to position [156, 0]
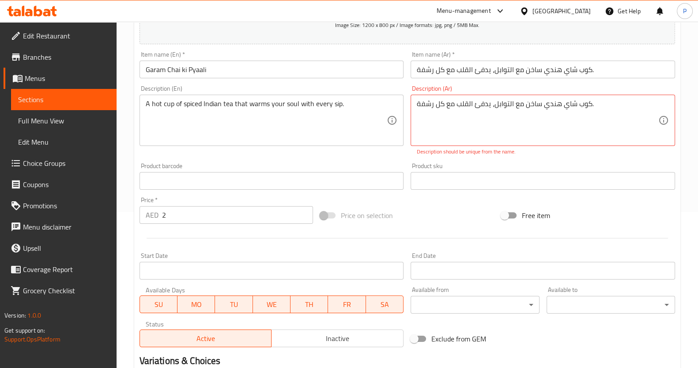
click at [219, 213] on input "2" at bounding box center [238, 215] width 152 height 18
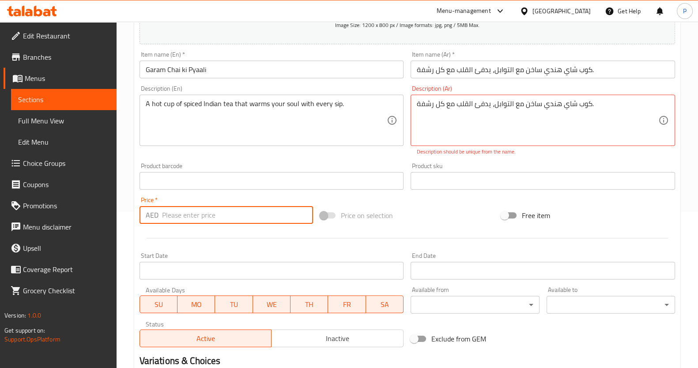
type input "1"
type input "2"
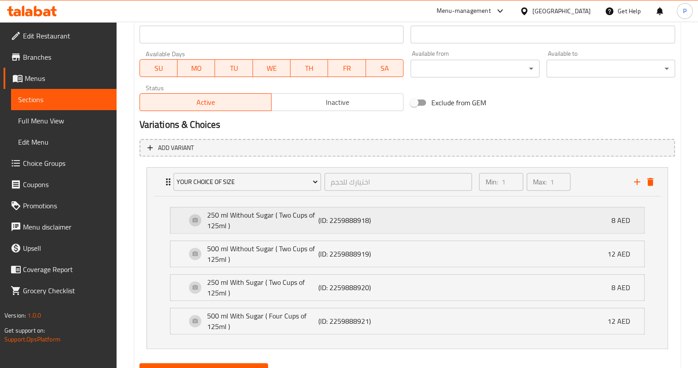
scroll to position [432, 0]
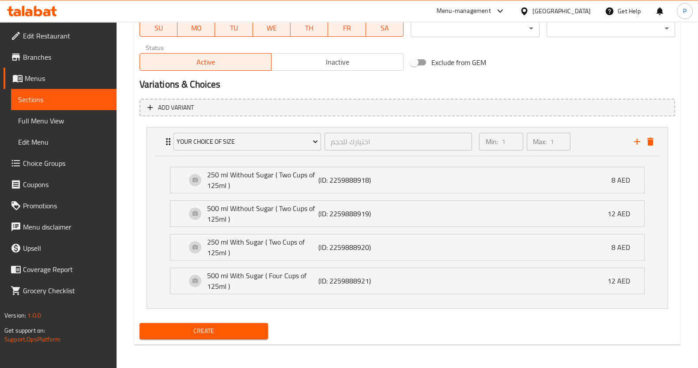
click at [220, 325] on span "Create" at bounding box center [204, 330] width 114 height 11
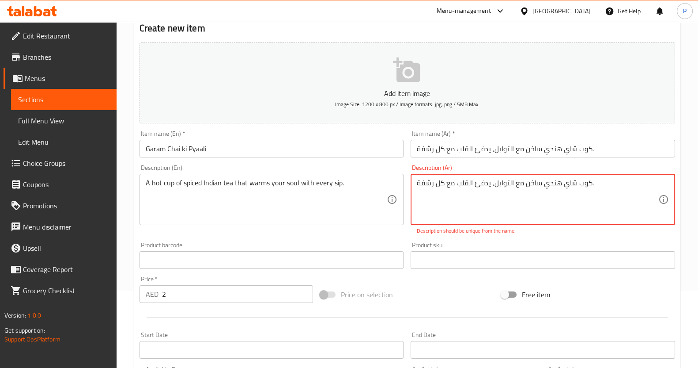
drag, startPoint x: 568, startPoint y: 187, endPoint x: 394, endPoint y: 185, distance: 174.1
click at [394, 185] on div "Add item image Image Size: 1200 x 800 px / Image formats: jpg, png / 5MB Max. I…" at bounding box center [407, 234] width 543 height 391
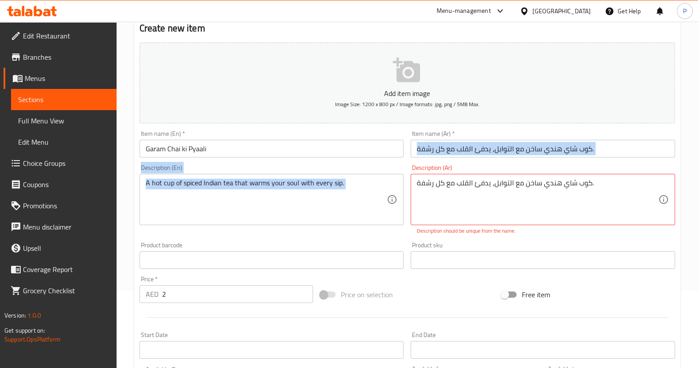
drag, startPoint x: 600, startPoint y: 160, endPoint x: 571, endPoint y: 152, distance: 30.0
click at [568, 155] on div "Add item image Image Size: 1200 x 800 px / Image formats: jpg, png / 5MB Max. I…" at bounding box center [407, 234] width 543 height 391
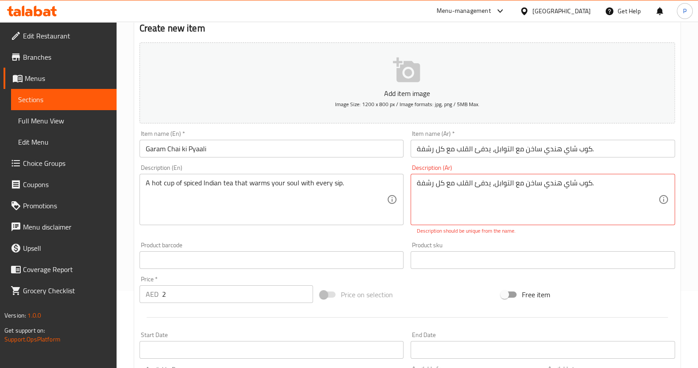
click at [596, 147] on input "كوب شاي هندي ساخن مع التوابل، يدفئ القلب مع كل رشفة." at bounding box center [543, 149] width 265 height 18
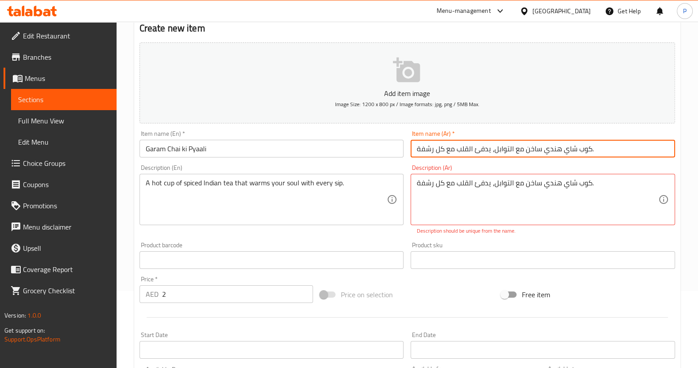
drag, startPoint x: 594, startPoint y: 149, endPoint x: 578, endPoint y: 154, distance: 17.2
click at [578, 154] on input "كوب شاي هندي ساخن مع التوابل، يدفئ القلب مع كل رشفة." at bounding box center [543, 149] width 265 height 18
type input "ك"
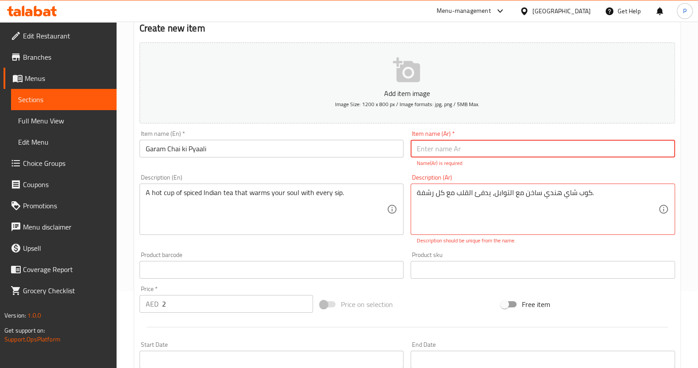
paste input "كوب شاي ساخن"
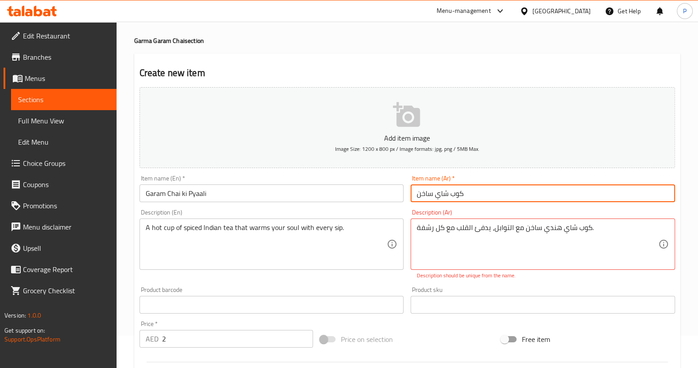
scroll to position [0, 0]
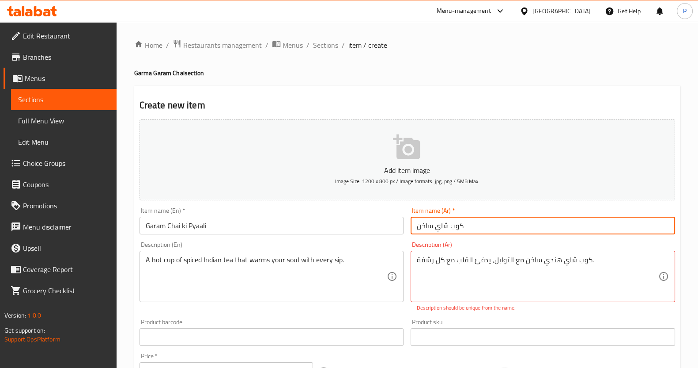
type input "كوب شاي ساخن"
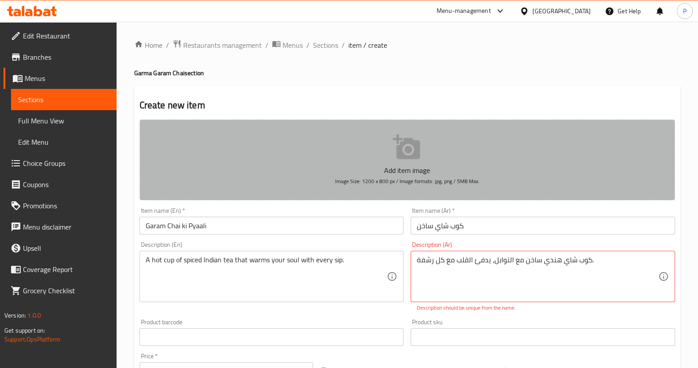
click at [395, 145] on icon "button" at bounding box center [407, 147] width 28 height 28
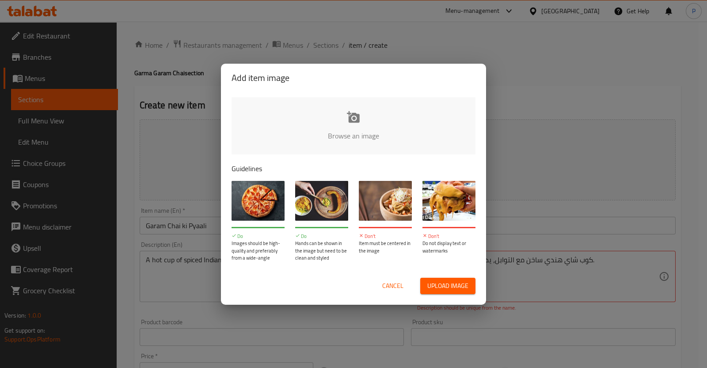
click at [451, 290] on span "Upload image" at bounding box center [447, 285] width 41 height 11
type input "C:\fakepath\garam chai.png"
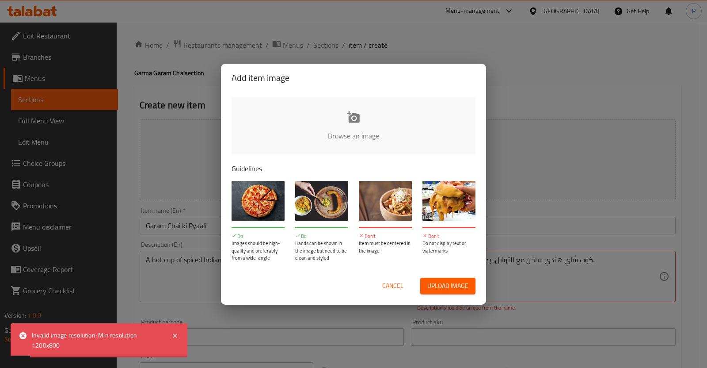
click at [390, 282] on span "Cancel" at bounding box center [392, 285] width 21 height 11
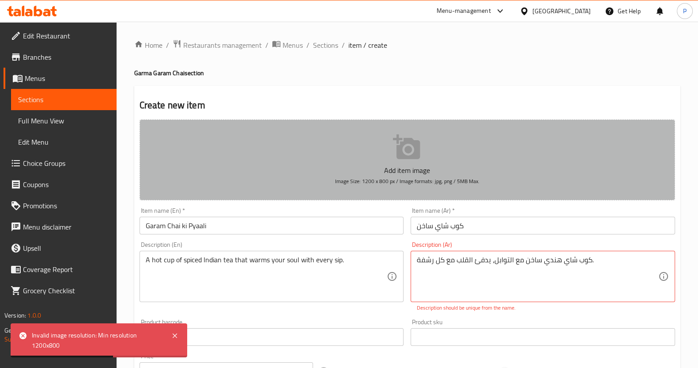
click at [395, 183] on span "Image Size: 1200 x 800 px / Image formats: jpg, png / 5MB Max." at bounding box center [407, 181] width 144 height 10
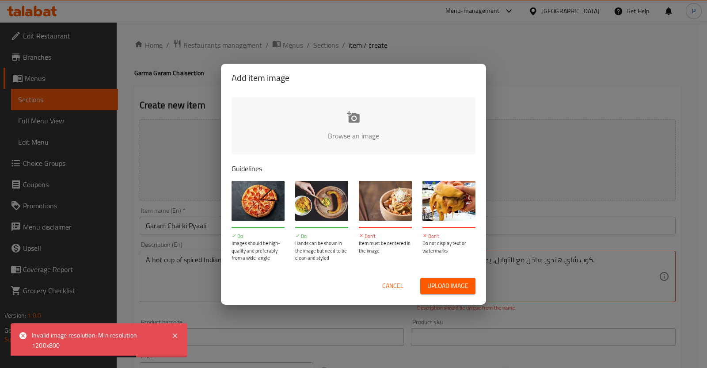
click at [436, 288] on span "Upload image" at bounding box center [447, 285] width 41 height 11
type input "C:\fakepath\garam chai.png"
click at [380, 278] on button "Cancel" at bounding box center [393, 285] width 28 height 16
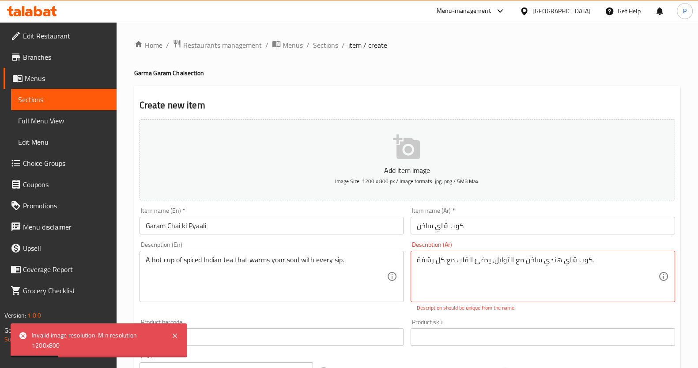
click at [342, 44] on li "/" at bounding box center [343, 45] width 3 height 11
click at [329, 45] on span "Sections" at bounding box center [325, 45] width 25 height 11
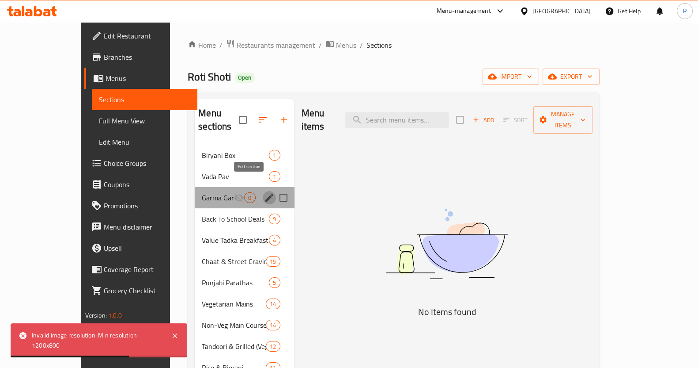
click at [264, 192] on icon "edit" at bounding box center [269, 197] width 11 height 11
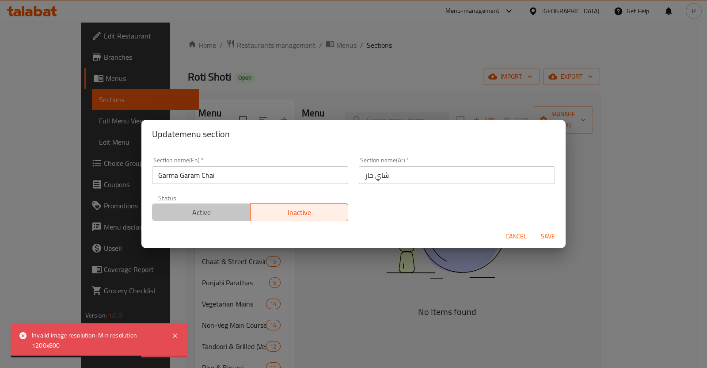
click at [221, 212] on span "Active" at bounding box center [201, 212] width 91 height 13
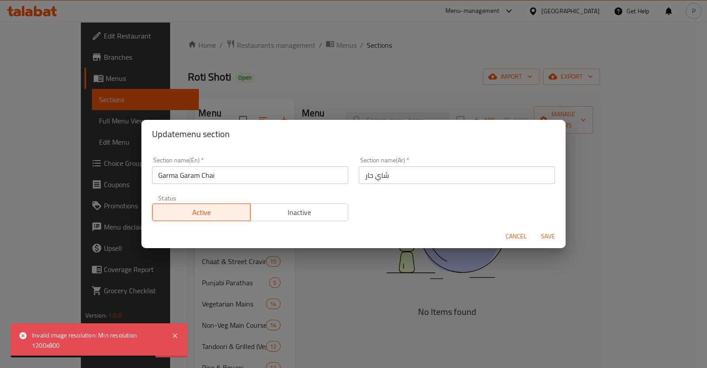
click at [541, 233] on span "Save" at bounding box center [547, 236] width 21 height 11
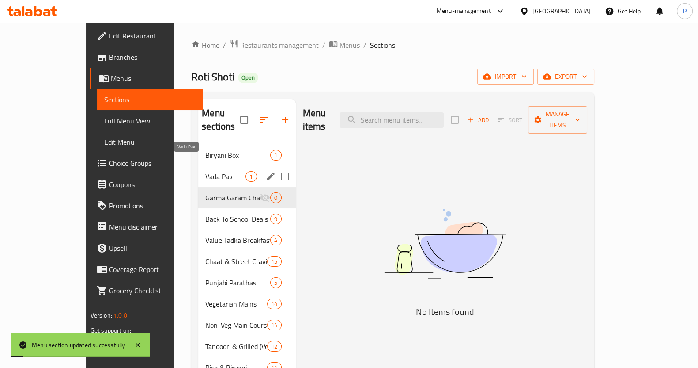
click at [205, 171] on span "Vada Pav" at bounding box center [225, 176] width 40 height 11
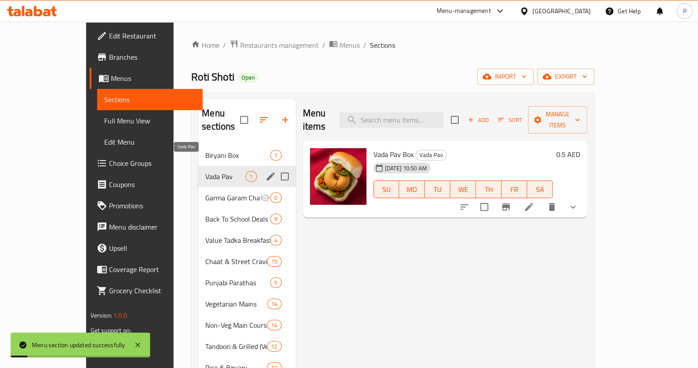
click at [205, 192] on span "Garma Garam Chai" at bounding box center [232, 197] width 54 height 11
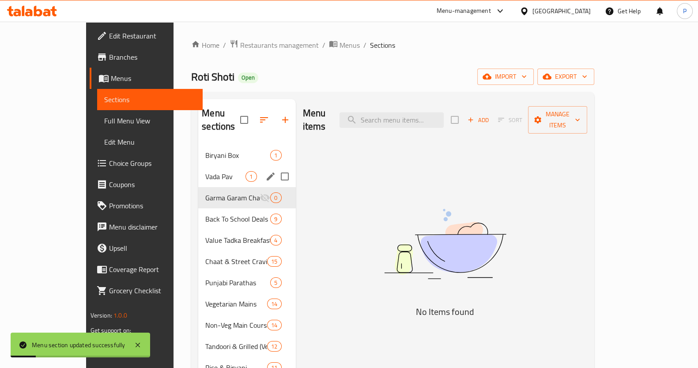
click at [205, 171] on span "Vada Pav" at bounding box center [225, 176] width 40 height 11
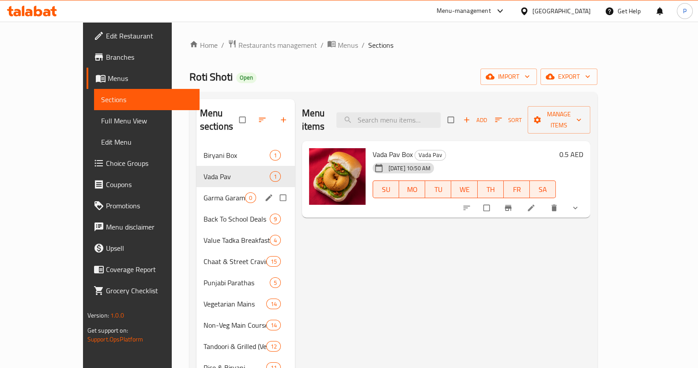
click at [204, 192] on span "Garma Garam Chai" at bounding box center [225, 197] width 42 height 11
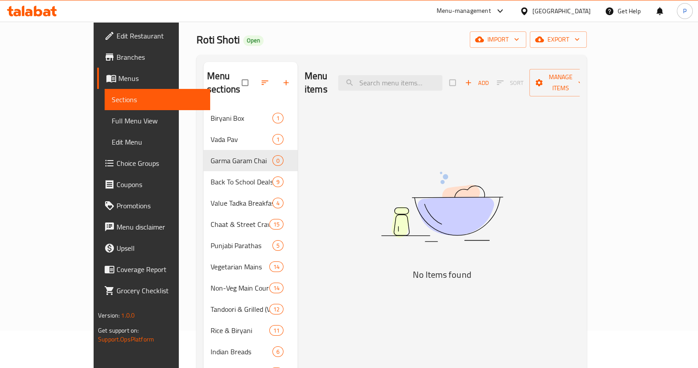
scroll to position [13, 0]
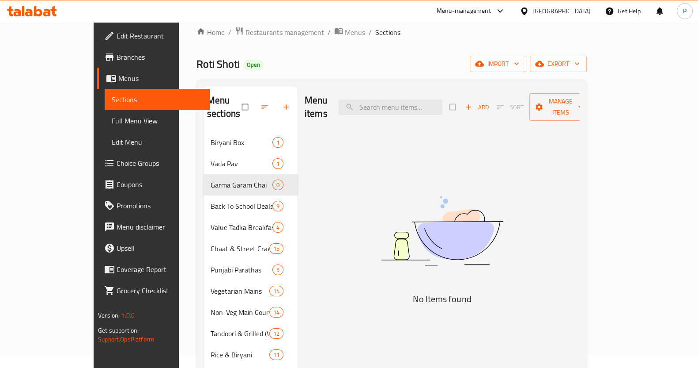
click at [547, 109] on div "Menu items Add Sort Manage items" at bounding box center [442, 107] width 275 height 42
click at [489, 102] on span "Add" at bounding box center [477, 107] width 24 height 10
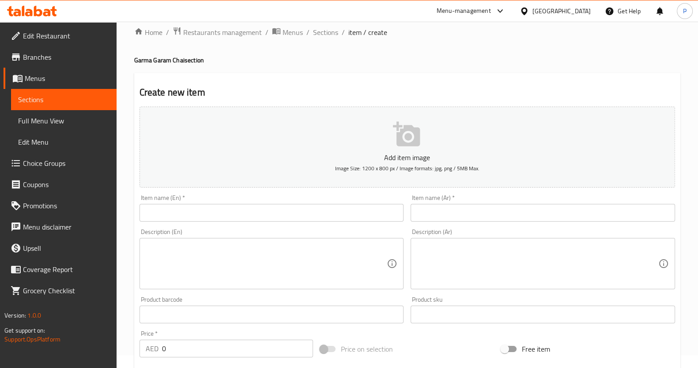
scroll to position [256, 0]
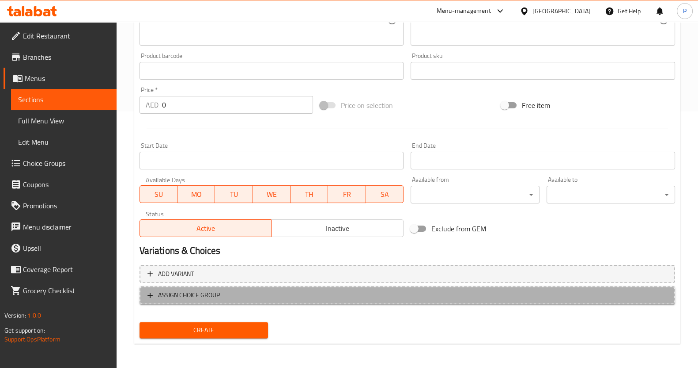
click at [205, 289] on span "ASSIGN CHOICE GROUP" at bounding box center [189, 294] width 62 height 11
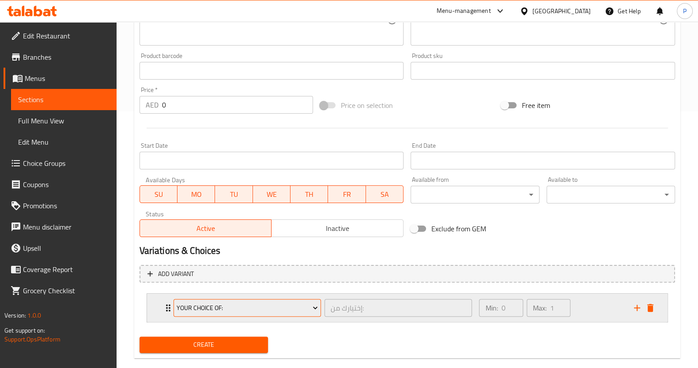
click at [278, 304] on span "Your Choice of:" at bounding box center [247, 307] width 141 height 11
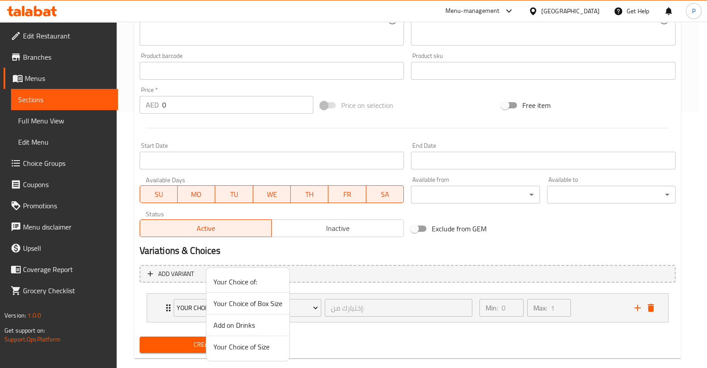
click at [229, 343] on span "Your Choice of Size" at bounding box center [247, 346] width 69 height 11
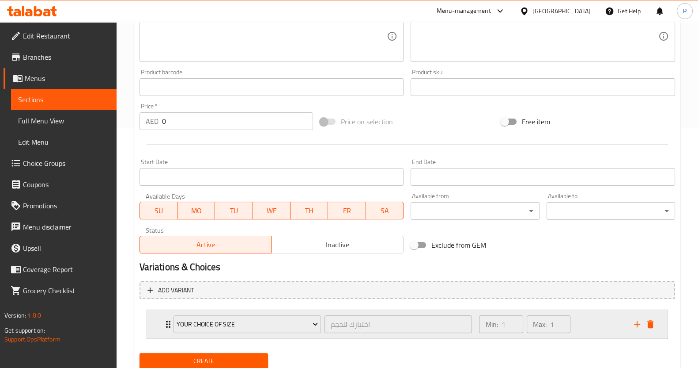
scroll to position [271, 0]
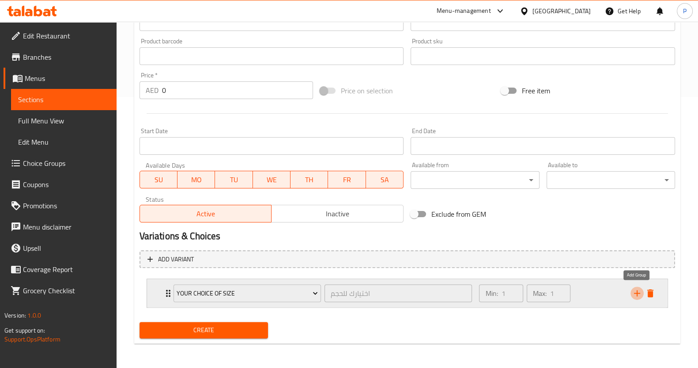
click at [635, 296] on icon "add" at bounding box center [637, 293] width 11 height 11
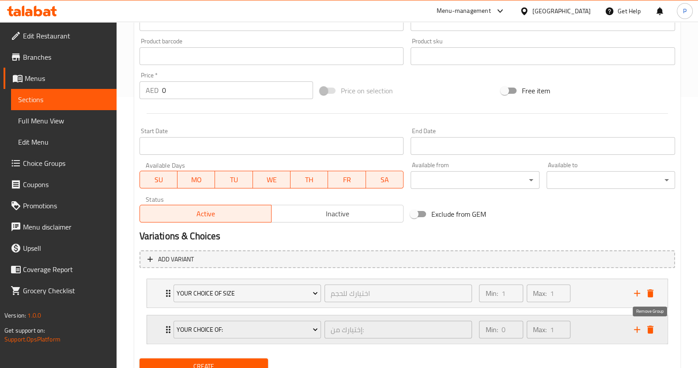
click at [654, 331] on icon "delete" at bounding box center [650, 329] width 11 height 11
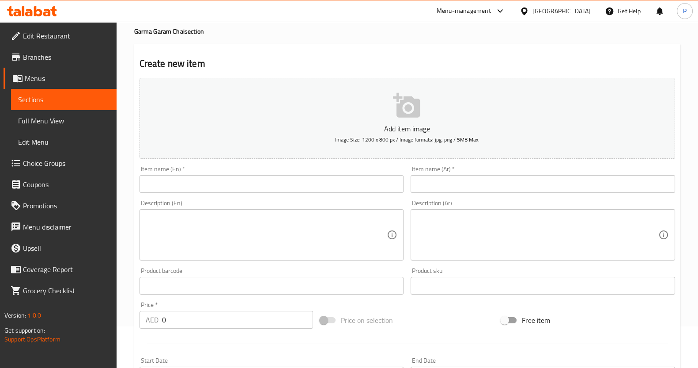
scroll to position [0, 0]
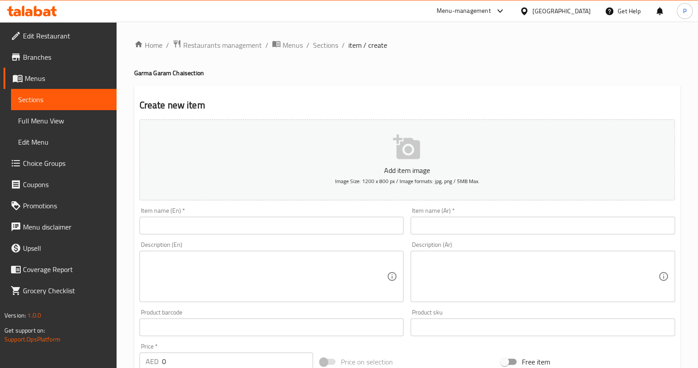
click at [183, 223] on input "text" at bounding box center [272, 225] width 265 height 18
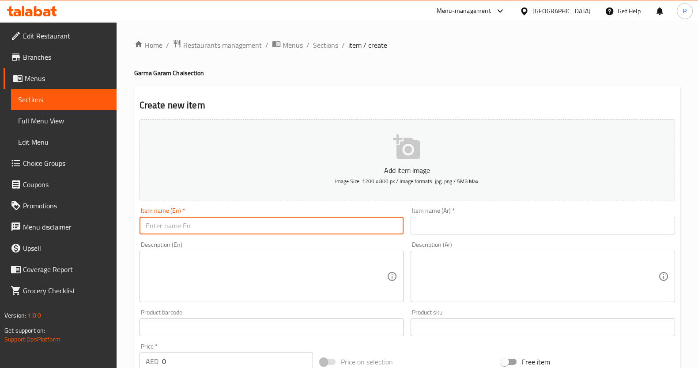
click at [437, 221] on input "text" at bounding box center [543, 225] width 265 height 18
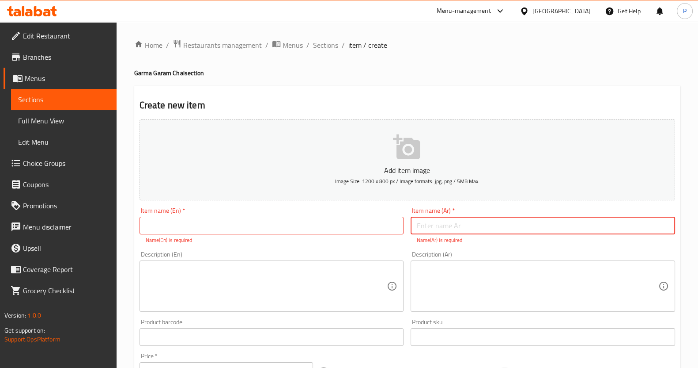
paste input "كوب شاي ساخن"
type input "كوب شاي ساخن"
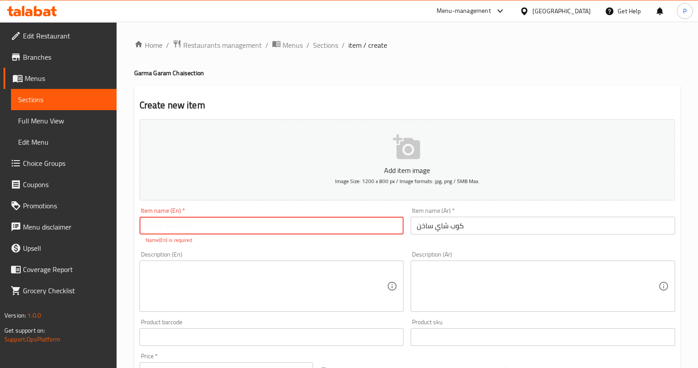
drag, startPoint x: 289, startPoint y: 228, endPoint x: 316, endPoint y: 113, distance: 117.5
click at [289, 228] on input "text" at bounding box center [272, 225] width 265 height 18
paste input "Garam Chai ki Pyaali"
type input "Garam Chai ki Pyaali"
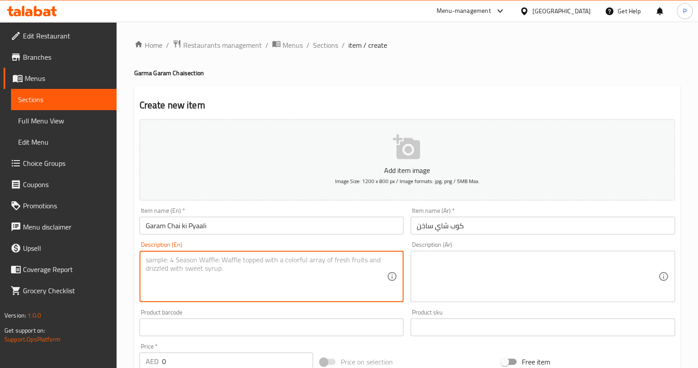
click at [190, 266] on textarea at bounding box center [267, 276] width 242 height 42
paste textarea "A hot cup of spiced Indian tea that warms your soul with every sip."
type textarea "A hot cup of spiced Indian tea that warms your soul with every sip."
click at [437, 285] on textarea at bounding box center [538, 276] width 242 height 42
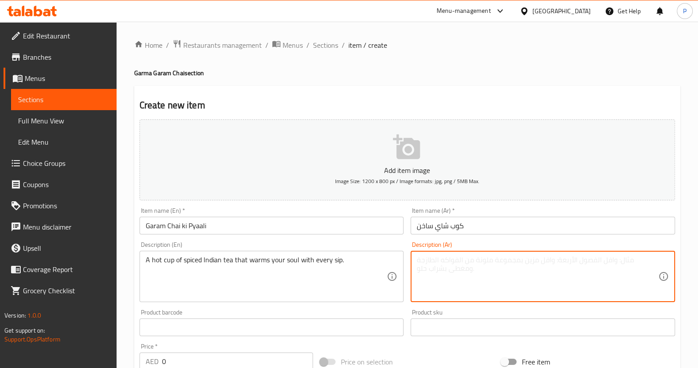
paste textarea "كوب شاي هندي ساخن مع التوابل، يدفئ القلب مع كل رشفة."
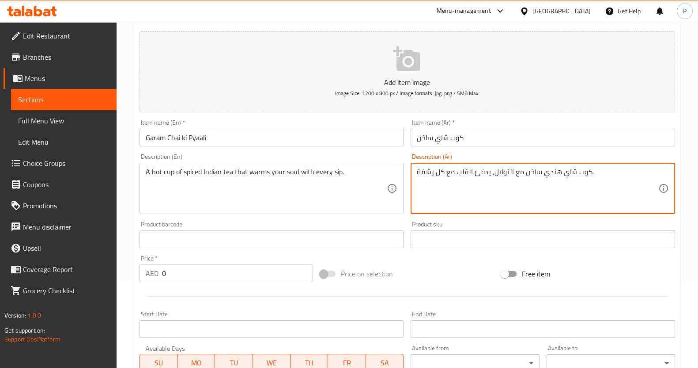
scroll to position [110, 0]
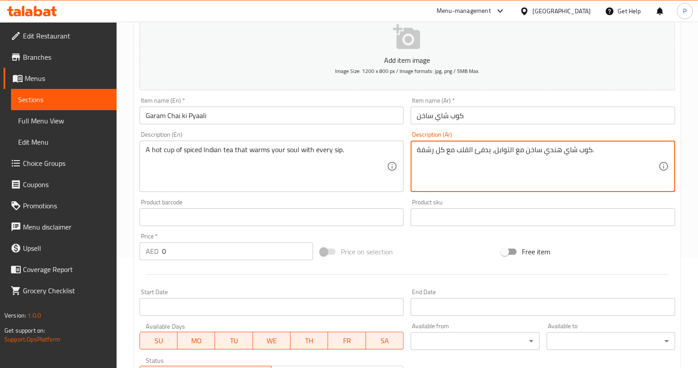
type textarea "كوب شاي هندي ساخن مع التوابل، يدفئ القلب مع كل رشفة."
click at [181, 258] on input "0" at bounding box center [238, 251] width 152 height 18
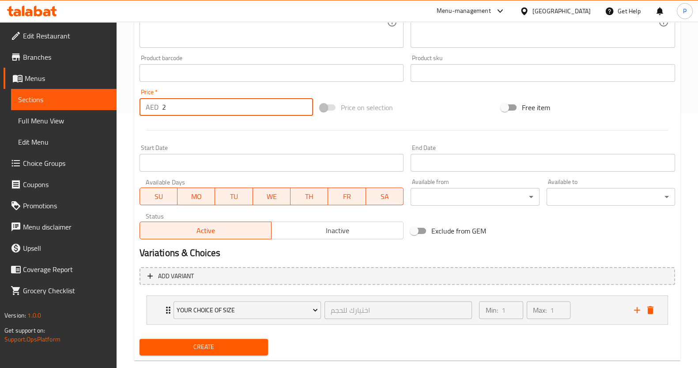
scroll to position [271, 0]
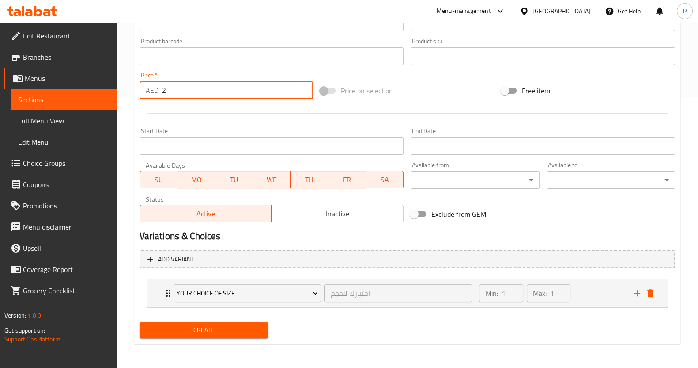
type input "2"
click at [221, 322] on button "Create" at bounding box center [204, 330] width 129 height 16
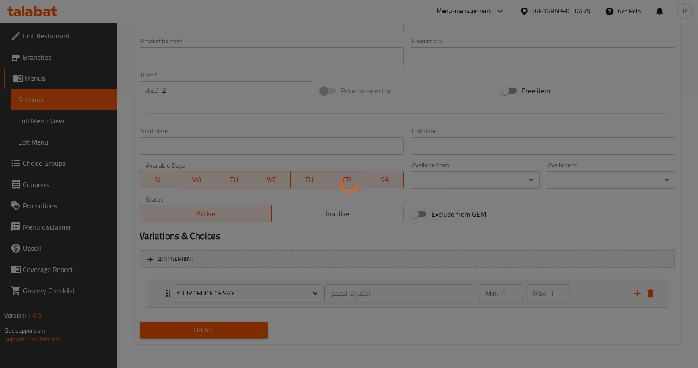
type input "0"
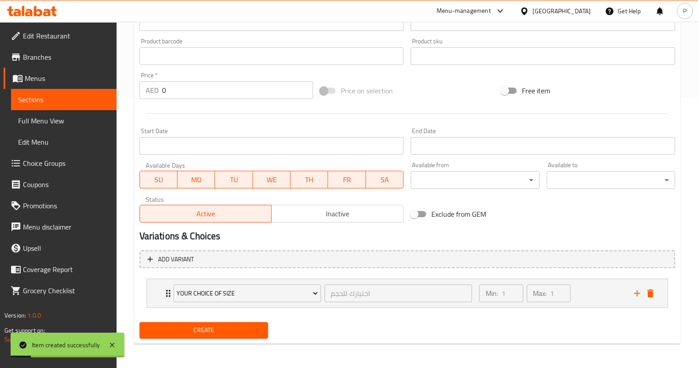
click at [50, 115] on span "Full Menu View" at bounding box center [63, 120] width 91 height 11
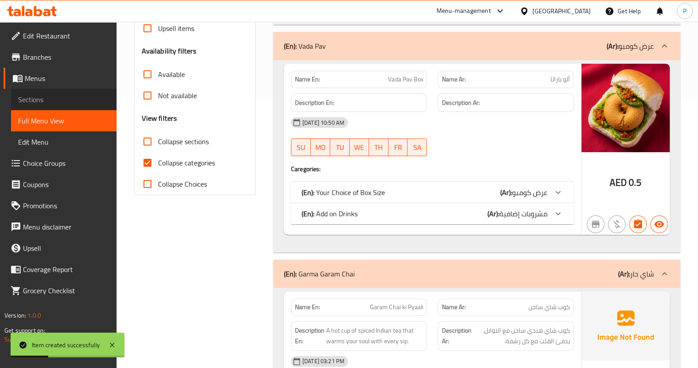
click at [49, 98] on span "Sections" at bounding box center [63, 99] width 91 height 11
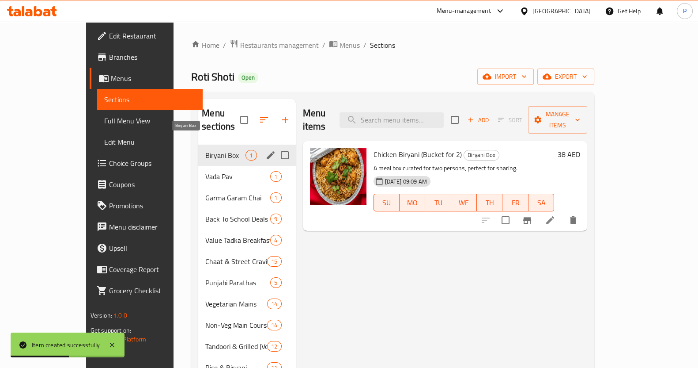
click at [205, 150] on span "Biryani Box" at bounding box center [225, 155] width 40 height 11
click at [205, 171] on span "Vada Pav" at bounding box center [225, 176] width 40 height 11
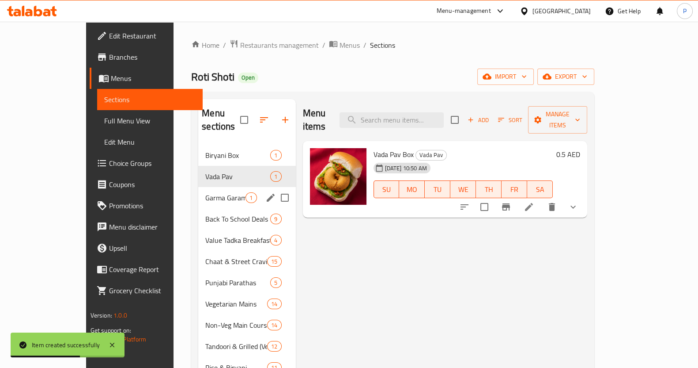
click at [205, 192] on span "Garma Garam Chai" at bounding box center [225, 197] width 40 height 11
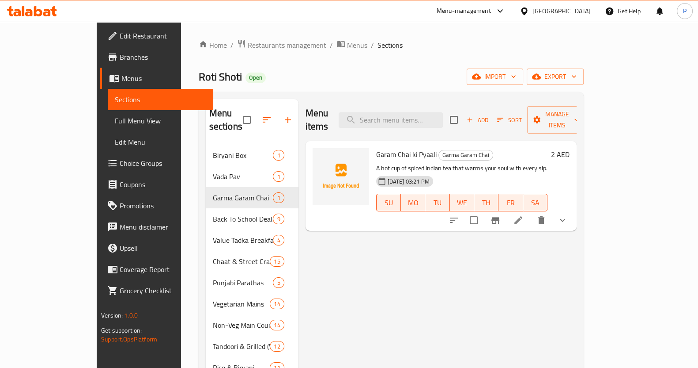
click at [120, 164] on span "Choice Groups" at bounding box center [163, 163] width 87 height 11
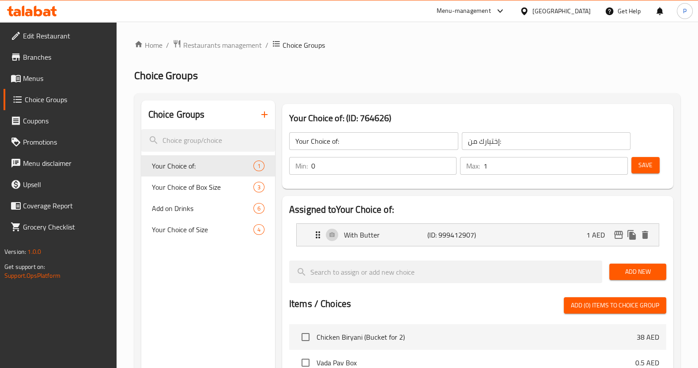
click at [177, 240] on nav "Your Choice of: 1 Your Choice of Box Size 3 Add on Drinks 6 Your Choice of Size…" at bounding box center [208, 198] width 134 height 92
click at [177, 235] on span "Your Choice of Size" at bounding box center [203, 229] width 102 height 11
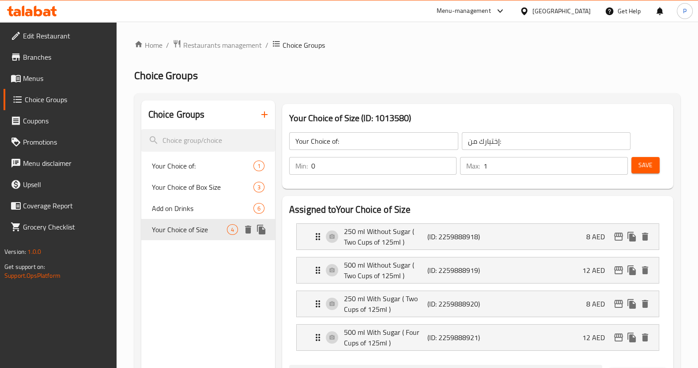
type input "Your Choice of Size"
type input "اختيارك للحجم"
type input "1"
click at [568, 270] on div "500 ml Without Sugar ( Two Cups of 125ml ) (ID: 2259888919) 12 AED" at bounding box center [481, 270] width 336 height 26
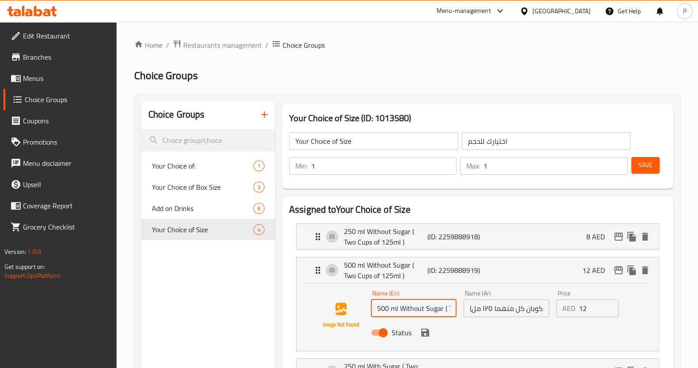
click at [444, 308] on input "500 ml Without Sugar ( Two Cups of 125ml )" at bounding box center [414, 308] width 86 height 18
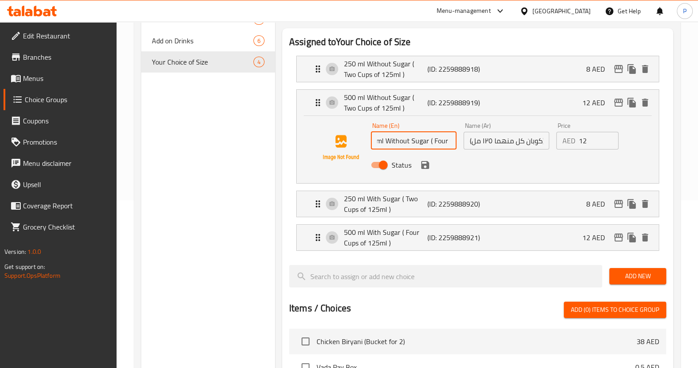
scroll to position [166, 0]
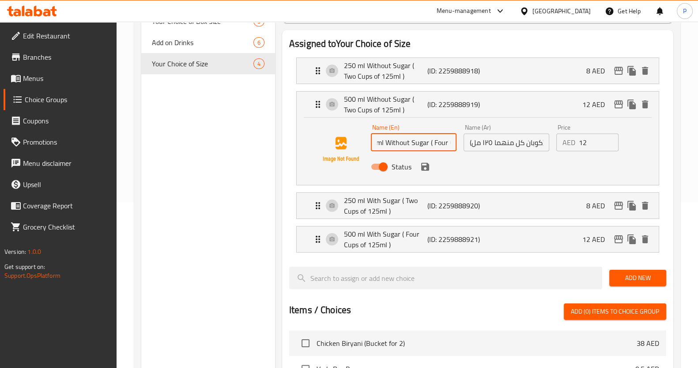
type input "500 ml Without Sugar ( Four Cups of 125ml )"
click at [421, 172] on button "save" at bounding box center [425, 166] width 13 height 13
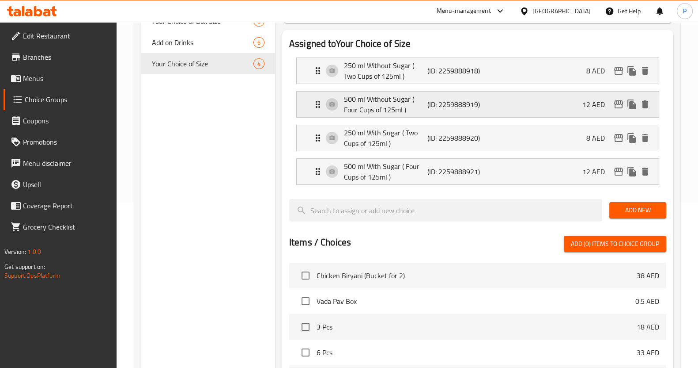
scroll to position [55, 0]
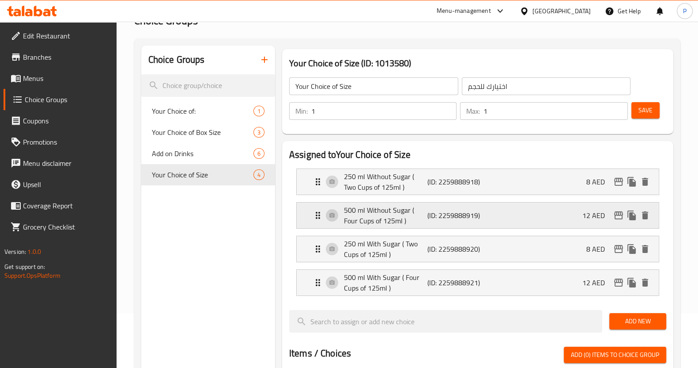
click at [560, 213] on div "500 ml Without Sugar ( Four Cups of 125ml ) (ID: 2259888919) 12 AED" at bounding box center [481, 215] width 336 height 26
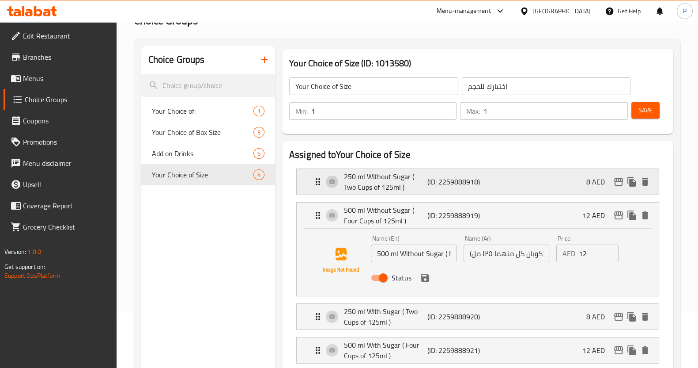
click at [561, 180] on div "250 ml Without Sugar ( Two Cups of 125ml ) (ID: 2259888918) 8 AED" at bounding box center [481, 182] width 336 height 26
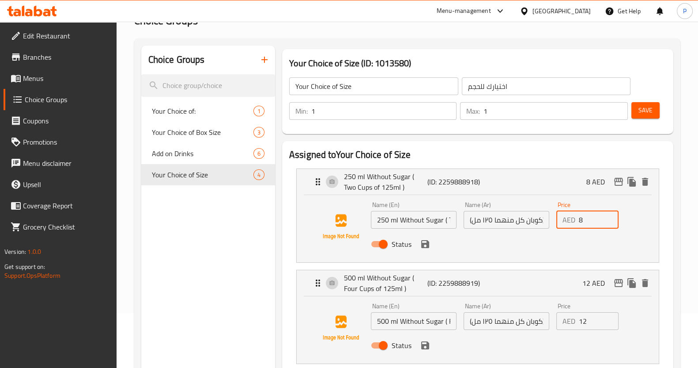
click at [590, 215] on input "8" at bounding box center [599, 220] width 40 height 18
type input "6"
click at [601, 324] on input "12" at bounding box center [599, 321] width 40 height 18
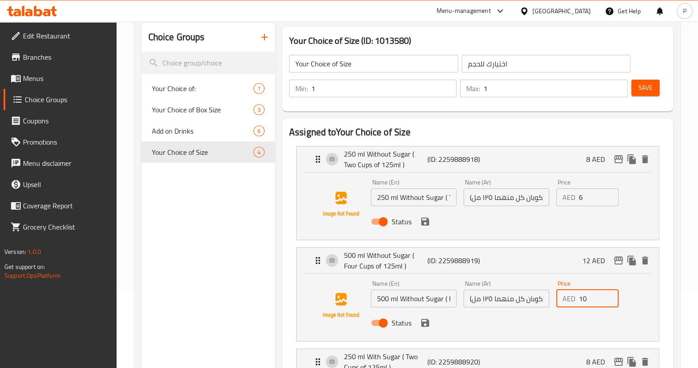
scroll to position [110, 0]
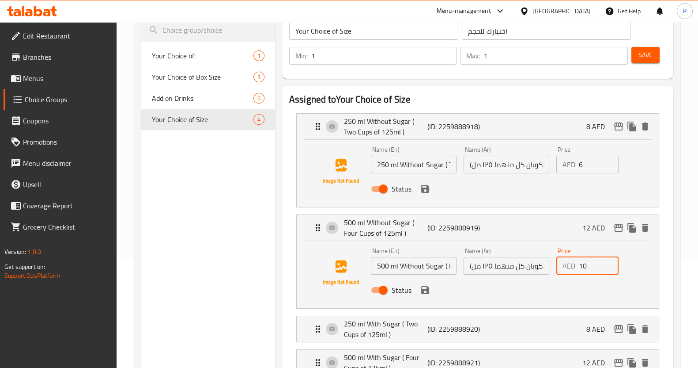
type input "1"
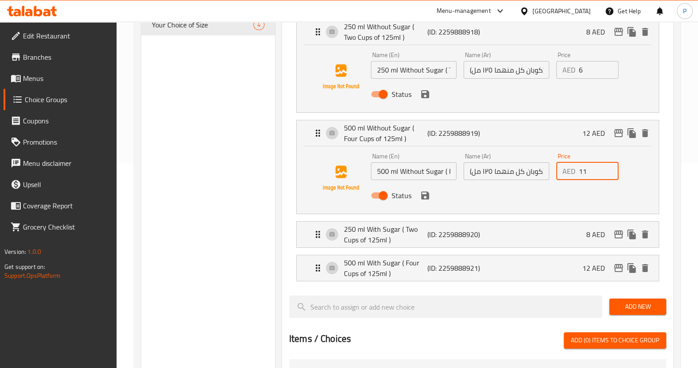
scroll to position [220, 0]
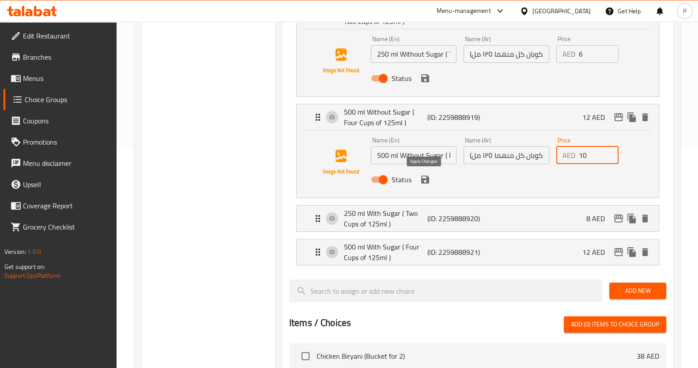
click at [425, 181] on icon "save" at bounding box center [425, 179] width 11 height 11
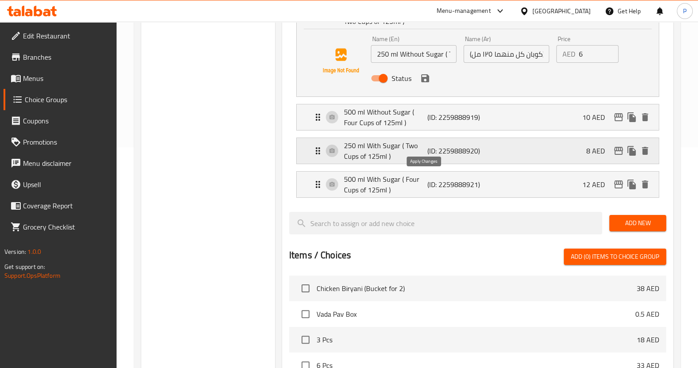
type input "10"
click at [428, 82] on icon "save" at bounding box center [425, 78] width 11 height 11
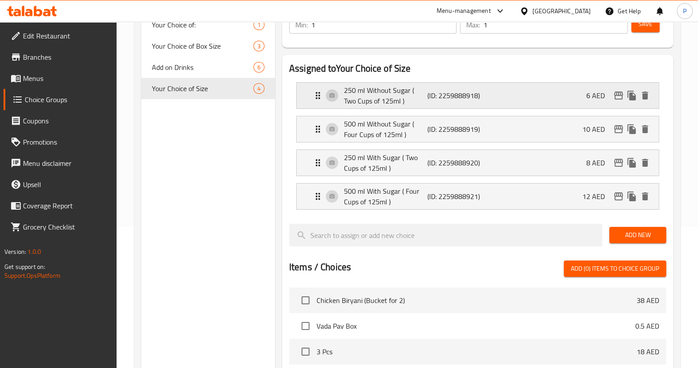
scroll to position [110, 0]
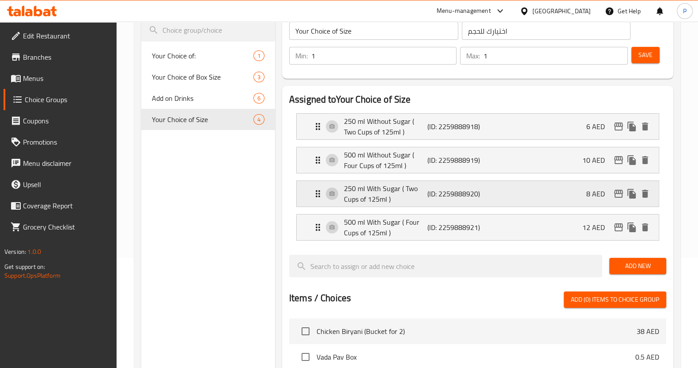
click at [494, 187] on div "250 ml With Sugar ( Two Cups of 125ml ) (ID: 2259888920) 8 AED" at bounding box center [481, 194] width 336 height 26
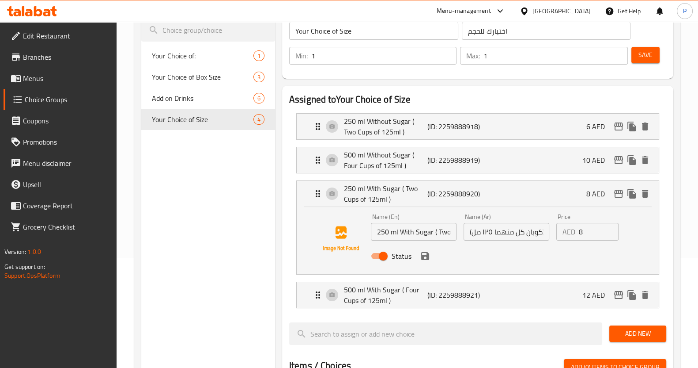
click at [596, 231] on input "8" at bounding box center [599, 232] width 40 height 18
click at [429, 260] on icon "save" at bounding box center [425, 255] width 11 height 11
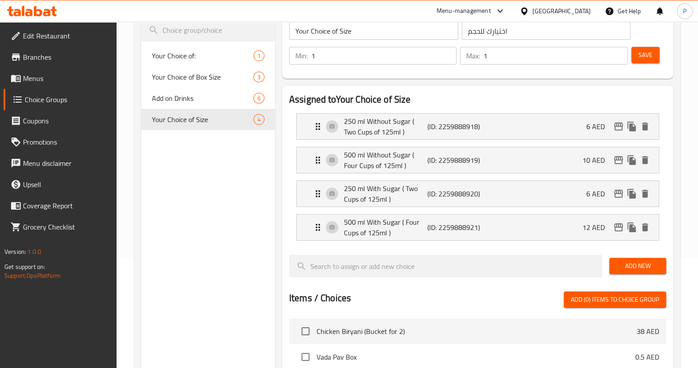
type input "6"
click at [573, 237] on div "500 ml With Sugar ( Four Cups of 125ml ) (ID: 2259888921) 12 AED" at bounding box center [481, 227] width 336 height 26
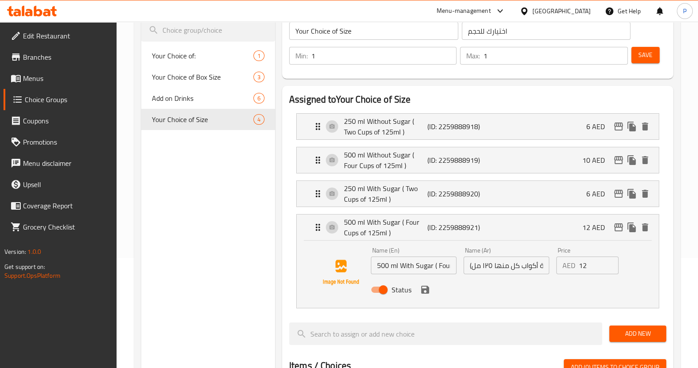
click at [599, 269] on input "12" at bounding box center [599, 265] width 40 height 18
click at [426, 292] on icon "save" at bounding box center [425, 289] width 11 height 11
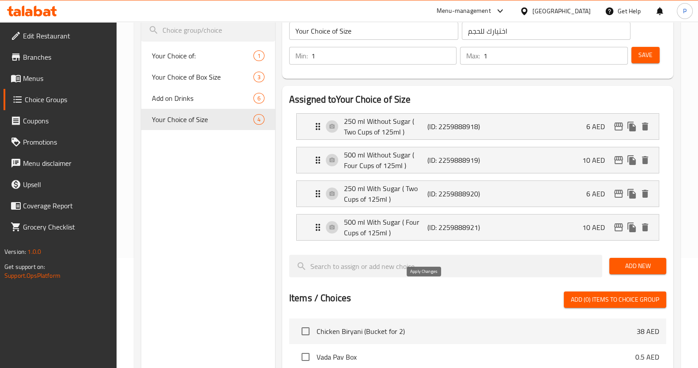
type input "10"
click at [636, 58] on button "Save" at bounding box center [646, 55] width 28 height 16
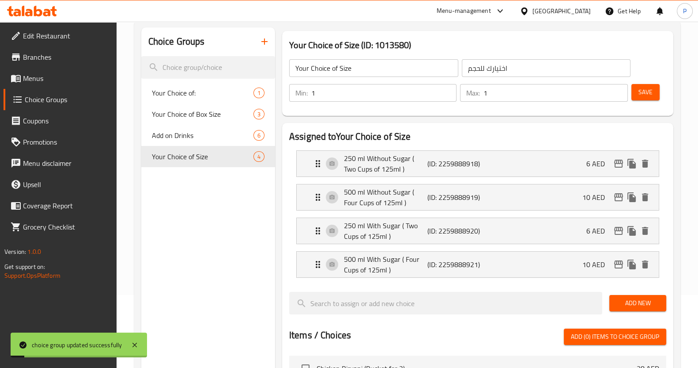
scroll to position [0, 0]
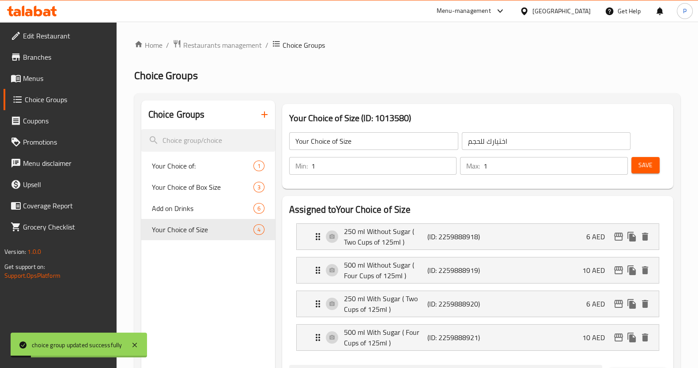
click at [646, 162] on span "Save" at bounding box center [646, 164] width 14 height 11
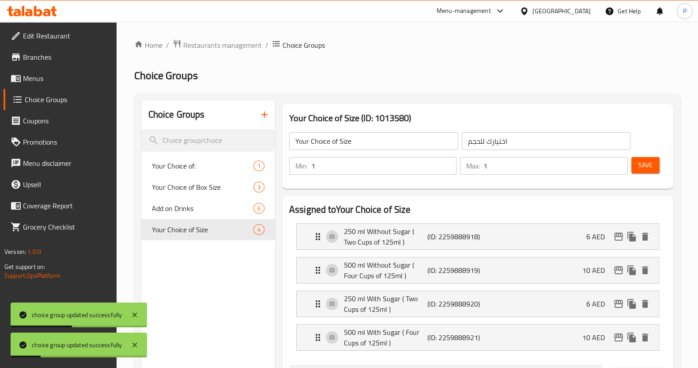
click at [42, 77] on span "Menus" at bounding box center [66, 78] width 87 height 11
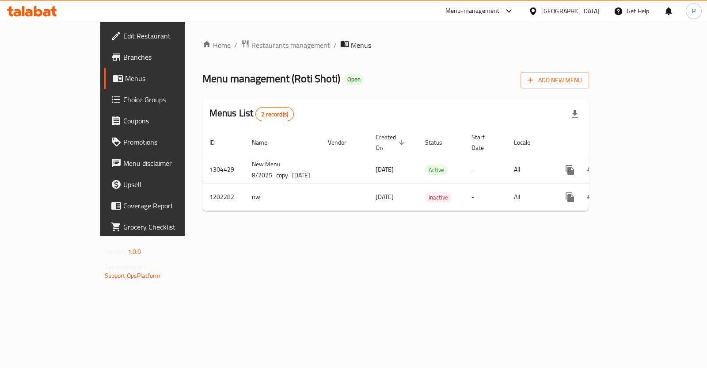
click at [123, 103] on span "Choice Groups" at bounding box center [167, 99] width 88 height 11
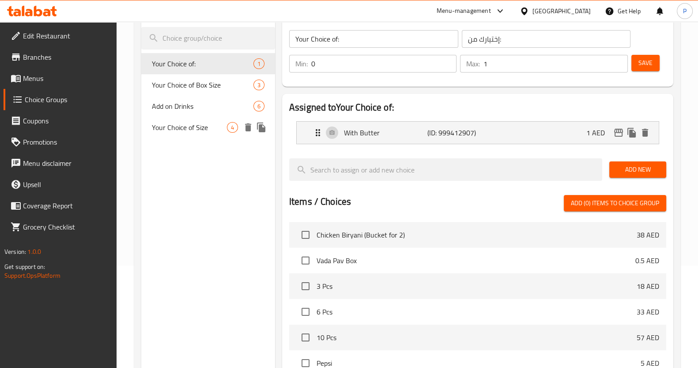
scroll to position [55, 0]
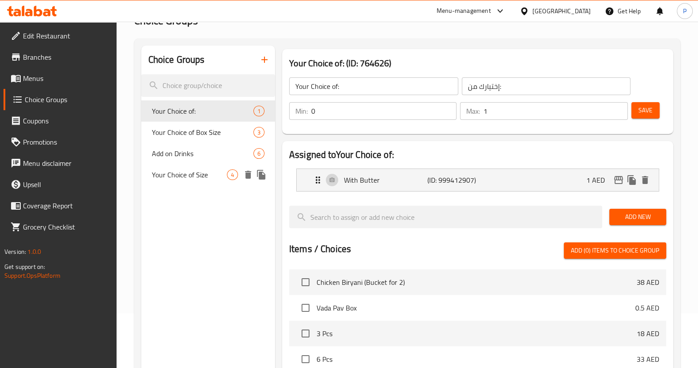
drag, startPoint x: 180, startPoint y: 194, endPoint x: 179, endPoint y: 188, distance: 5.5
click at [180, 193] on div "Choice Groups Your Choice of: 1 Your Choice of Box Size 3 Add on Drinks 6 Your …" at bounding box center [208, 302] width 134 height 513
click at [179, 178] on span "Your Choice of Size" at bounding box center [203, 174] width 102 height 11
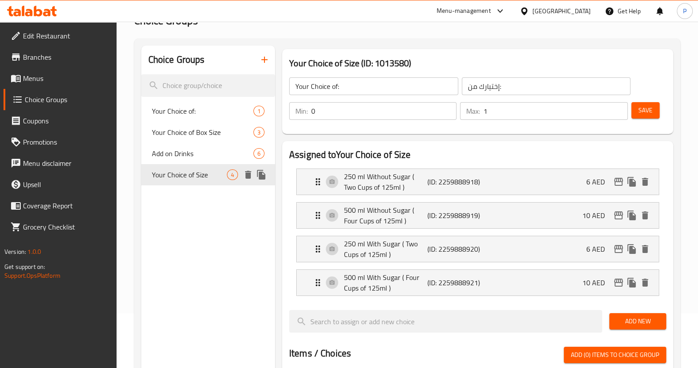
type input "Your Choice of Size"
type input "اختيارك للحجم"
type input "1"
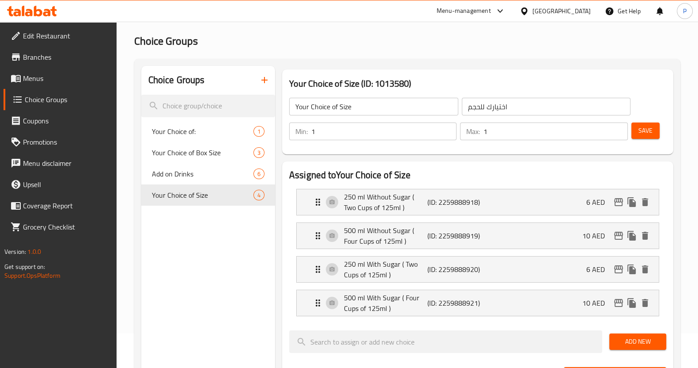
scroll to position [0, 0]
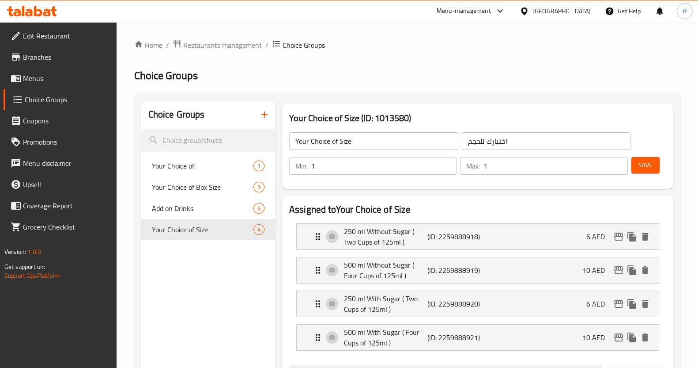
click at [649, 169] on span "Save" at bounding box center [646, 164] width 14 height 11
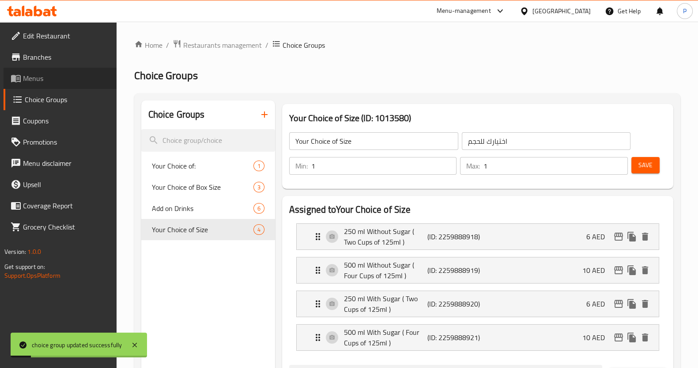
click at [40, 87] on link "Menus" at bounding box center [60, 78] width 113 height 21
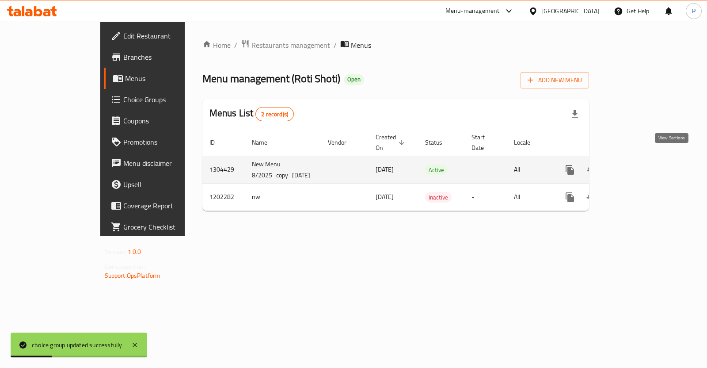
click at [639, 164] on icon "enhanced table" at bounding box center [633, 169] width 11 height 11
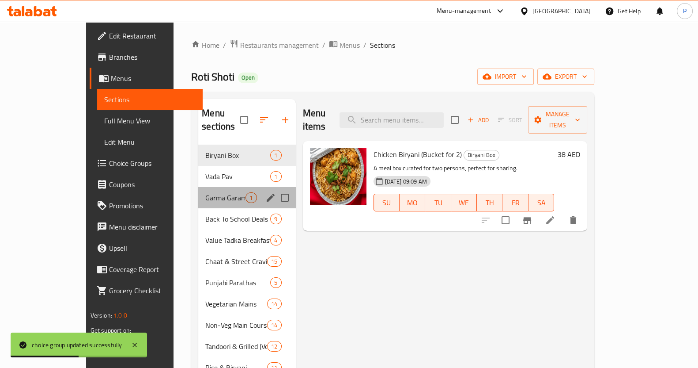
click at [198, 190] on div "Garma Garam Chai 1" at bounding box center [246, 197] width 97 height 21
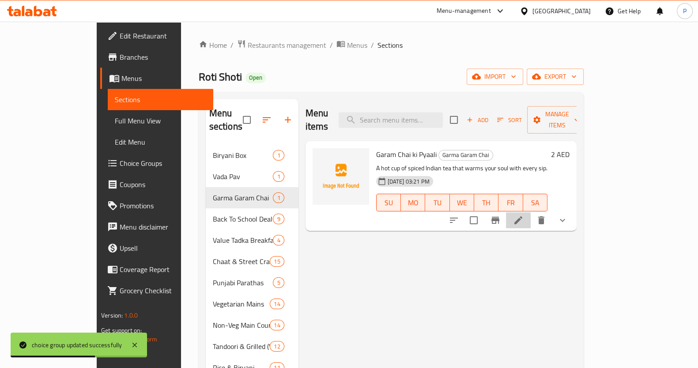
click at [531, 212] on li at bounding box center [518, 220] width 25 height 16
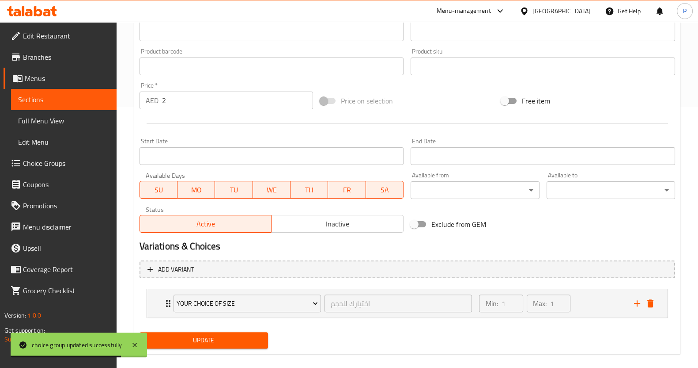
scroll to position [271, 0]
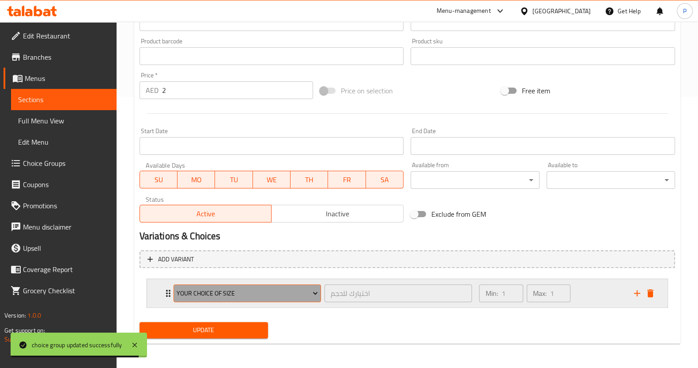
click at [294, 293] on span "Your Choice of Size" at bounding box center [247, 293] width 141 height 11
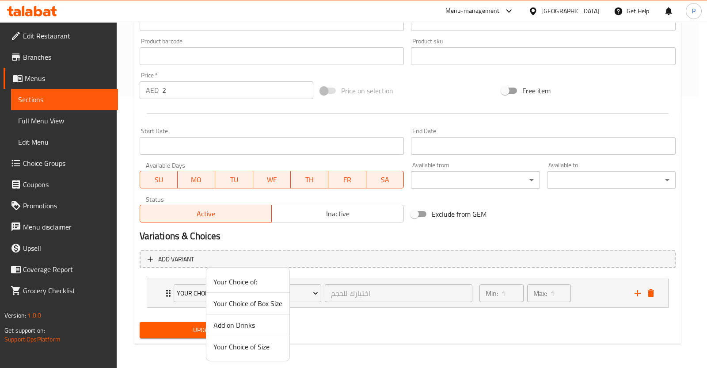
click at [246, 346] on span "Your Choice of Size" at bounding box center [247, 346] width 69 height 11
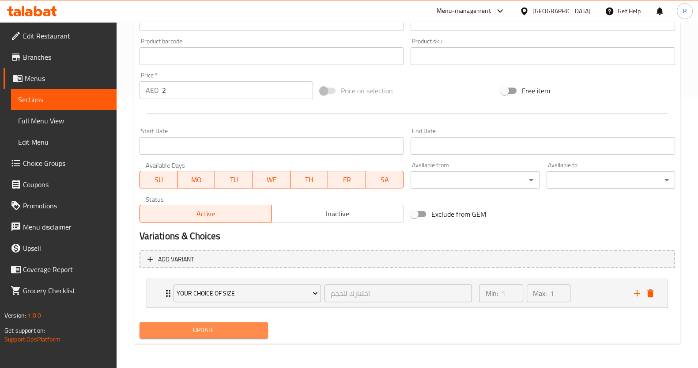
click at [236, 330] on span "Update" at bounding box center [204, 329] width 114 height 11
click at [199, 324] on span "Update" at bounding box center [204, 329] width 114 height 11
click at [188, 326] on span "Update" at bounding box center [204, 329] width 114 height 11
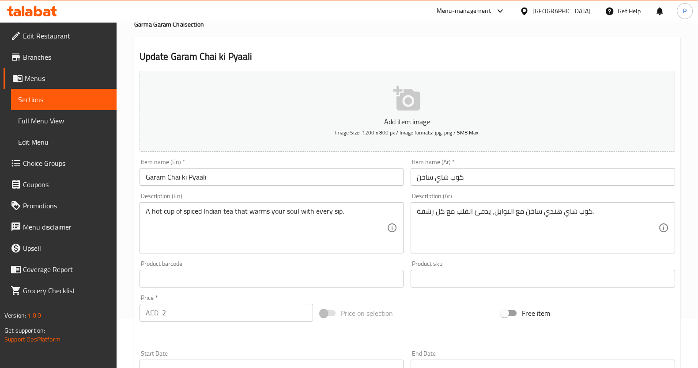
scroll to position [0, 0]
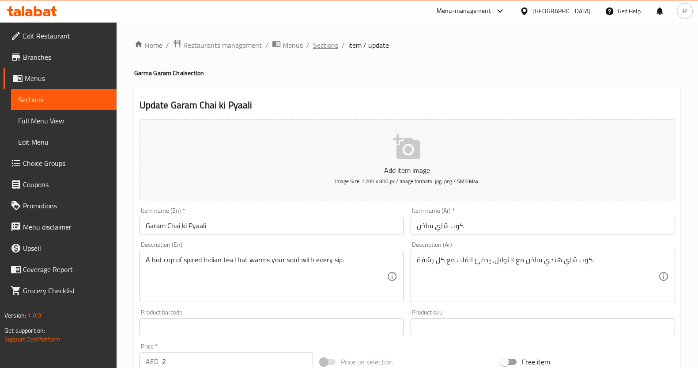
click at [320, 45] on span "Sections" at bounding box center [325, 45] width 25 height 11
